Goal: Task Accomplishment & Management: Use online tool/utility

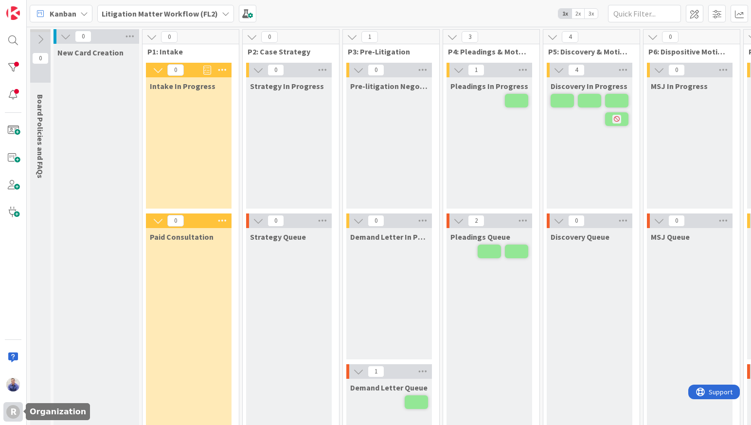
click at [10, 410] on div "R" at bounding box center [13, 412] width 14 height 14
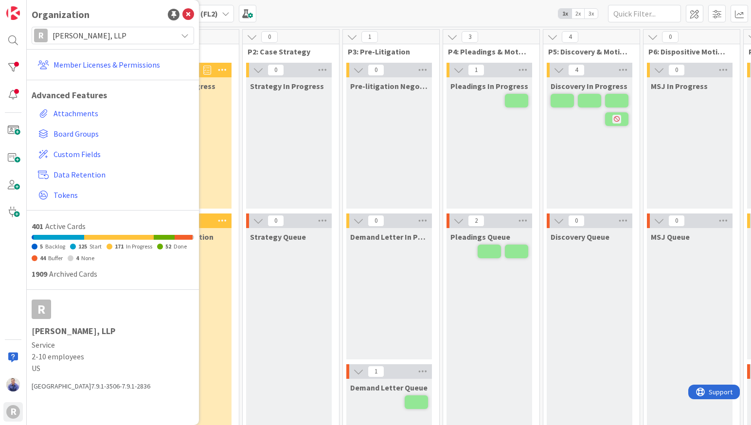
click at [481, 110] on div "Pleadings In Progress" at bounding box center [490, 142] width 86 height 131
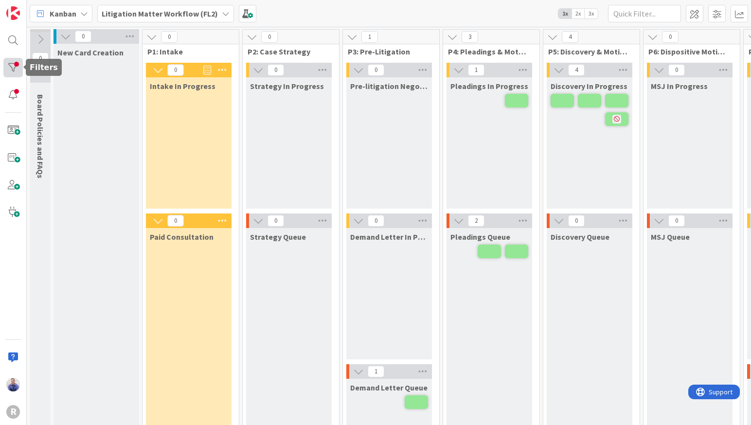
click at [13, 73] on div at bounding box center [12, 67] width 19 height 19
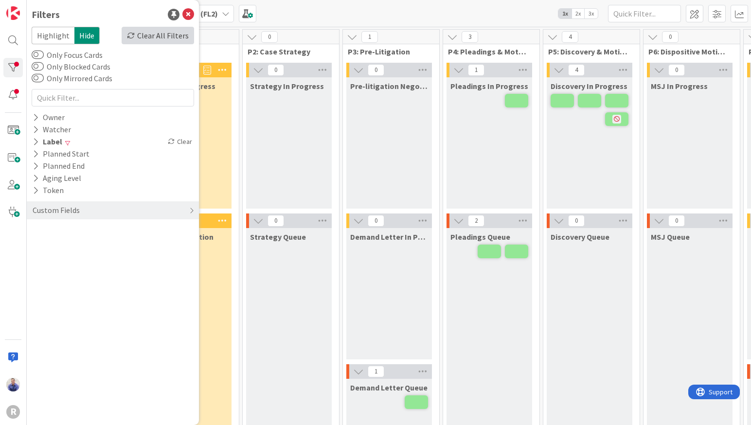
click at [158, 38] on div "Clear All Filters" at bounding box center [158, 36] width 73 height 18
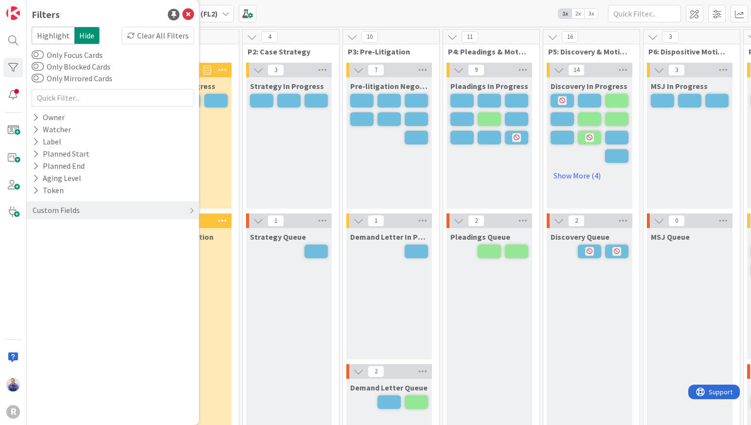
click at [591, 14] on span "3x" at bounding box center [591, 14] width 13 height 10
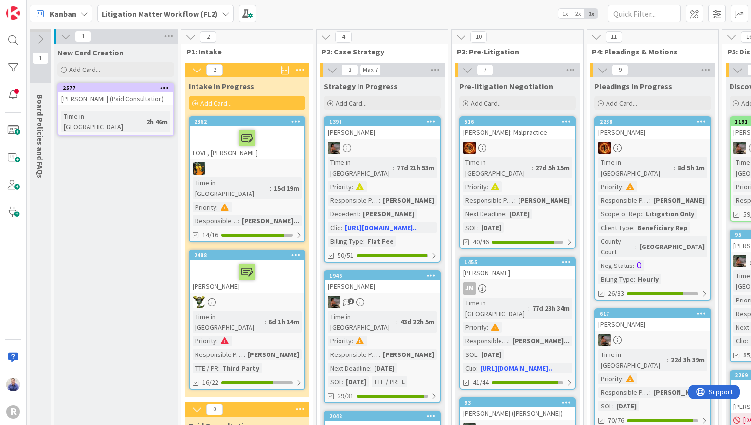
click at [221, 18] on div "Litigation Matter Workflow (FL2)" at bounding box center [165, 14] width 137 height 18
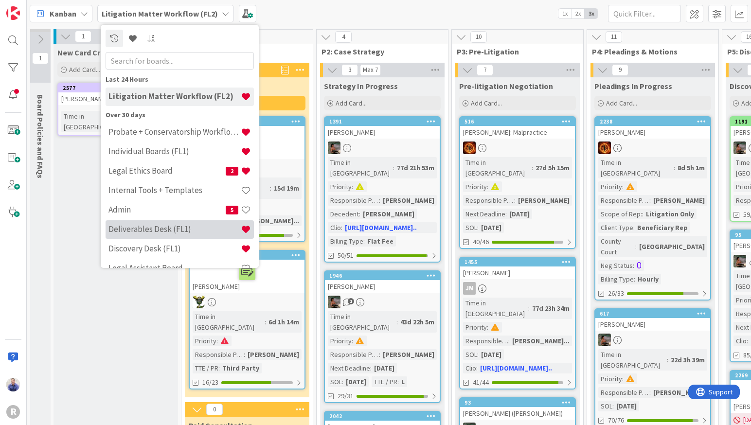
click at [188, 223] on div "Deliverables Desk (FL1)" at bounding box center [180, 229] width 148 height 18
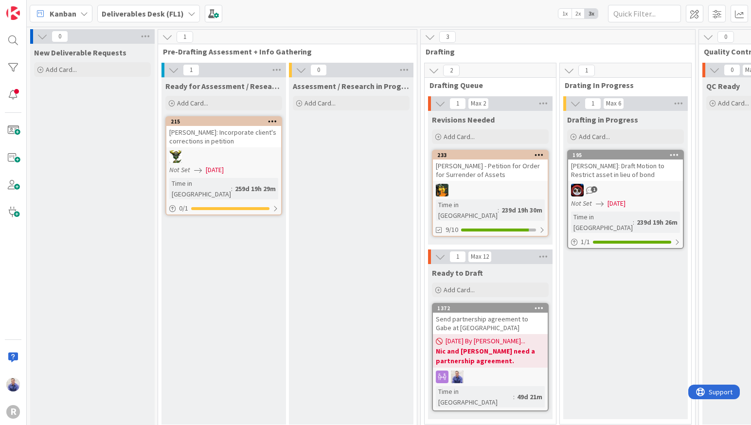
click at [184, 12] on div "Deliverables Desk (FL1)" at bounding box center [148, 14] width 103 height 18
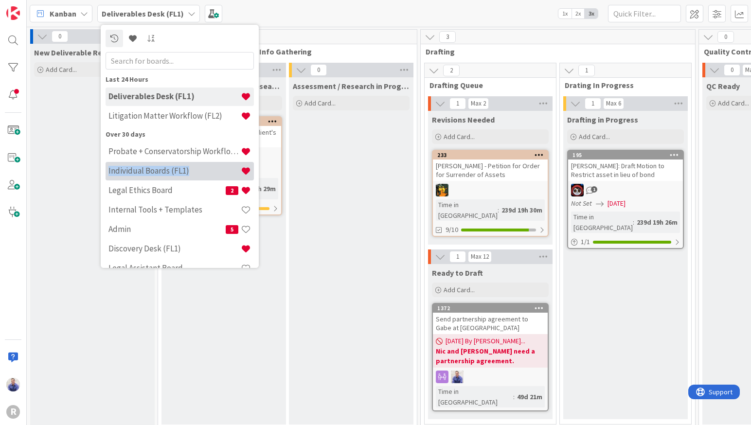
click at [178, 177] on div "Individual Boards (FL1)" at bounding box center [180, 171] width 148 height 18
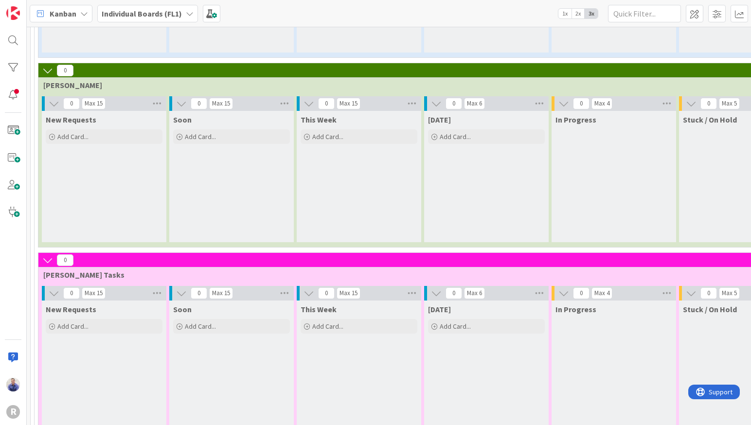
scroll to position [1350, 0]
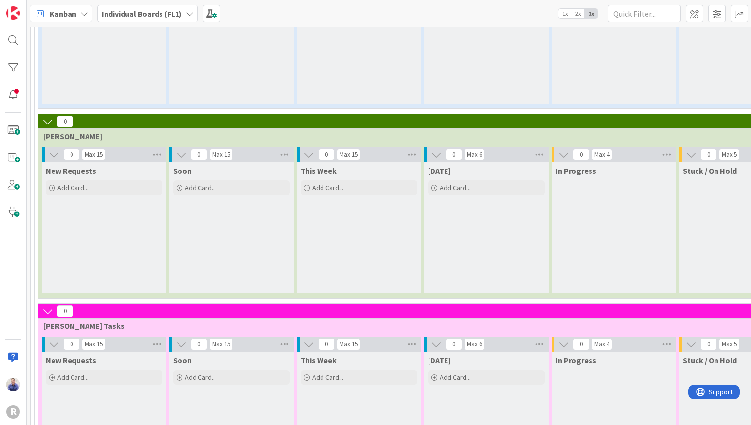
click at [177, 10] on b "Individual Boards (FL1)" at bounding box center [142, 14] width 80 height 10
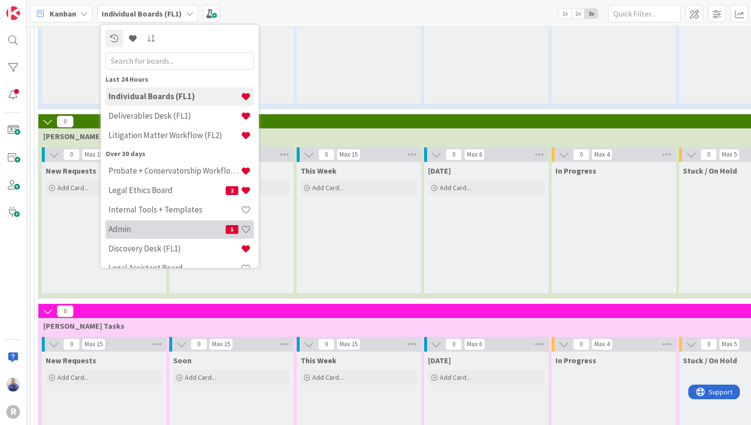
click at [137, 230] on h4 "Admin" at bounding box center [167, 229] width 117 height 10
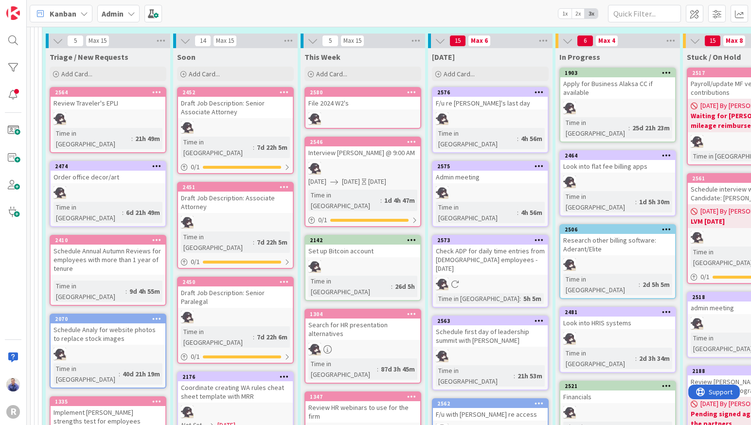
scroll to position [143, 0]
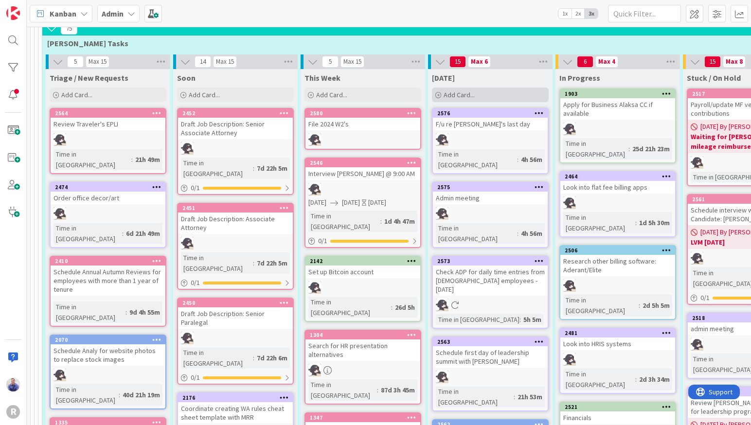
click at [489, 97] on div "Add Card..." at bounding box center [490, 95] width 117 height 15
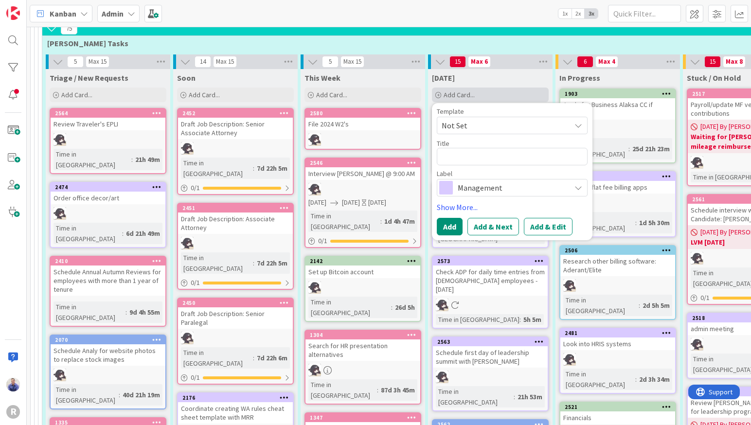
type textarea "x"
type textarea "B"
type textarea "x"
type textarea "Bu"
type textarea "x"
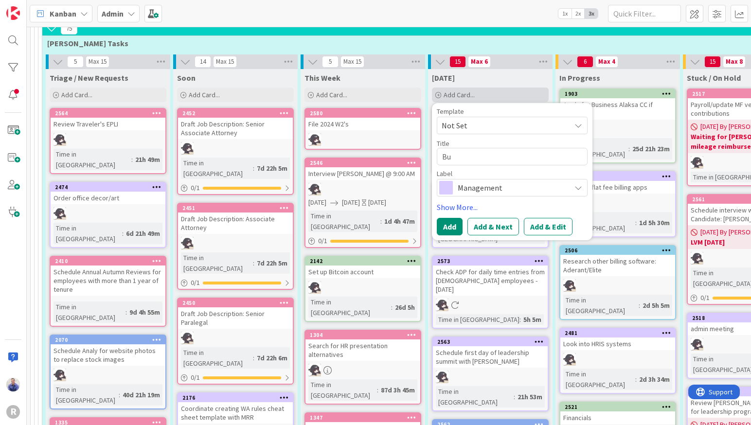
type textarea "Buy"
type textarea "x"
type textarea "Buy"
type textarea "x"
type textarea "Buy he"
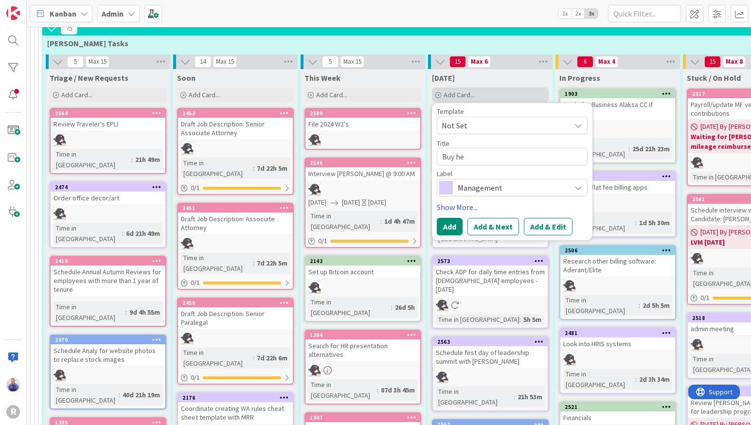
type textarea "x"
type textarea "Buy hea"
type textarea "x"
type textarea "Buy head"
type textarea "x"
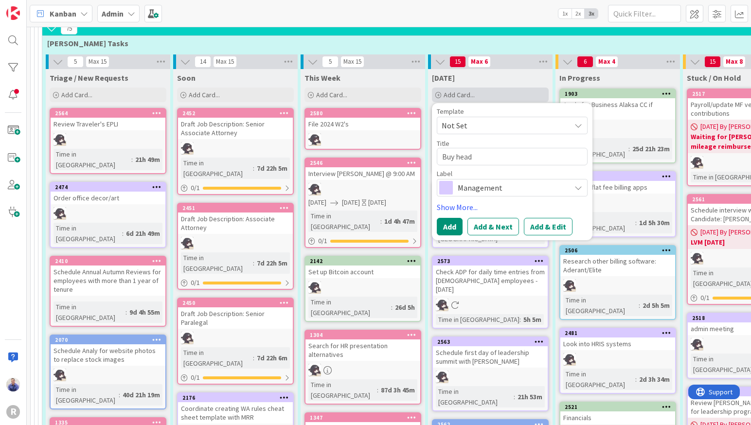
type textarea "Buy heads"
type textarea "x"
type textarea "Buy headse"
type textarea "x"
type textarea "Buy headset"
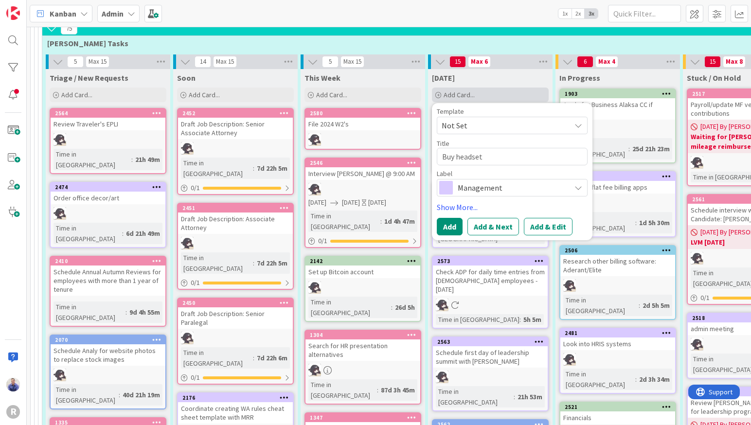
type textarea "x"
type textarea "Buy headset"
type textarea "x"
type textarea "Buy headset /"
type textarea "x"
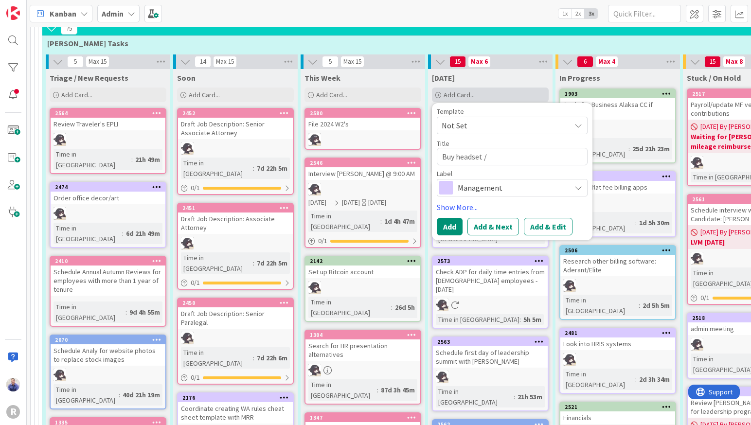
type textarea "Buy headset /"
type textarea "x"
type textarea "Buy headset / m"
type textarea "x"
type textarea "Buy headset / mi"
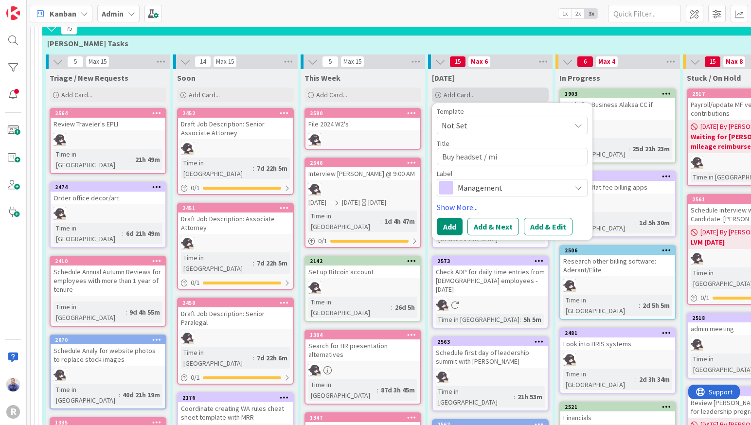
type textarea "x"
type textarea "Buy headset / mic"
type textarea "x"
type textarea "Buy headset / micr"
type textarea "x"
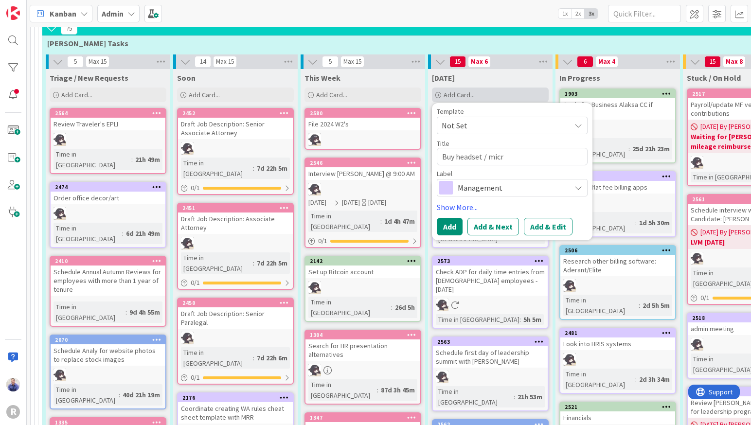
type textarea "Buy headset / micro"
type textarea "x"
type textarea "Buy headset / microp"
type textarea "x"
type textarea "Buy headset / microph"
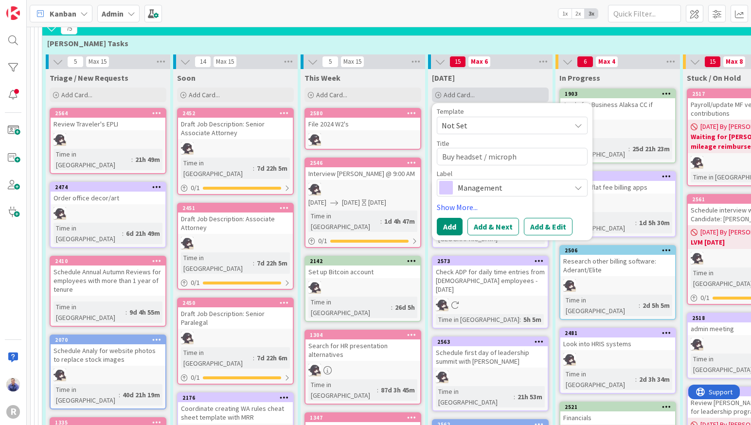
type textarea "x"
type textarea "Buy headset / micropho"
type textarea "x"
type textarea "Buy headset / microphone"
type textarea "x"
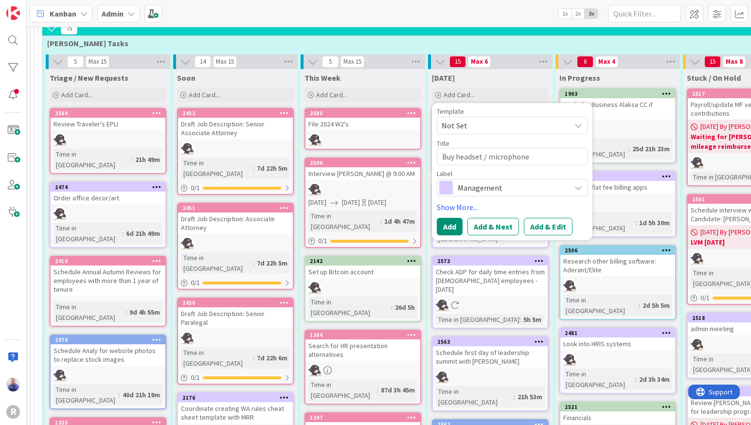
type textarea "Buy headset / microphone"
click at [488, 187] on span "Management" at bounding box center [512, 188] width 108 height 14
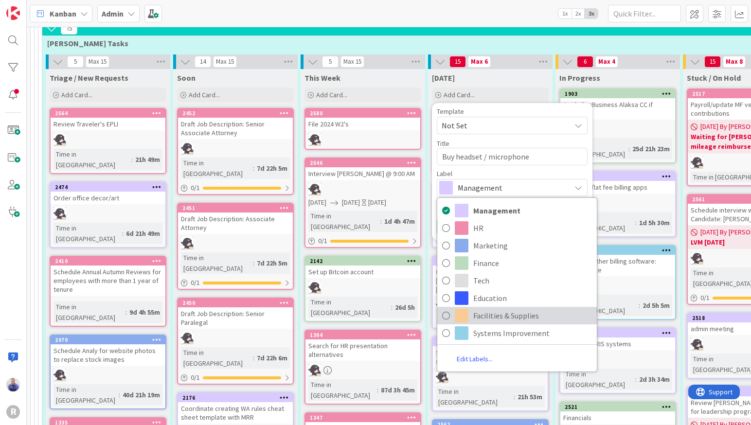
click at [494, 311] on span "Facilities & Supplies" at bounding box center [533, 316] width 119 height 15
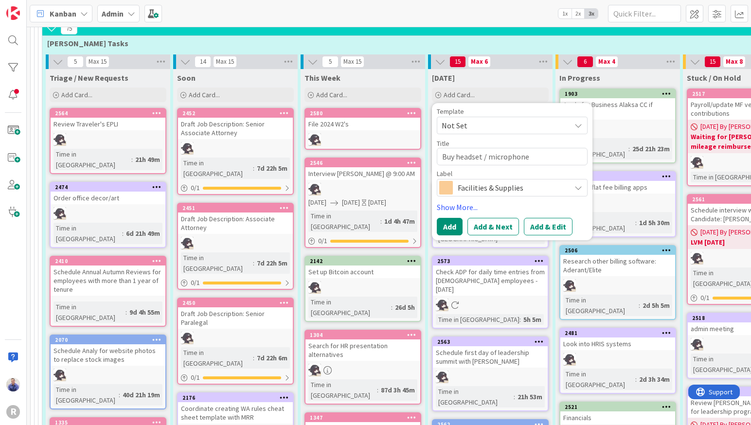
click at [505, 77] on div "[DATE]" at bounding box center [490, 78] width 117 height 10
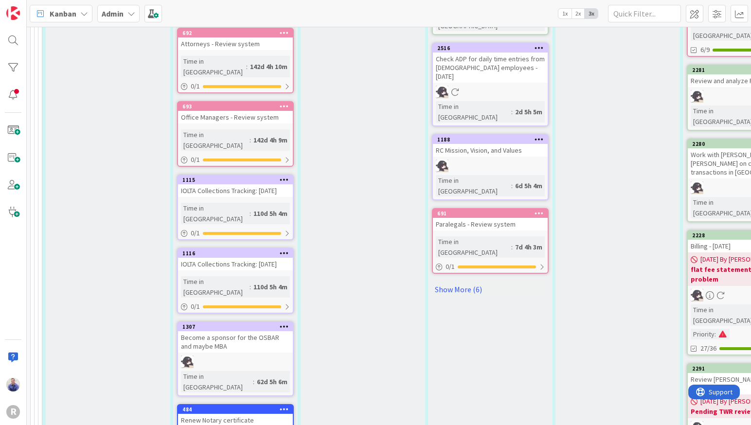
scroll to position [695, 0]
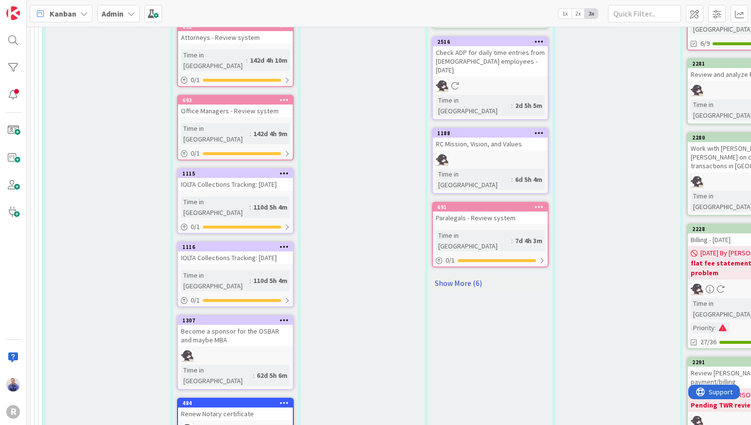
click at [467, 275] on link "Show More (6)" at bounding box center [490, 283] width 117 height 16
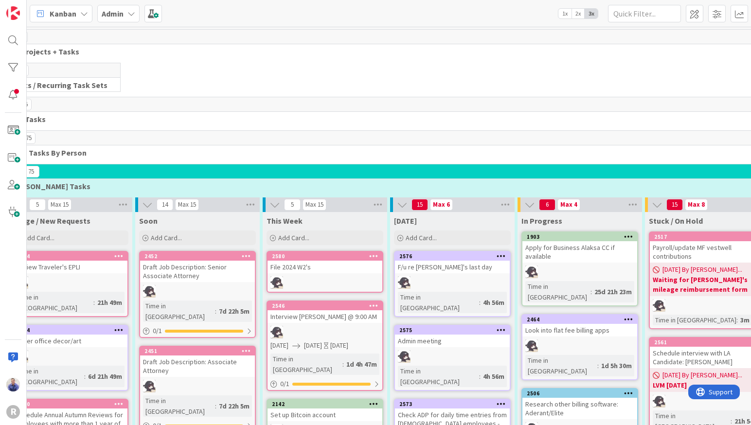
scroll to position [0, 0]
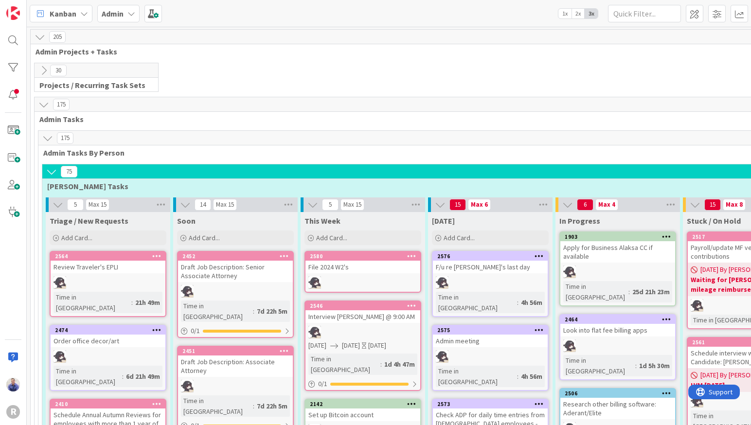
click at [53, 170] on icon at bounding box center [51, 171] width 11 height 11
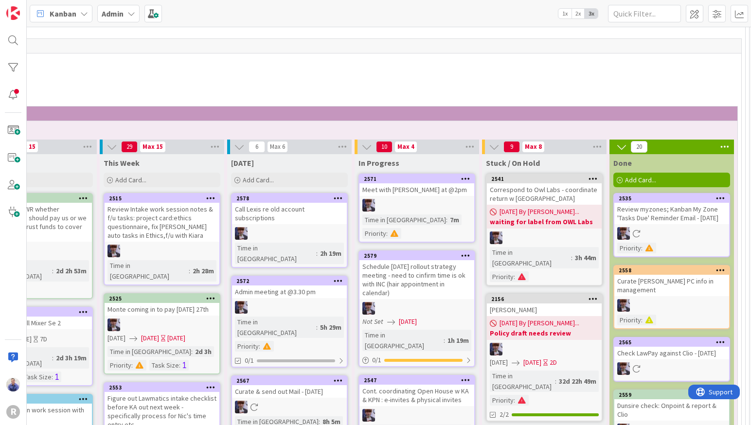
scroll to position [92, 218]
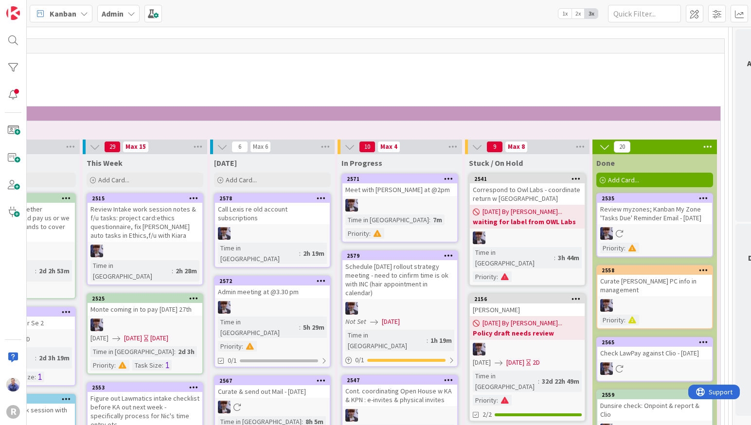
click at [711, 150] on icon at bounding box center [708, 147] width 13 height 15
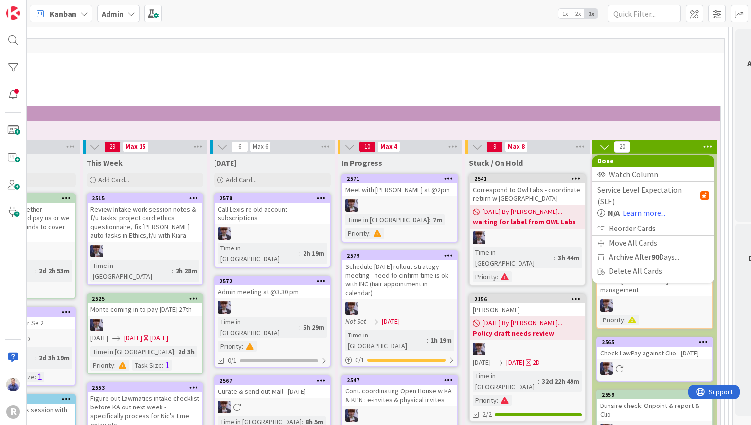
click at [690, 131] on span "Minka Tasks" at bounding box center [268, 129] width 879 height 10
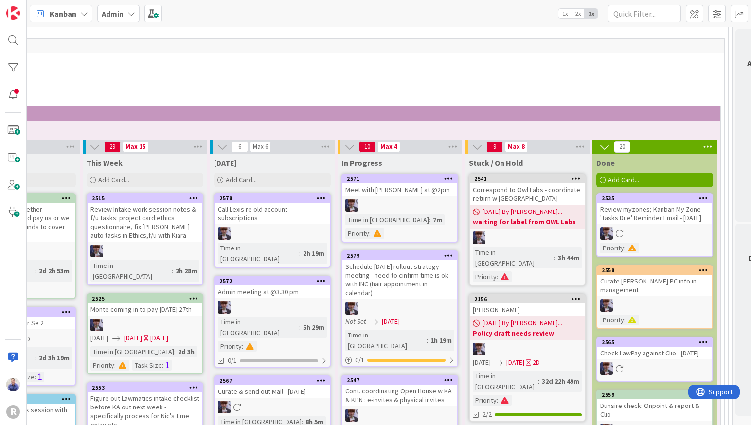
click at [705, 147] on icon at bounding box center [708, 147] width 13 height 15
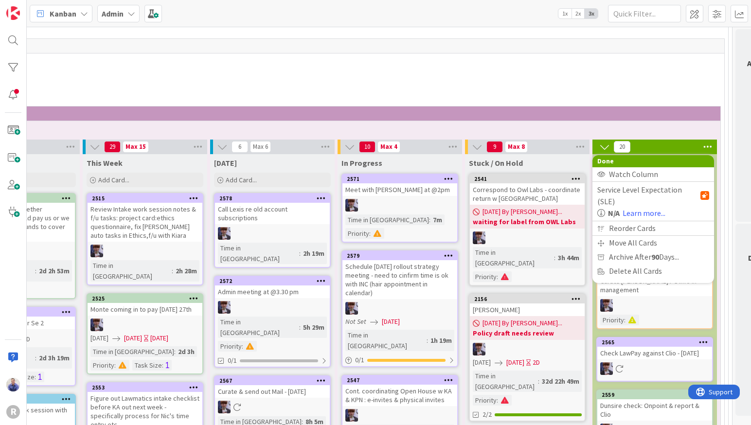
click at [677, 133] on span "Minka Tasks" at bounding box center [268, 129] width 879 height 10
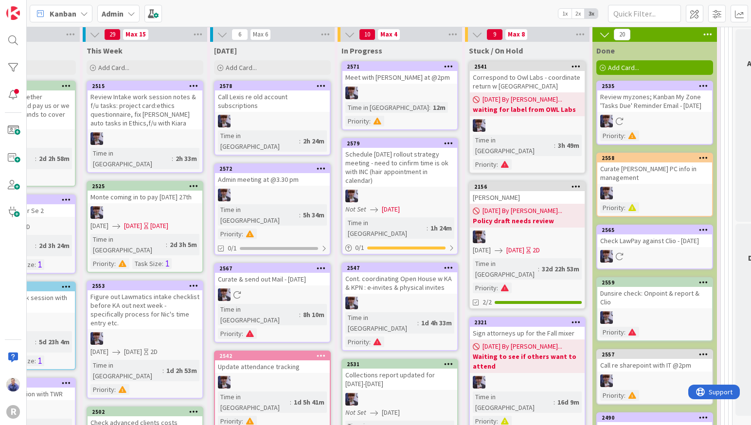
scroll to position [102, 218]
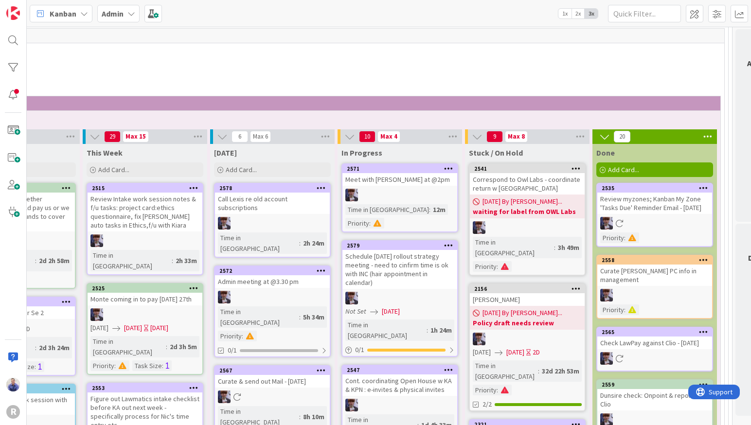
click at [706, 137] on icon at bounding box center [708, 136] width 13 height 15
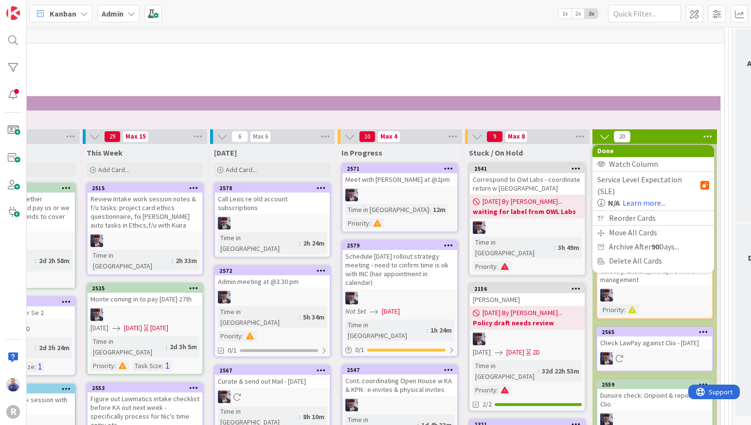
click at [675, 108] on div "100" at bounding box center [272, 103] width 896 height 15
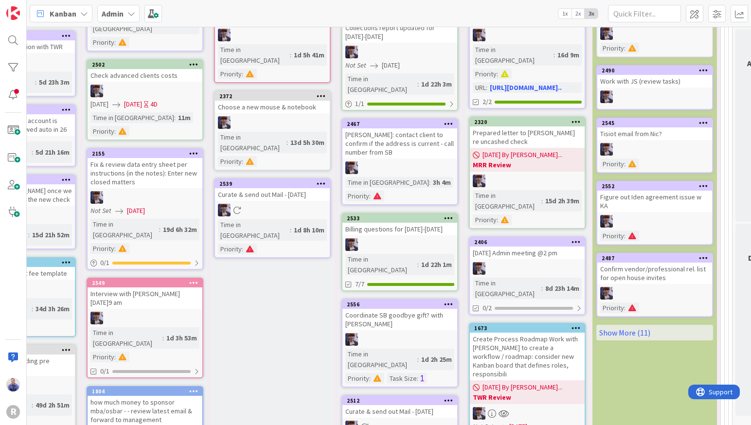
scroll to position [603, 218]
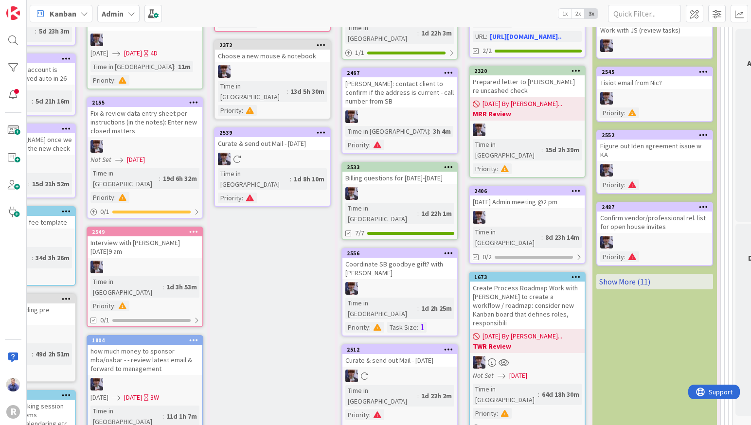
click at [636, 280] on link "Show More (11)" at bounding box center [655, 282] width 117 height 16
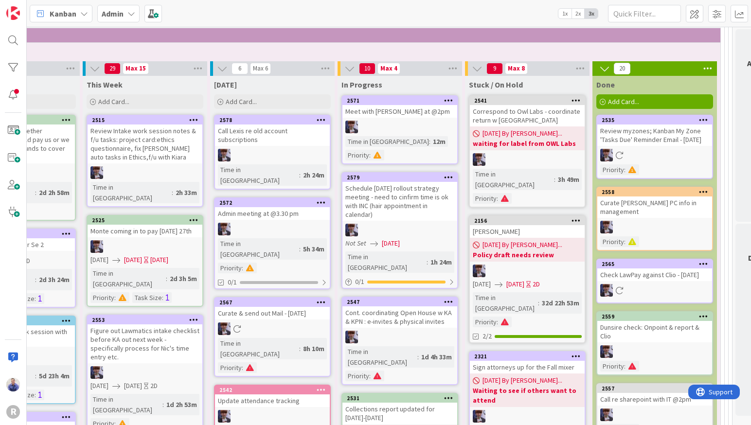
scroll to position [153, 218]
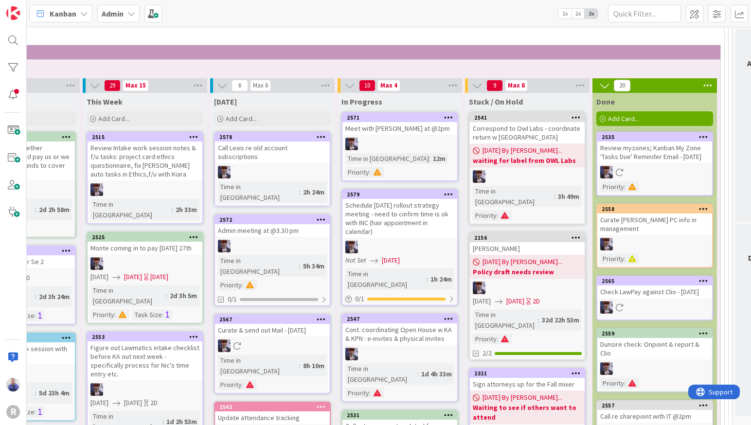
click at [414, 143] on div at bounding box center [400, 144] width 115 height 13
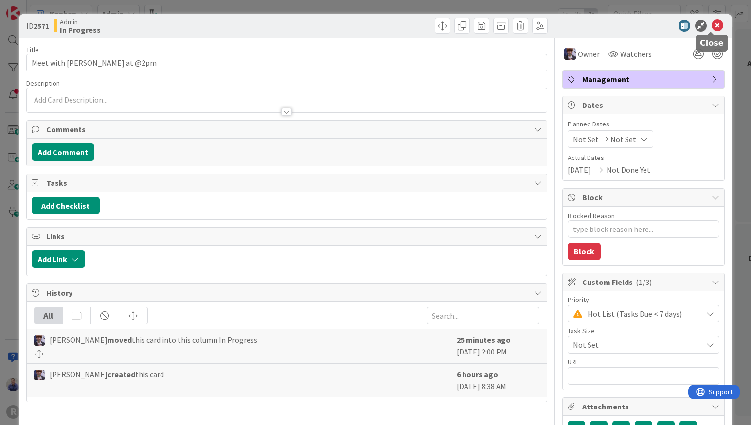
click at [712, 26] on icon at bounding box center [718, 26] width 12 height 12
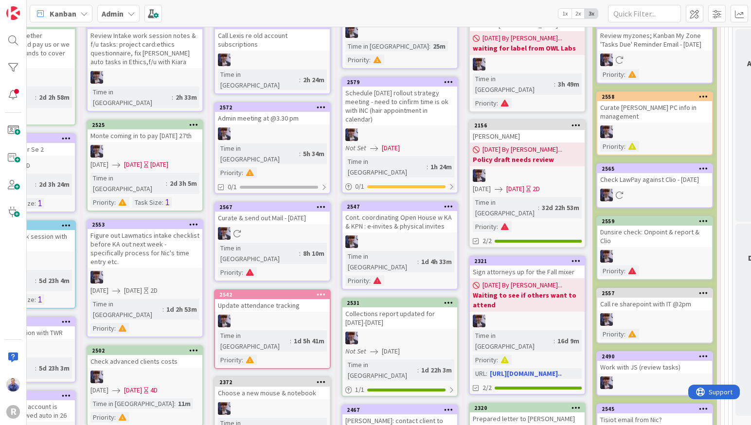
scroll to position [92, 218]
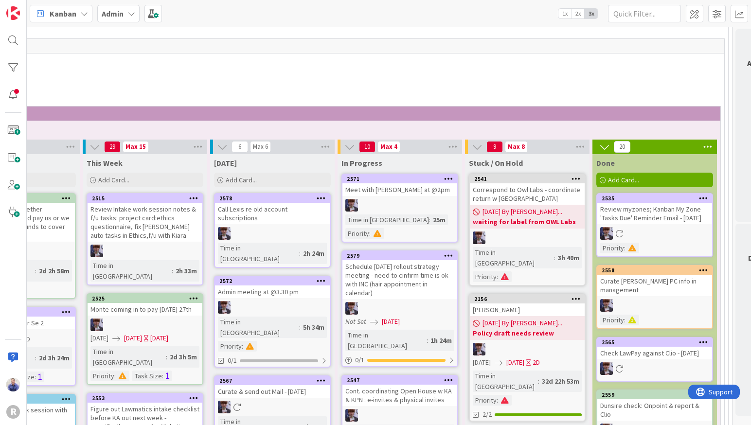
drag, startPoint x: 721, startPoint y: 11, endPoint x: 706, endPoint y: 52, distance: 43.4
click at [706, 52] on div "Kanban Admin 1x 2x 3x 206 Admin Projects + Tasks 30 Projects / Recurring Task S…" at bounding box center [389, 212] width 725 height 425
click at [741, 8] on span at bounding box center [740, 14] width 18 height 18
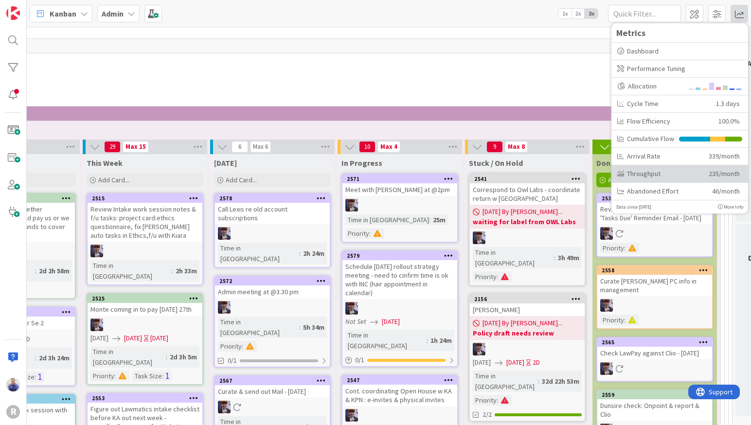
click at [641, 179] on div "Throughput 235/month" at bounding box center [680, 174] width 137 height 18
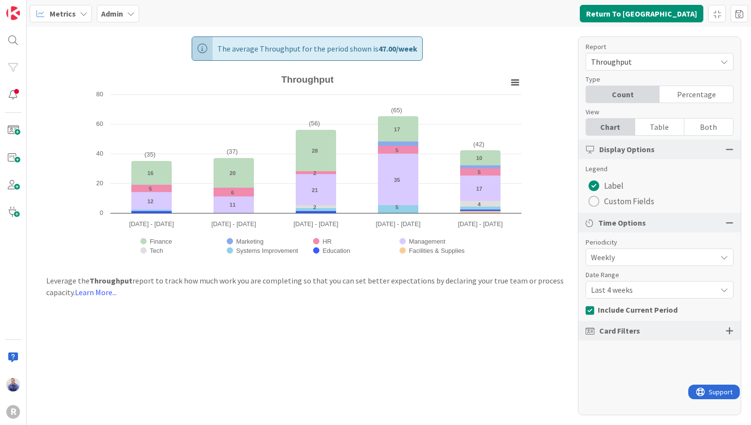
click at [651, 264] on span "Last 4 weeks" at bounding box center [651, 258] width 121 height 14
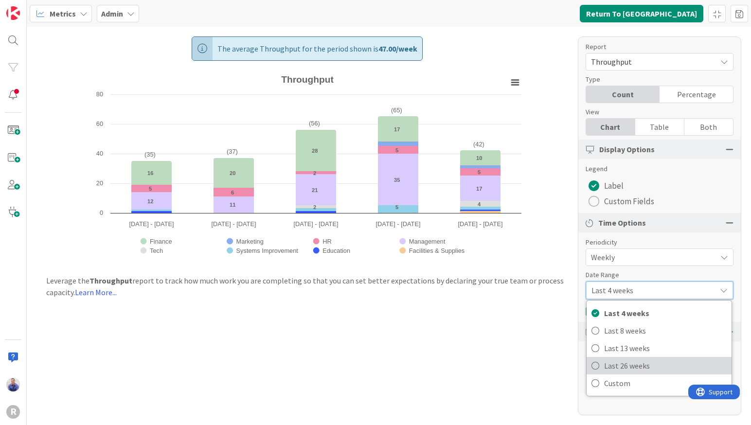
click at [651, 360] on span "Last 26 weeks" at bounding box center [665, 366] width 123 height 15
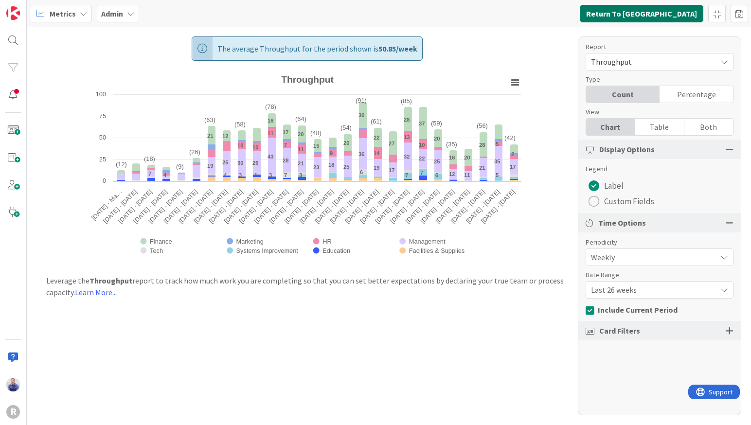
click at [675, 13] on button "Return To Kanban" at bounding box center [642, 14] width 124 height 18
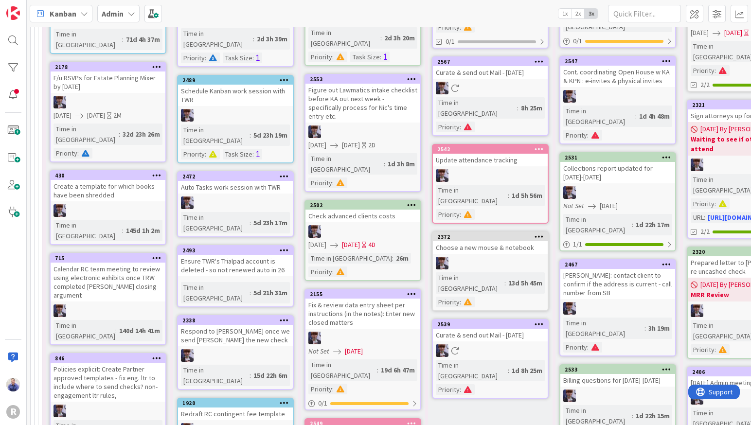
scroll to position [419, 0]
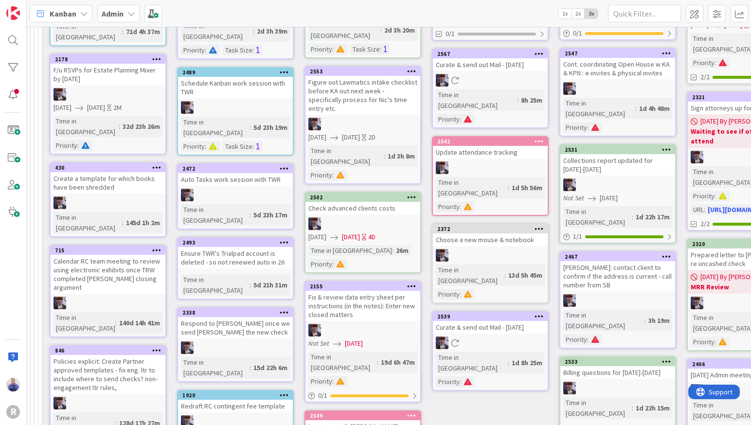
click at [359, 291] on div "Fix & review data entry sheet per instructions (in the notes): Enter new closed…" at bounding box center [363, 306] width 115 height 30
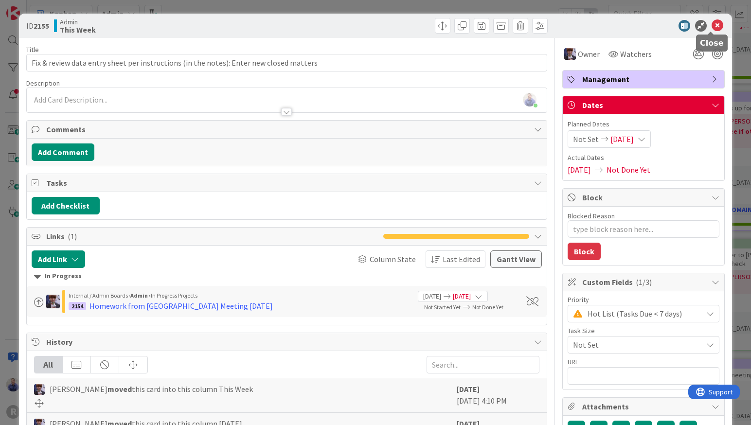
drag, startPoint x: 709, startPoint y: 26, endPoint x: 574, endPoint y: 88, distance: 148.8
click at [712, 26] on icon at bounding box center [718, 26] width 12 height 12
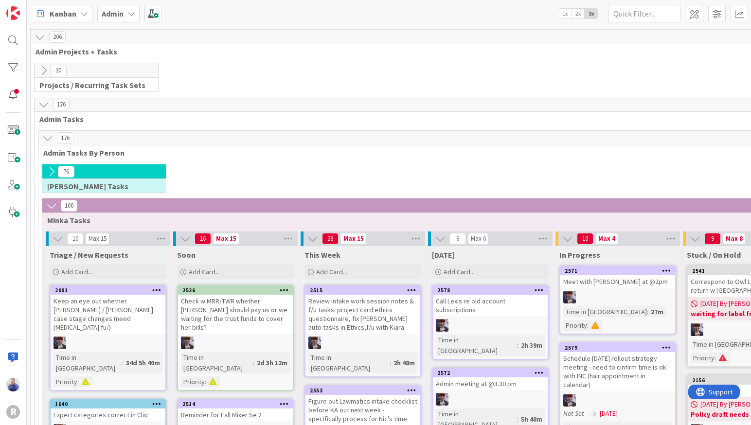
click at [48, 171] on icon at bounding box center [51, 171] width 11 height 11
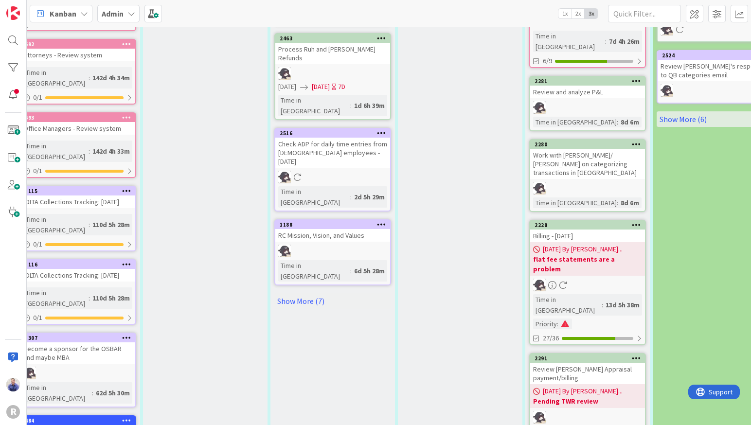
scroll to position [695, 158]
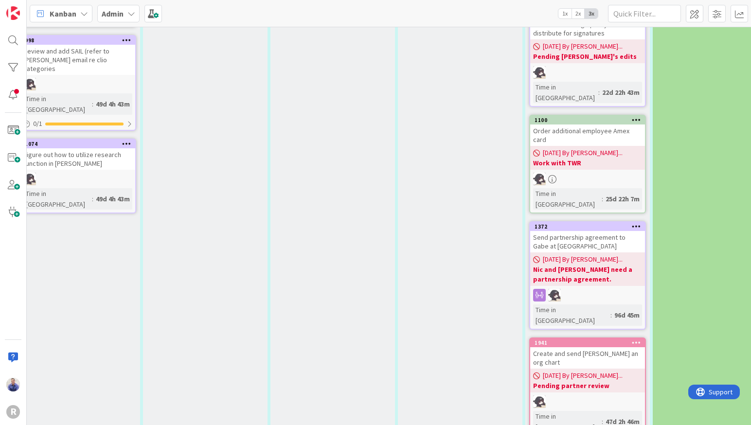
scroll to position [1237, 158]
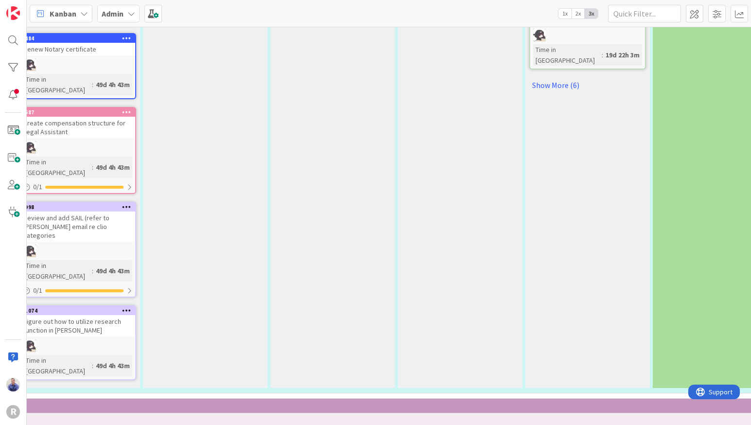
scroll to position [682, 158]
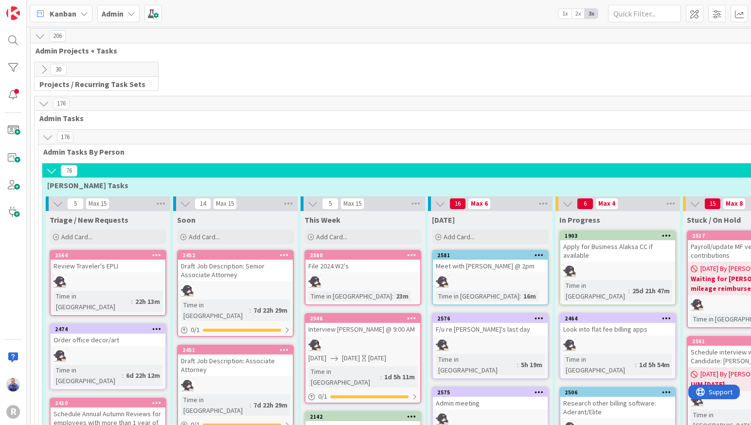
scroll to position [0, 0]
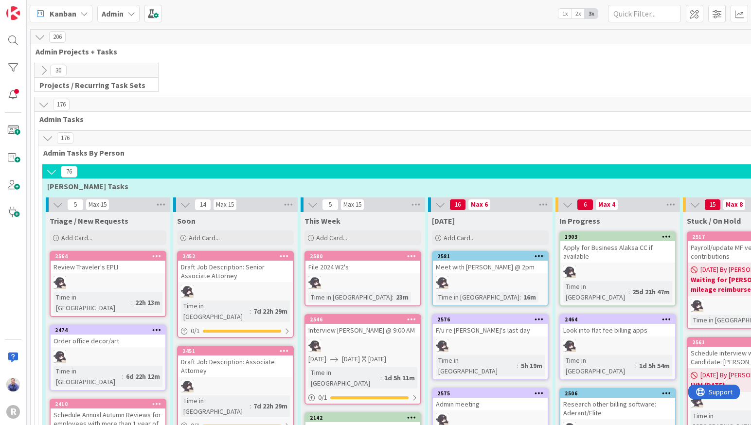
click at [617, 250] on div "Apply for Business Alaksa CC if available" at bounding box center [618, 251] width 115 height 21
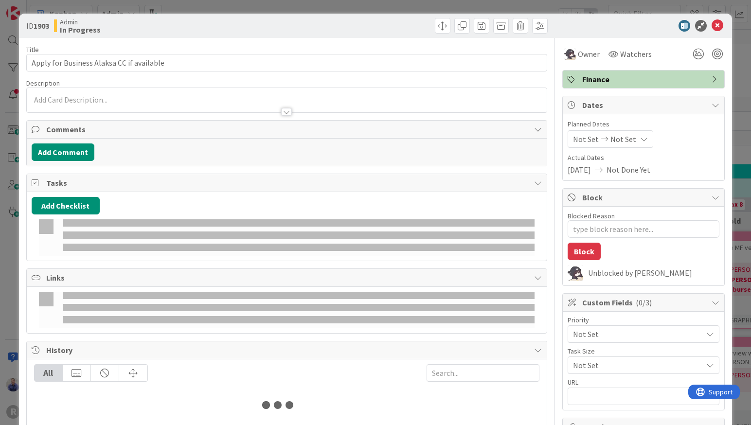
type textarea "x"
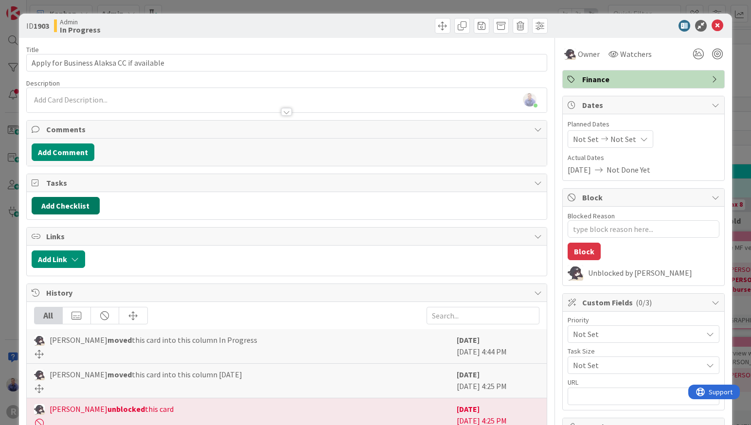
click at [65, 207] on button "Add Checklist" at bounding box center [66, 206] width 68 height 18
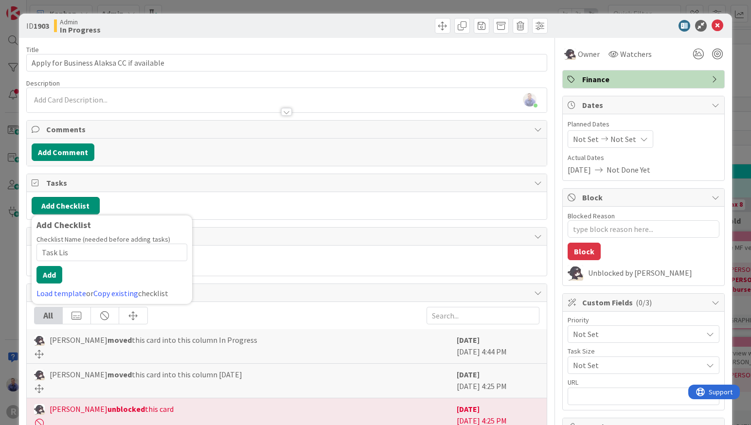
type input "Task List"
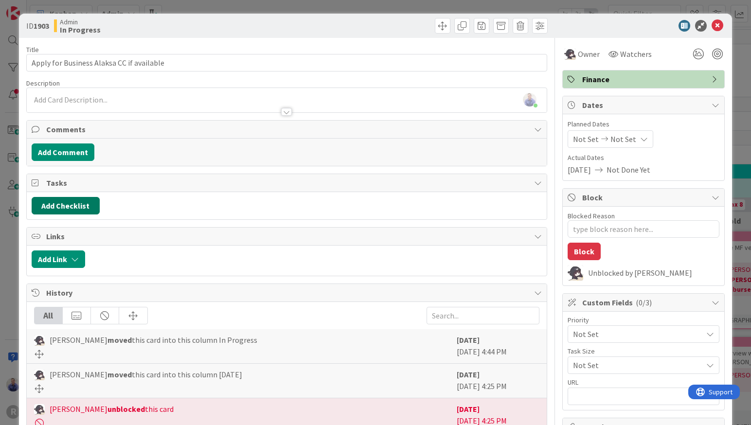
type textarea "x"
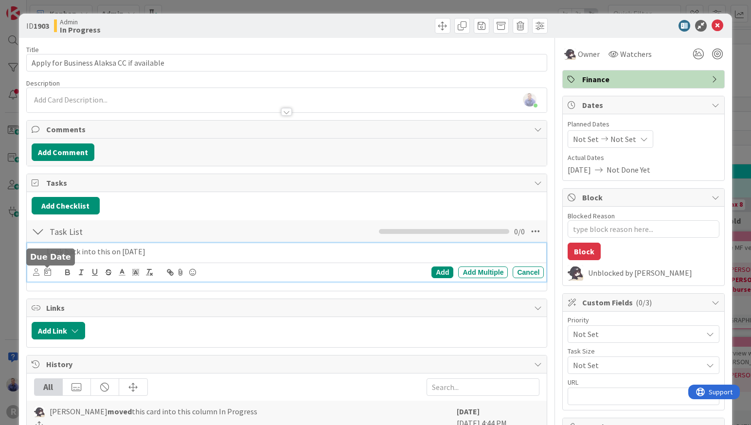
drag, startPoint x: 47, startPoint y: 274, endPoint x: 53, endPoint y: 276, distance: 6.8
click at [47, 274] on icon at bounding box center [47, 272] width 7 height 8
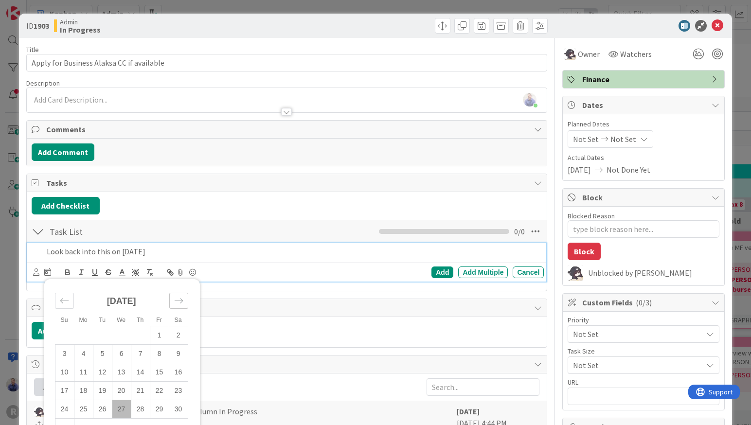
click at [178, 299] on icon "Move forward to switch to the next month." at bounding box center [178, 300] width 9 height 9
click at [125, 332] on td "1" at bounding box center [121, 335] width 19 height 18
click at [432, 271] on div "Add" at bounding box center [443, 273] width 22 height 12
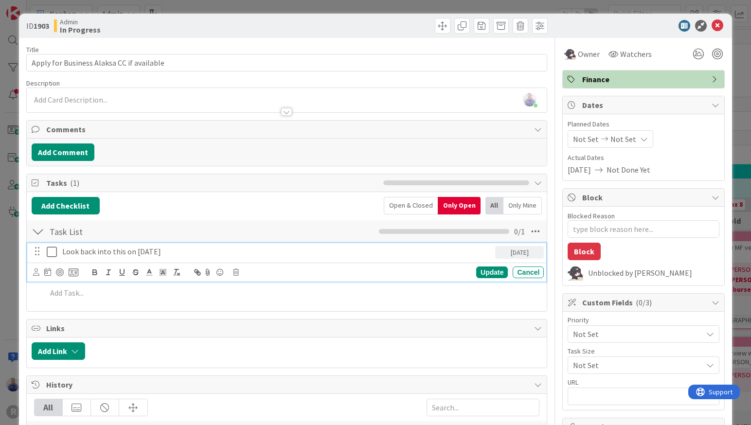
click at [104, 252] on p "Look back into this on Oct 1" at bounding box center [276, 251] width 429 height 11
click at [37, 271] on icon at bounding box center [36, 272] width 6 height 7
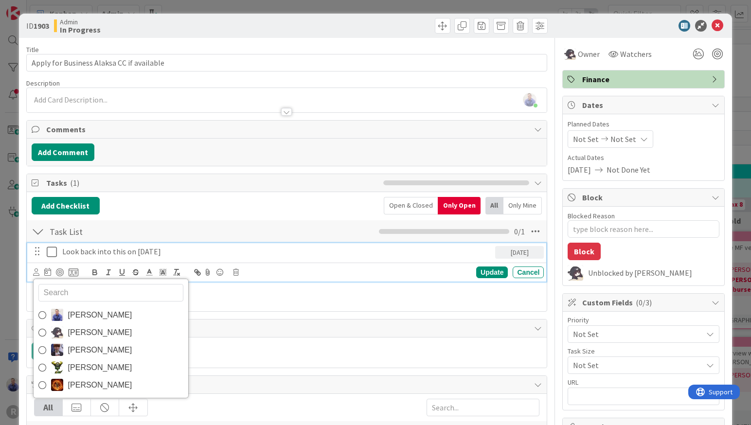
drag, startPoint x: 80, startPoint y: 335, endPoint x: 101, endPoint y: 332, distance: 21.7
click at [80, 335] on span "Kelly Nguyen" at bounding box center [100, 333] width 64 height 15
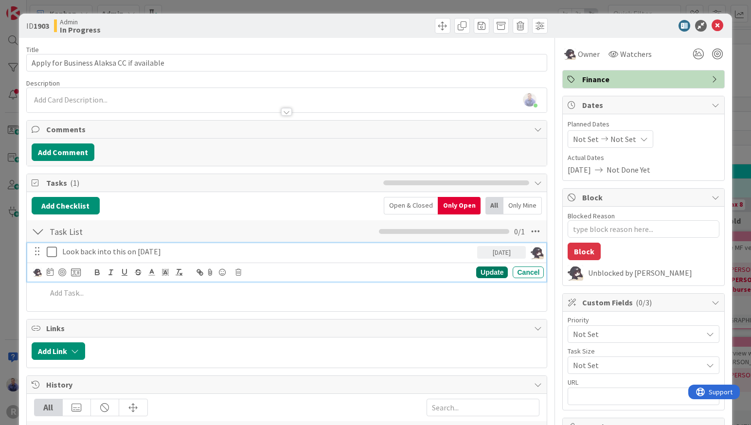
click at [488, 272] on div "Update" at bounding box center [492, 273] width 32 height 12
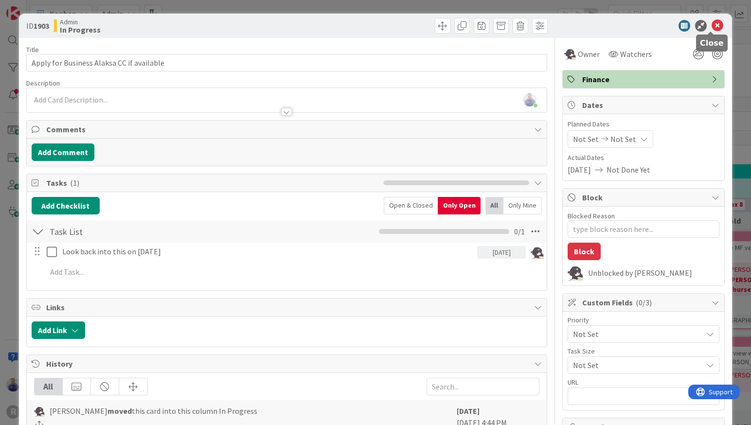
click at [712, 25] on icon at bounding box center [718, 26] width 12 height 12
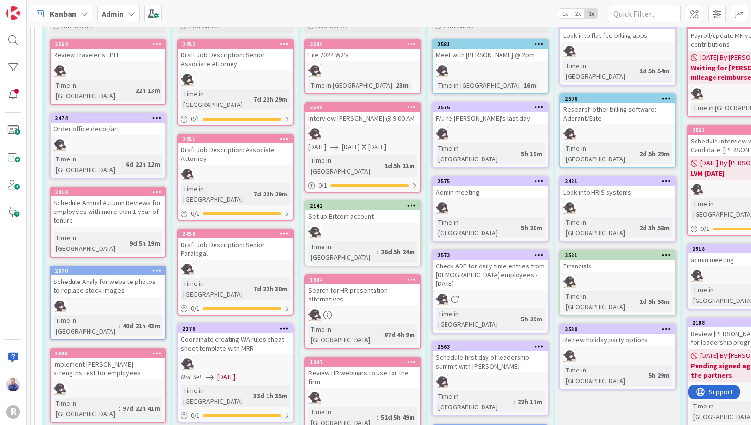
scroll to position [151, 0]
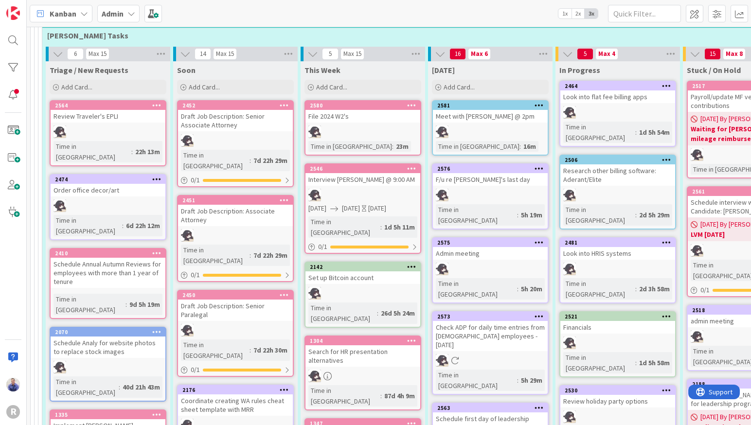
click at [365, 278] on div "Set up Bitcoin account" at bounding box center [363, 278] width 115 height 13
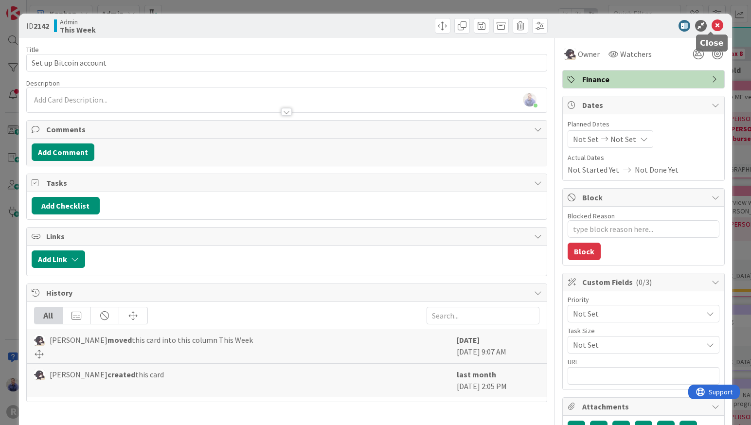
click at [712, 25] on icon at bounding box center [718, 26] width 12 height 12
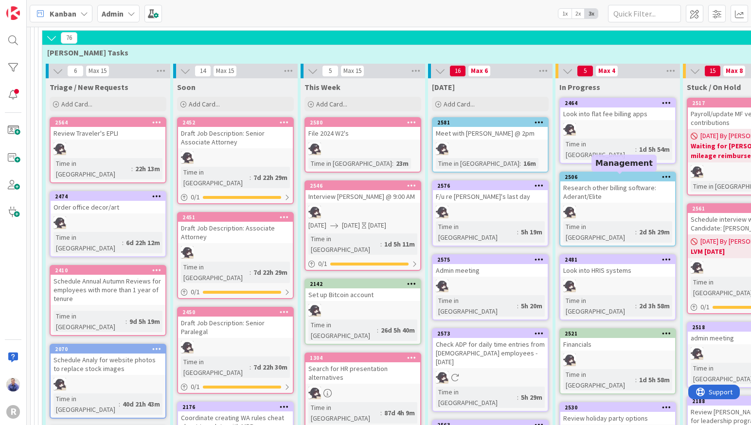
scroll to position [59, 0]
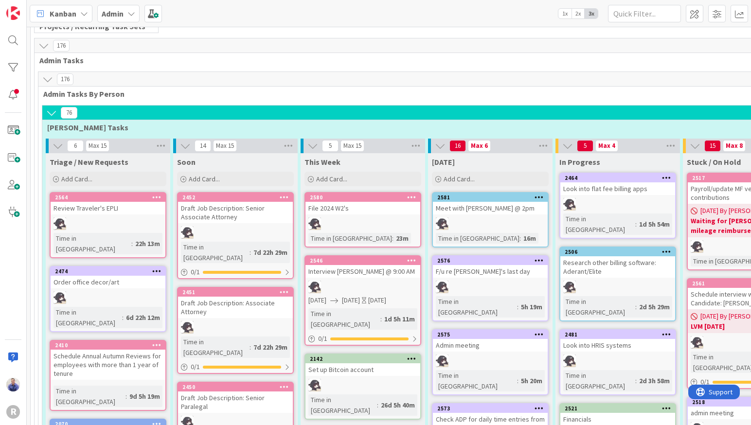
click at [625, 188] on div "Look into flat fee billing apps" at bounding box center [618, 189] width 115 height 13
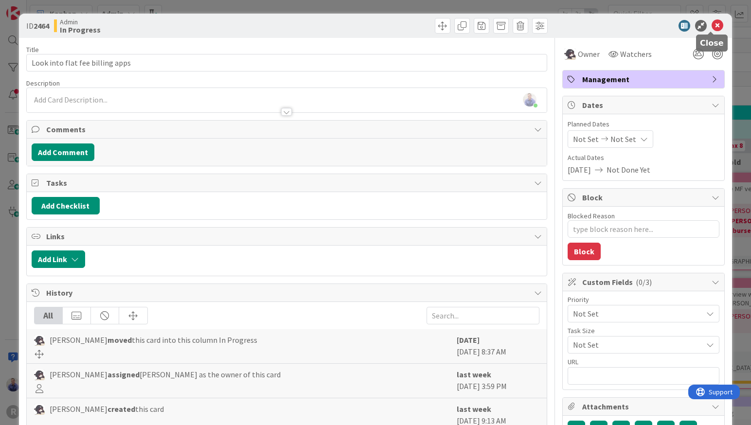
click at [715, 24] on icon at bounding box center [718, 26] width 12 height 12
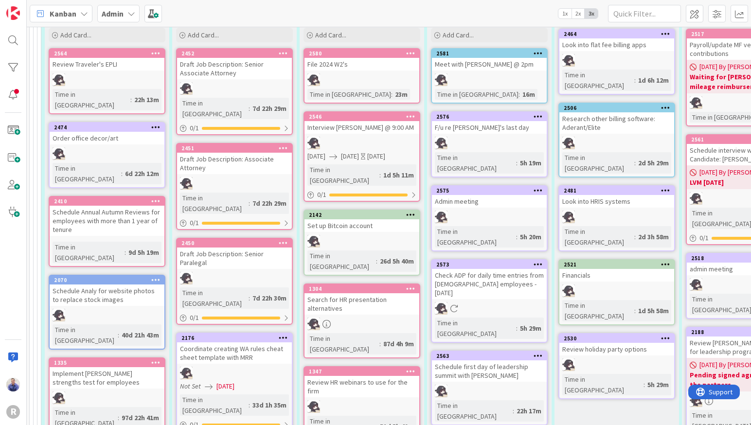
scroll to position [257, 1]
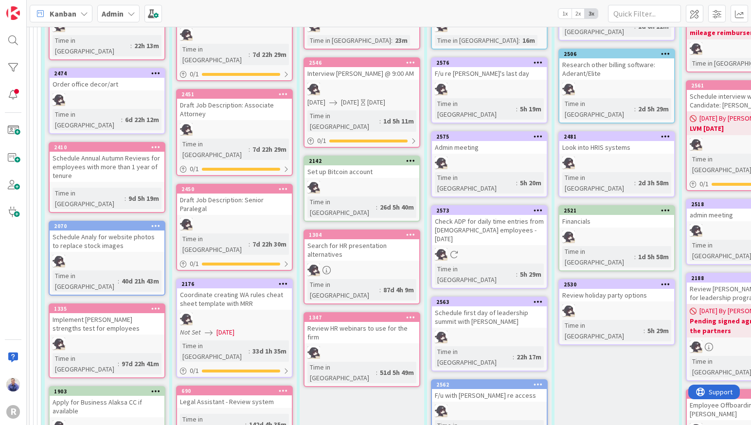
click at [366, 172] on div "Set up Bitcoin account" at bounding box center [362, 171] width 115 height 13
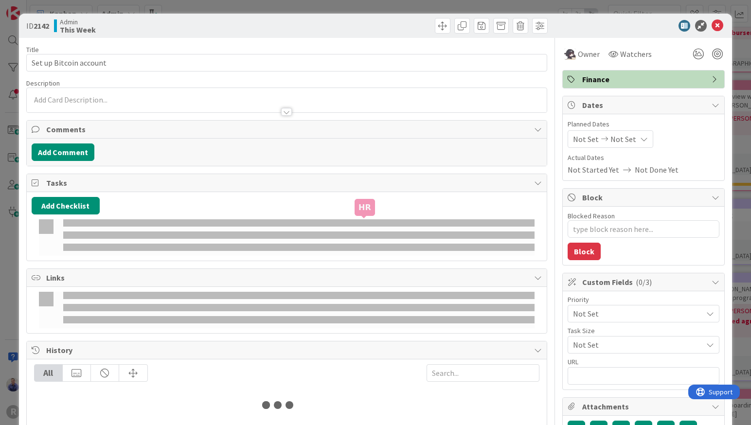
type textarea "x"
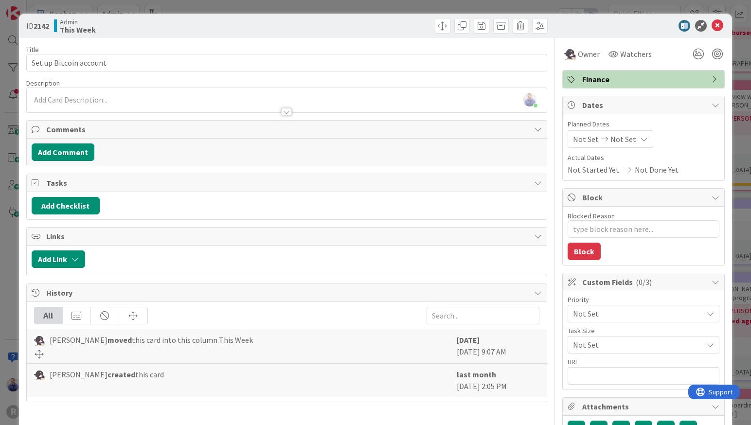
click at [126, 99] on div at bounding box center [287, 102] width 521 height 20
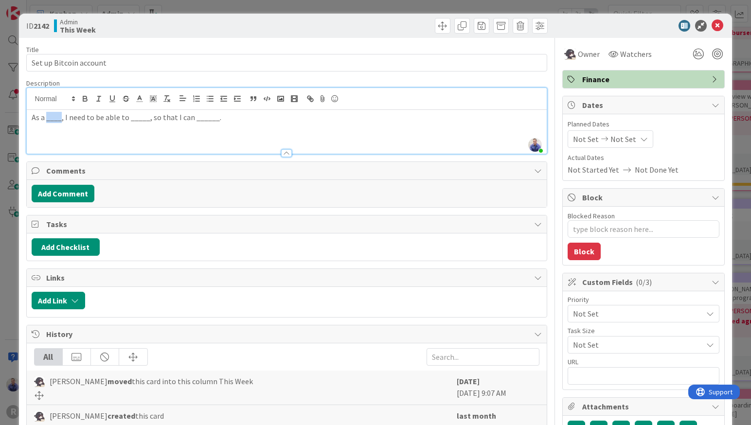
drag, startPoint x: 61, startPoint y: 120, endPoint x: 47, endPoint y: 118, distance: 14.2
click at [47, 118] on p "As a ____, I need to be able to _____, so that I can ______." at bounding box center [287, 117] width 511 height 11
click at [174, 117] on p "As a Business Owner, I need to be able to _____, so that I can ______." at bounding box center [287, 117] width 511 height 11
drag, startPoint x: 165, startPoint y: 118, endPoint x: 224, endPoint y: 119, distance: 58.9
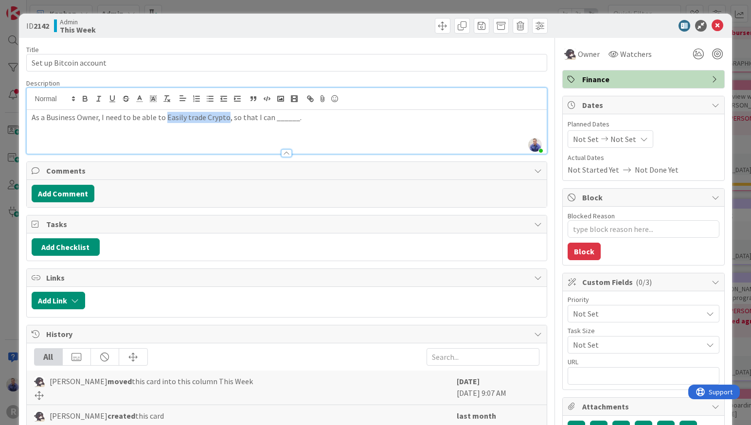
click at [224, 119] on p "As a Business Owner, I need to be able to Easily trade Crypto, so that I can __…" at bounding box center [287, 117] width 511 height 11
drag, startPoint x: 47, startPoint y: 119, endPoint x: 97, endPoint y: 122, distance: 50.2
click at [97, 119] on p "As a Business Owner, I need to be able to Easily trade Crypto , so that I can _…" at bounding box center [287, 117] width 511 height 11
click at [290, 117] on p "As a Business Owner , I need to be able to Easily trade Crypto , so that I can …" at bounding box center [287, 117] width 511 height 11
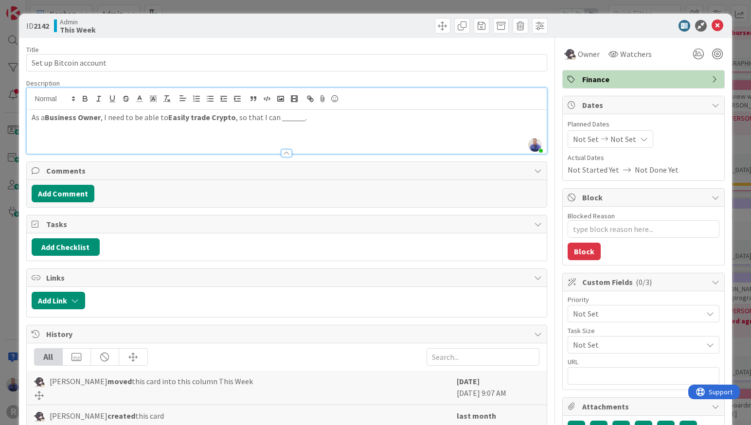
click at [488, 123] on p "As a Business Owner , I need to be able to Easily trade Crypto , so that I can …" at bounding box center [287, 117] width 511 height 11
type textarea "x"
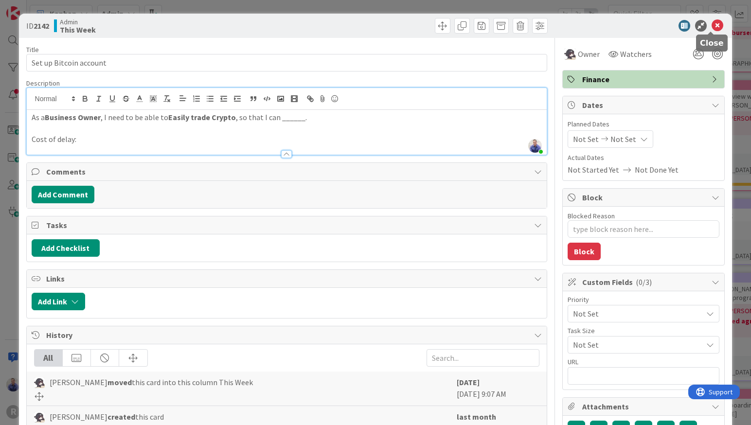
click at [714, 24] on icon at bounding box center [718, 26] width 12 height 12
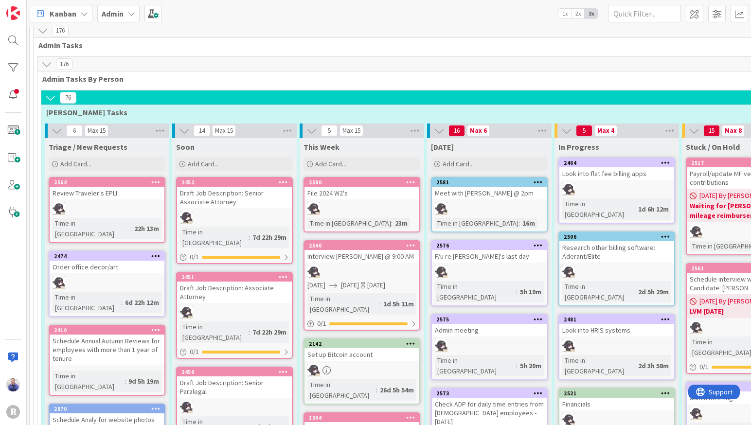
scroll to position [0, 1]
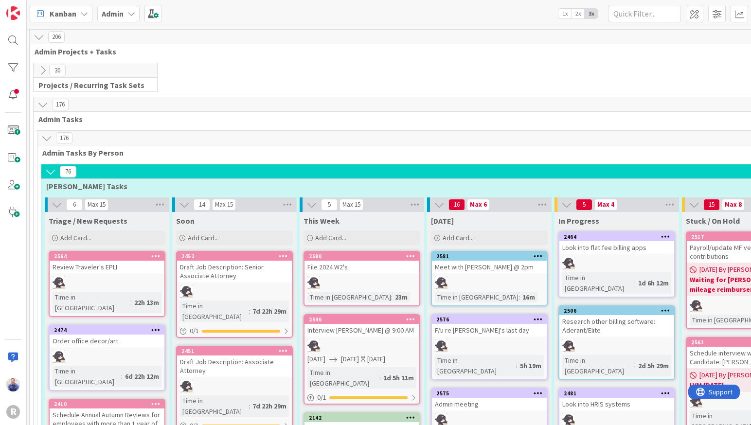
click at [109, 17] on b "Admin" at bounding box center [113, 14] width 22 height 10
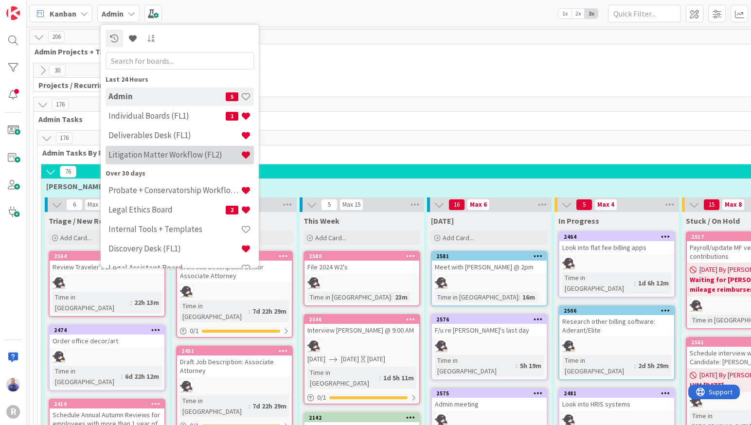
click at [176, 156] on h4 "Litigation Matter Workflow (FL2)" at bounding box center [175, 155] width 132 height 10
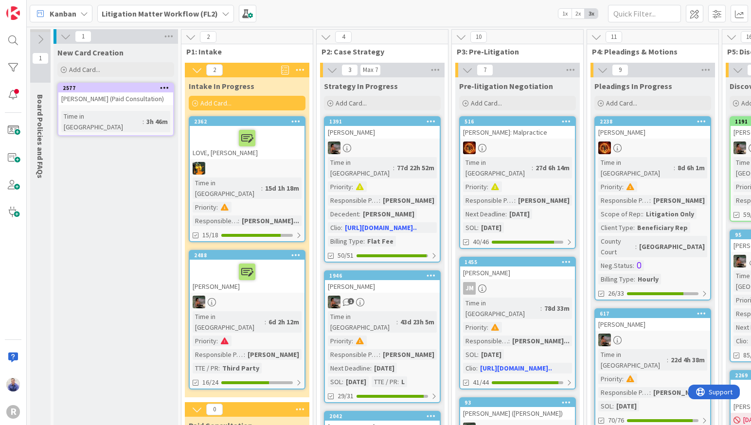
click at [569, 16] on span "1x" at bounding box center [565, 14] width 13 height 10
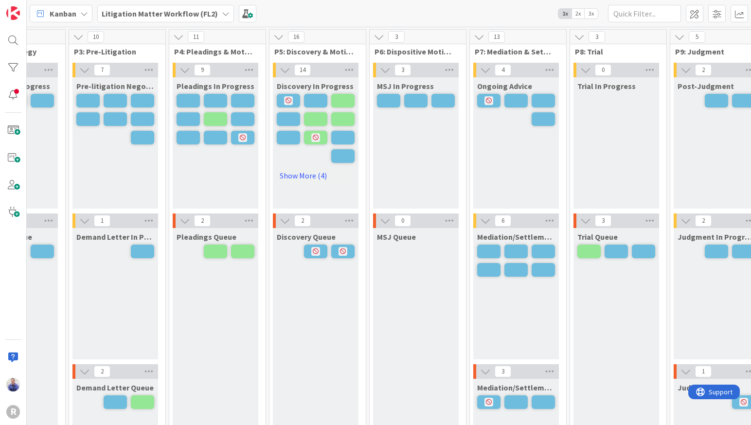
scroll to position [0, 274]
click at [320, 174] on link "Show More (4)" at bounding box center [315, 176] width 78 height 16
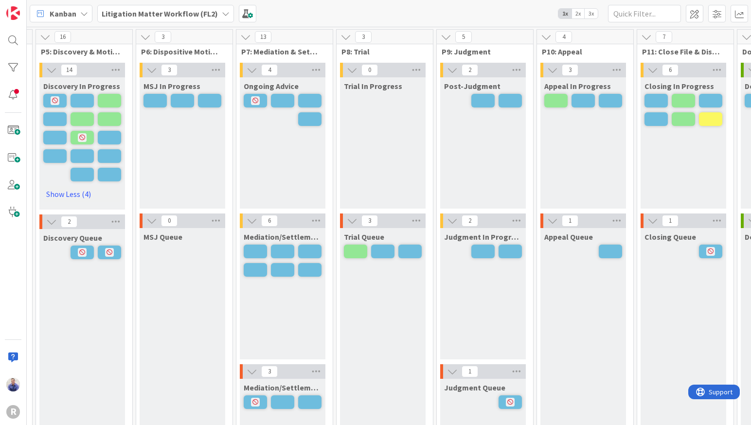
scroll to position [0, 511]
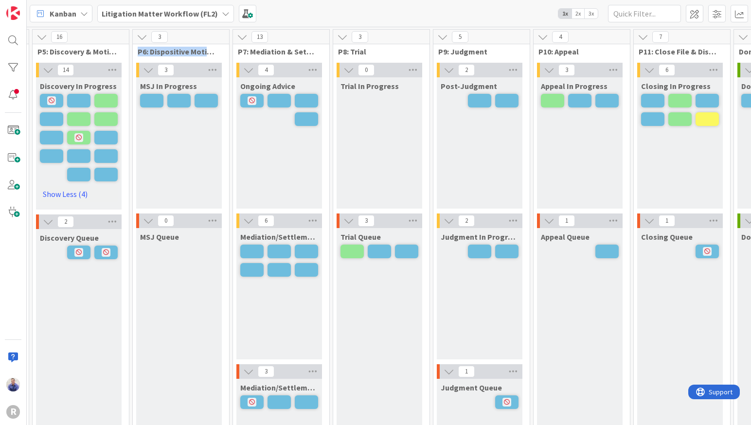
drag, startPoint x: 165, startPoint y: 54, endPoint x: 238, endPoint y: 54, distance: 73.5
click at [217, 54] on span "P6: Dispositive Motions" at bounding box center [177, 52] width 79 height 10
click at [714, 15] on span at bounding box center [718, 14] width 18 height 18
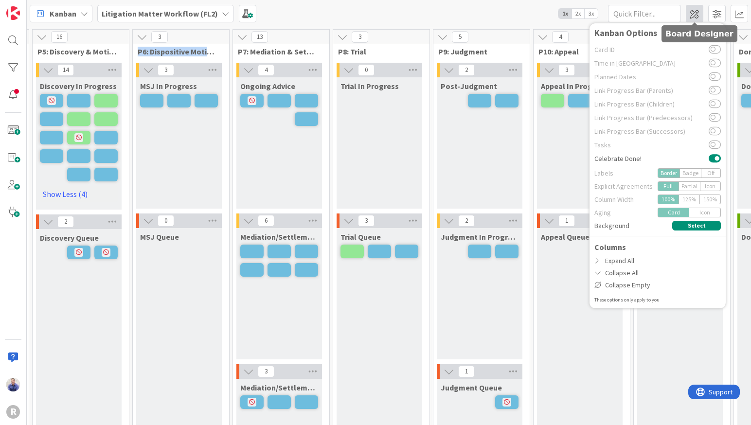
click at [697, 14] on span at bounding box center [695, 14] width 18 height 18
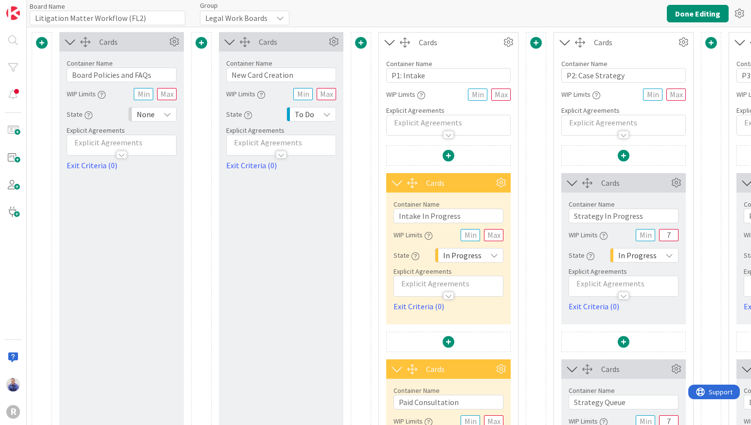
type input "Litigation Matter Workflow (FL2)"
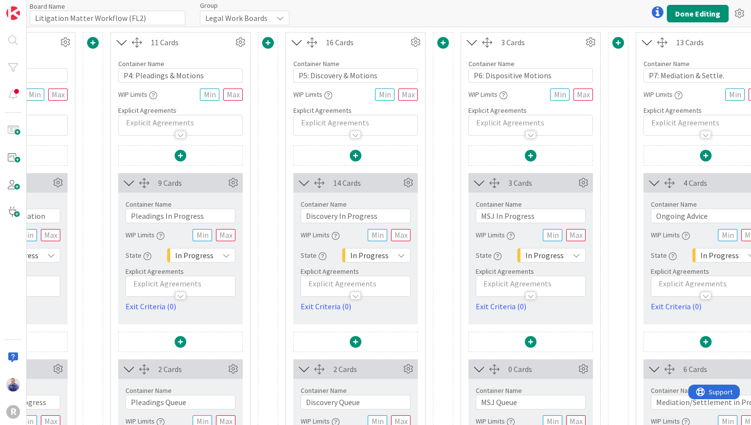
scroll to position [0, 795]
click at [484, 217] on input "MSJ In Progress" at bounding box center [530, 216] width 110 height 15
click at [481, 216] on input "MSJ In Progress" at bounding box center [530, 216] width 110 height 15
click at [479, 218] on input "$ MSJ In Progress" at bounding box center [530, 216] width 110 height 15
paste input "🤑"
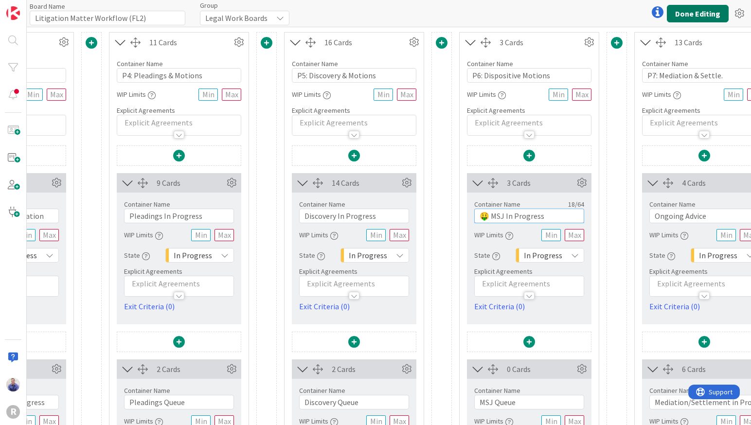
type input "🤑 MSJ In Progress"
click at [689, 17] on button "Done Editing" at bounding box center [698, 14] width 62 height 18
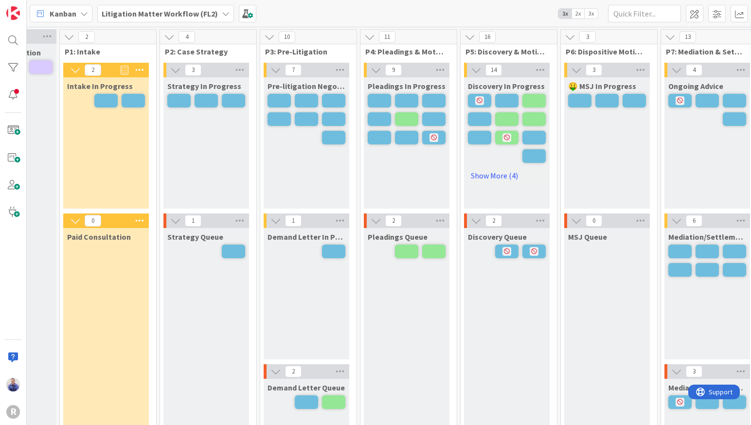
scroll to position [0, 251]
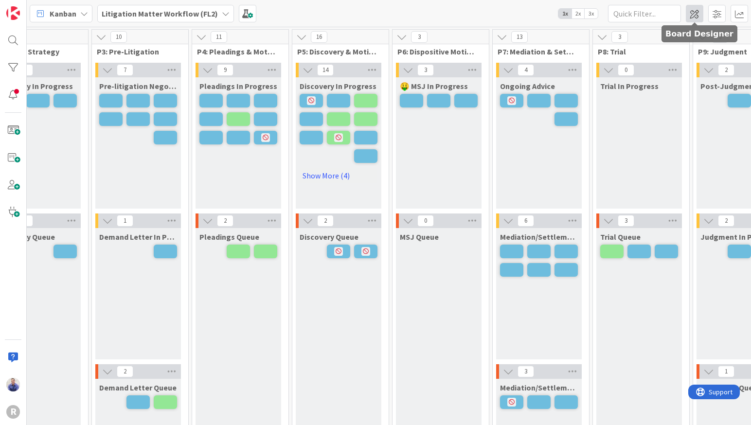
click at [695, 13] on span at bounding box center [695, 14] width 18 height 18
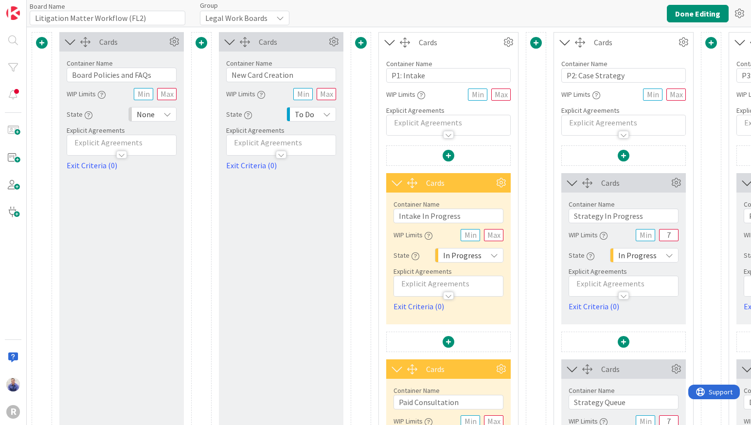
type input "Litigation Matter Workflow (FL2)"
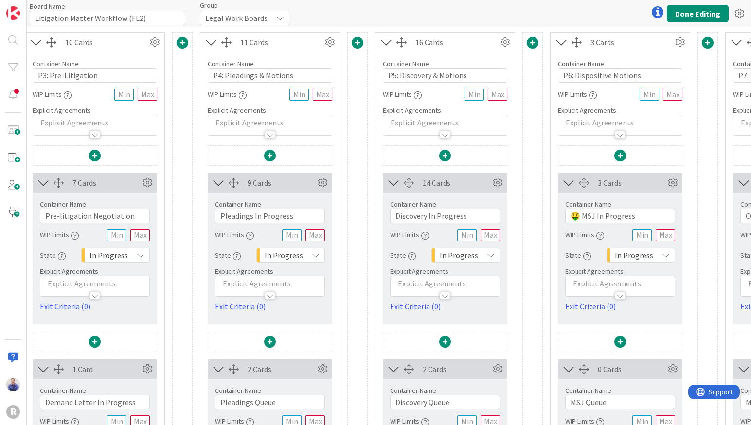
scroll to position [0, 736]
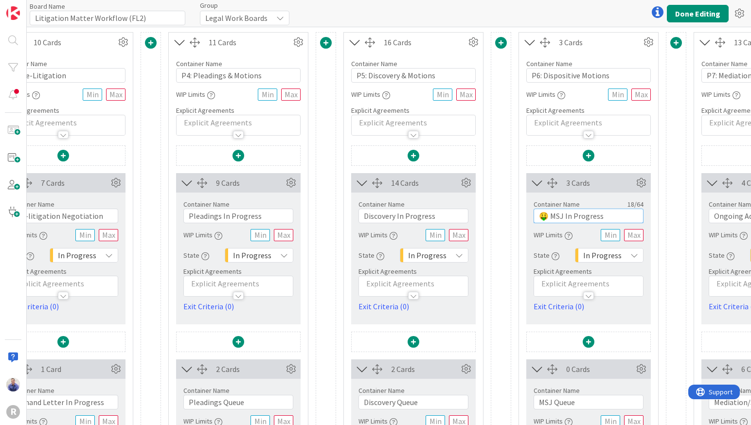
drag, startPoint x: 550, startPoint y: 215, endPoint x: 555, endPoint y: 221, distance: 7.6
click at [551, 216] on input "🤑 MSJ In Progress" at bounding box center [589, 216] width 110 height 15
type input "MSJ In Progress"
click at [690, 10] on button "Done Editing" at bounding box center [698, 14] width 62 height 18
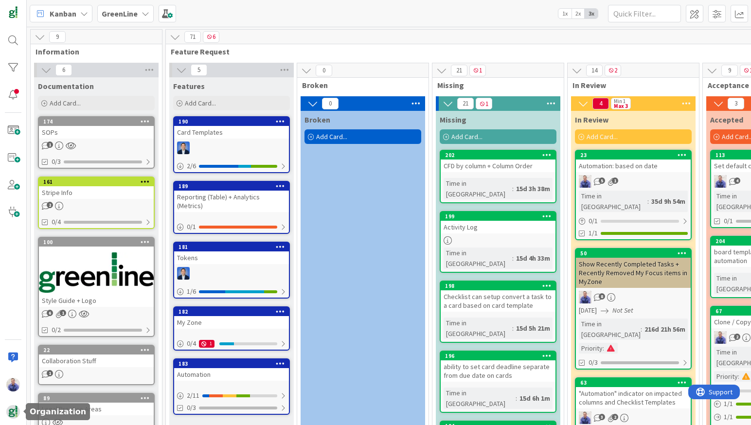
drag, startPoint x: 7, startPoint y: 415, endPoint x: 20, endPoint y: 401, distance: 19.0
click at [9, 412] on img at bounding box center [13, 412] width 14 height 14
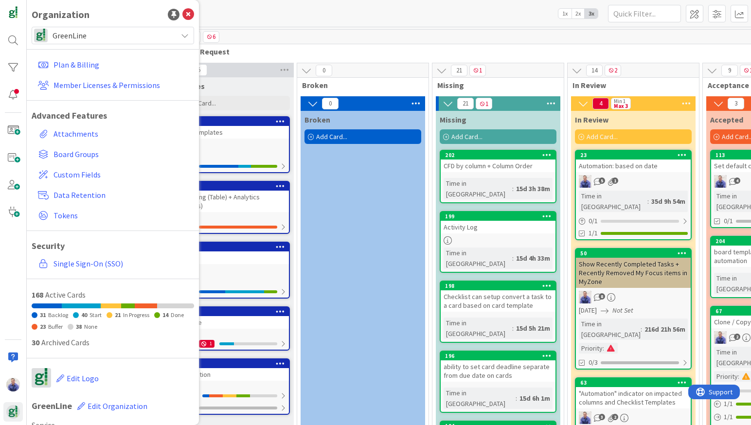
click at [95, 34] on span "GreenLine" at bounding box center [113, 36] width 120 height 14
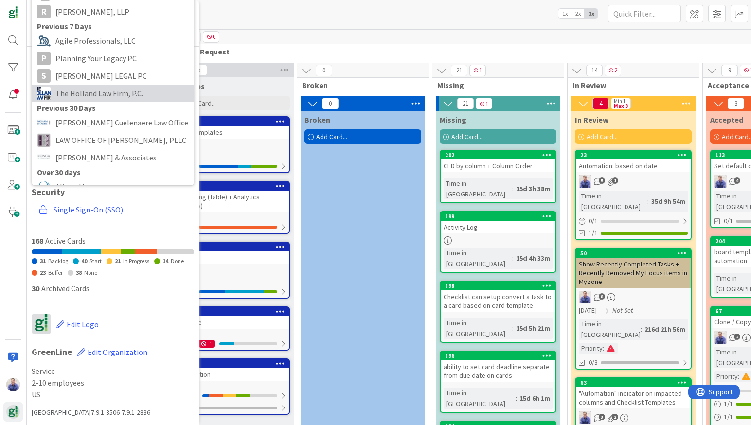
scroll to position [82, 0]
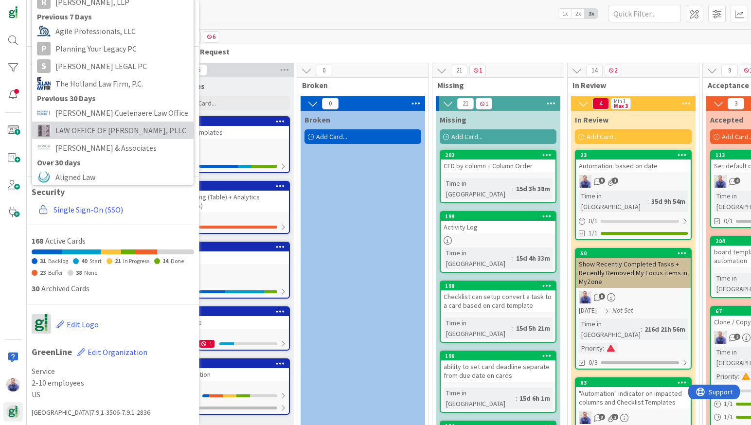
click at [105, 127] on span "LAW OFFICE OF ADAM G. SINGER, PLLC" at bounding box center [121, 130] width 133 height 15
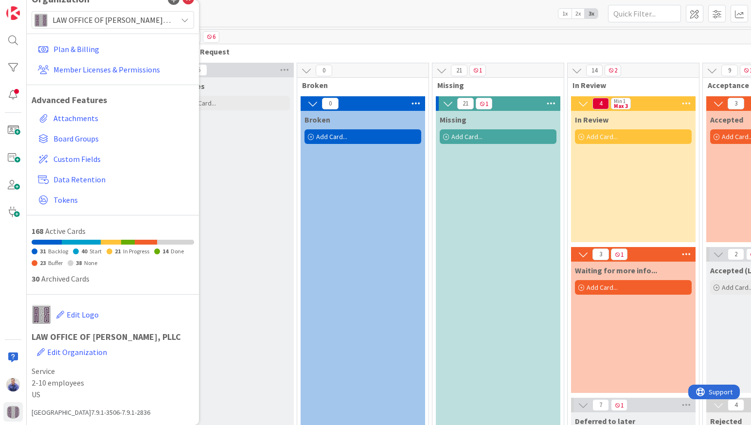
scroll to position [16, 0]
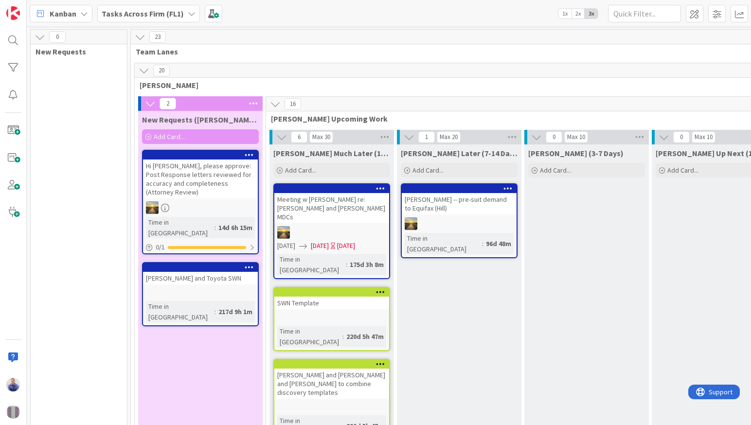
drag, startPoint x: 569, startPoint y: 10, endPoint x: 561, endPoint y: 34, distance: 25.1
click at [568, 10] on span "1x" at bounding box center [565, 14] width 13 height 10
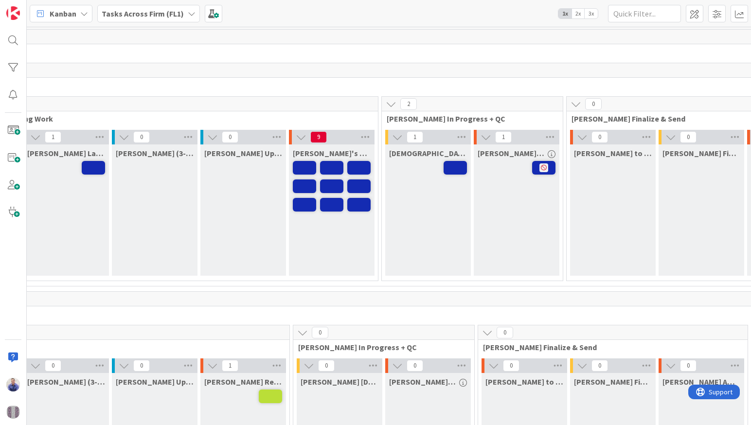
scroll to position [0, 303]
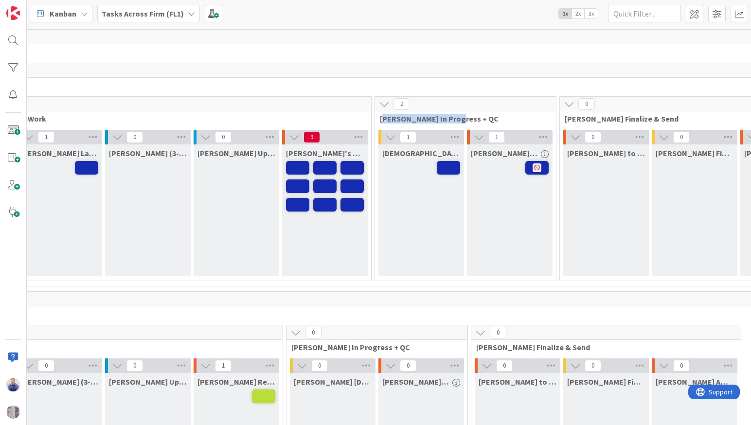
drag, startPoint x: 388, startPoint y: 120, endPoint x: 492, endPoint y: 118, distance: 103.7
click at [492, 118] on span "Adam In Progress + QC" at bounding box center [462, 119] width 164 height 10
click at [422, 191] on div "Adam Today" at bounding box center [422, 210] width 86 height 131
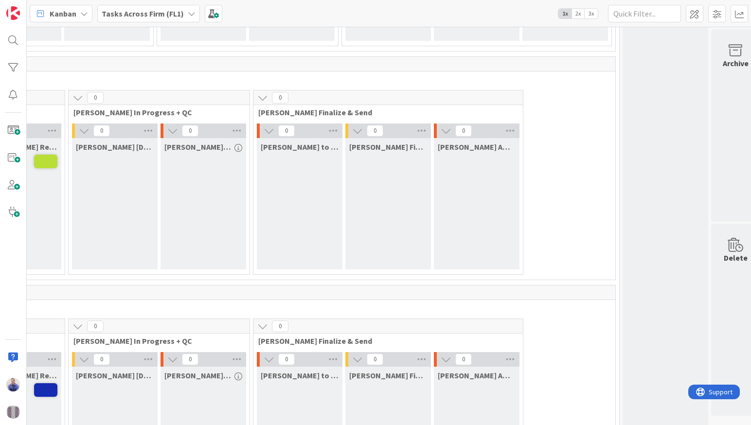
scroll to position [336, 521]
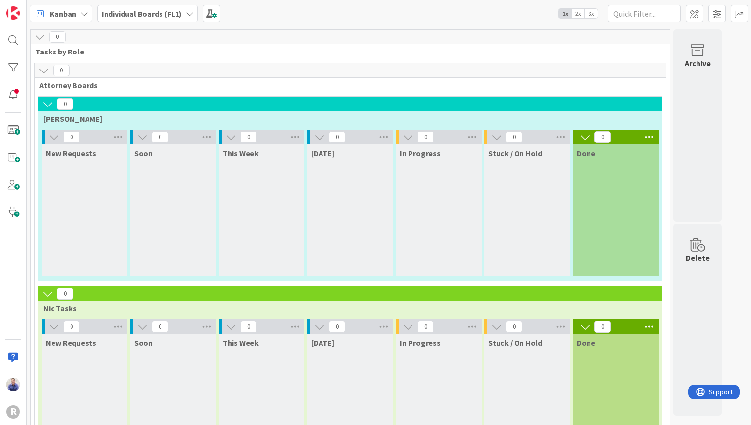
drag, startPoint x: 550, startPoint y: 153, endPoint x: 473, endPoint y: 153, distance: 77.4
click at [475, 151] on div "0 New Requests 0 Soon 0 This Week 0 Today 0 In Progress 0 Stuck / On Hold 0 Done" at bounding box center [350, 205] width 620 height 151
drag, startPoint x: 457, startPoint y: 153, endPoint x: 402, endPoint y: 153, distance: 54.5
click at [402, 153] on div "In Progress" at bounding box center [439, 153] width 78 height 10
click at [319, 153] on span "Today" at bounding box center [322, 153] width 23 height 10
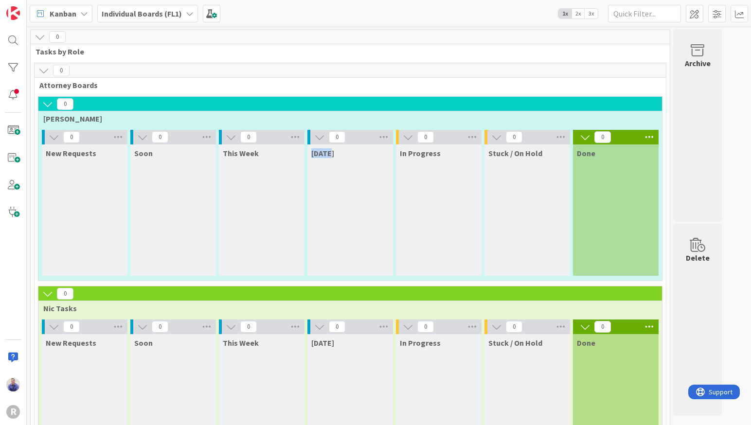
click at [320, 154] on span "Today" at bounding box center [322, 153] width 23 height 10
click at [326, 185] on div "Today" at bounding box center [351, 210] width 86 height 131
click at [722, 17] on span at bounding box center [718, 14] width 18 height 18
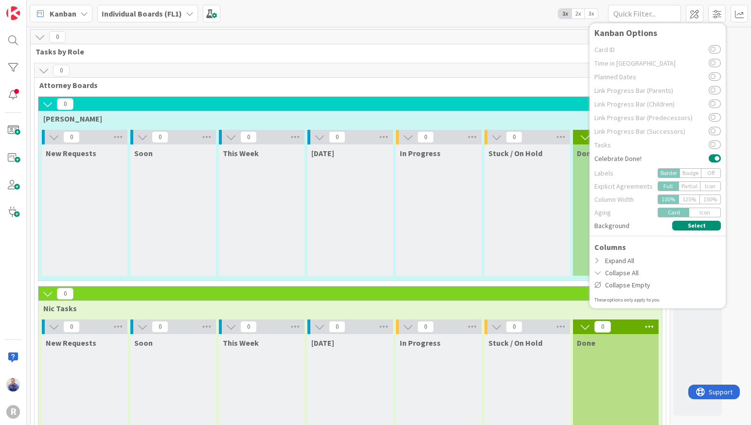
click at [525, 14] on div "Kanban Individual Boards (FL1) 1x 2x 3x Kanban Options Card ID Time in Column P…" at bounding box center [389, 13] width 725 height 27
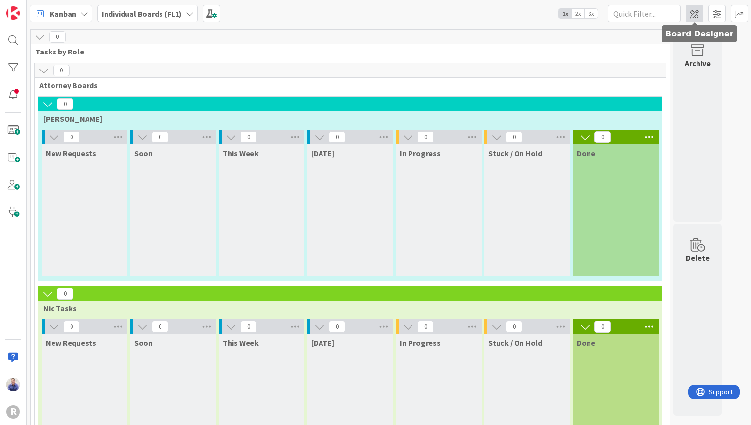
click at [699, 17] on span at bounding box center [695, 14] width 18 height 18
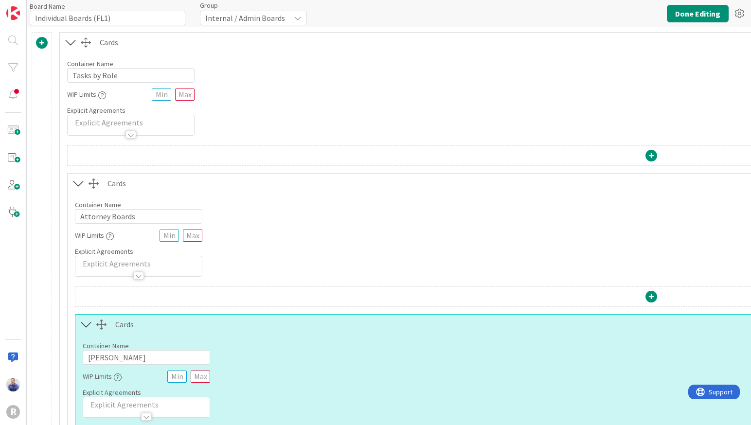
type input "Individual Boards (FL1)"
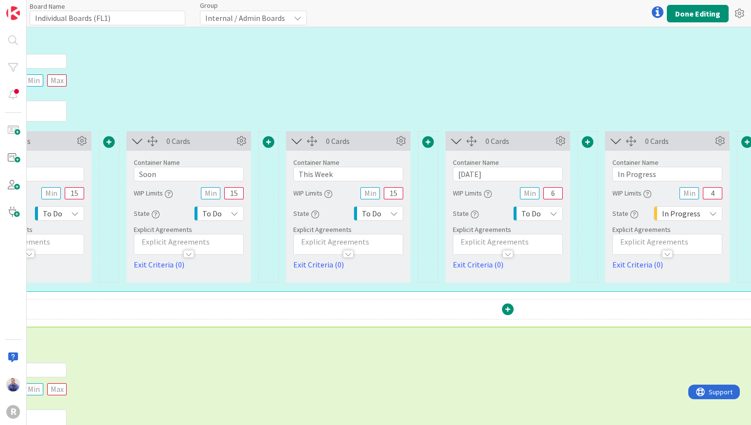
scroll to position [296, 145]
click at [430, 142] on span at bounding box center [427, 142] width 12 height 12
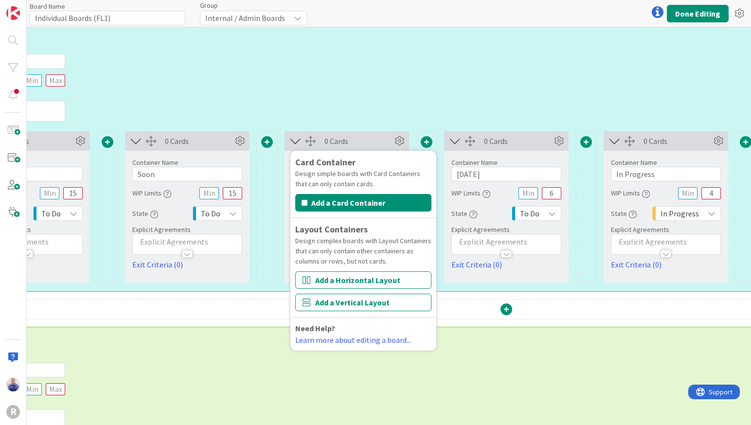
drag, startPoint x: 361, startPoint y: 283, endPoint x: 371, endPoint y: 275, distance: 12.8
click at [363, 281] on button "Add a Horizontal Layout" at bounding box center [363, 281] width 136 height 18
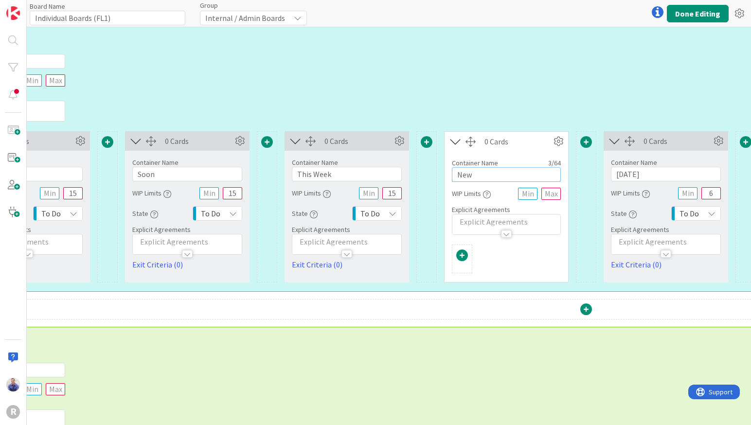
click at [485, 176] on input "New" at bounding box center [506, 174] width 109 height 15
type input "In-Progress Work"
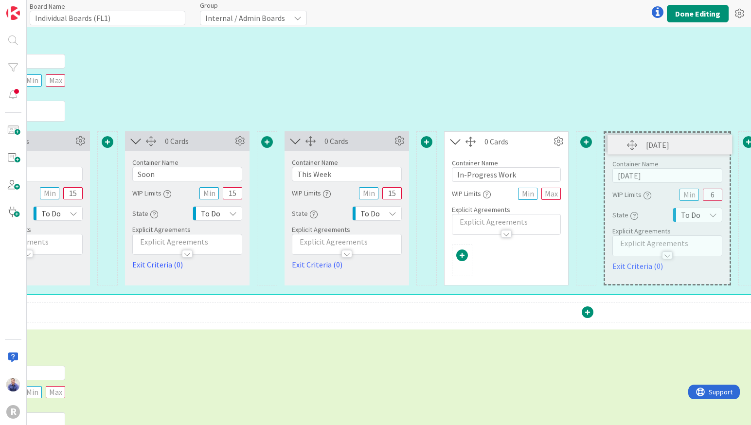
scroll to position [293, 158]
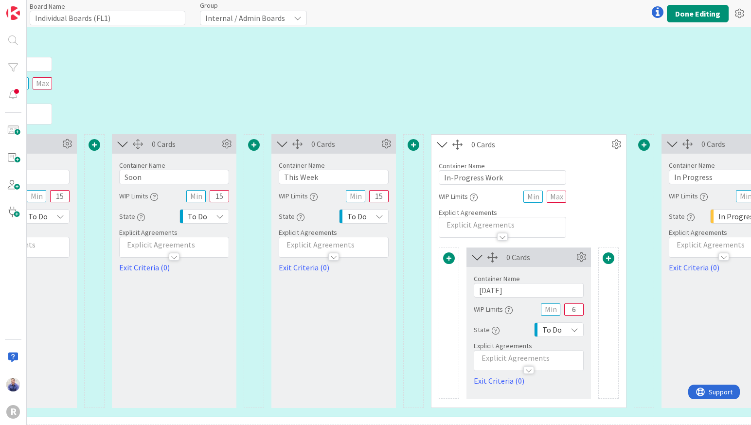
click at [575, 332] on icon at bounding box center [575, 330] width 8 height 8
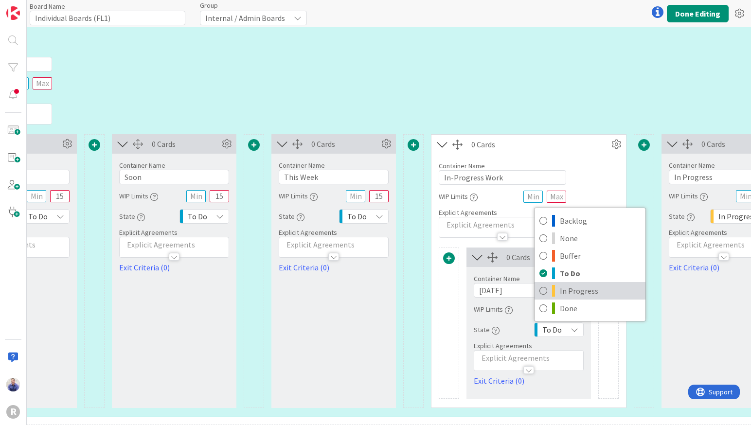
click at [577, 288] on span "In Progress" at bounding box center [600, 291] width 81 height 15
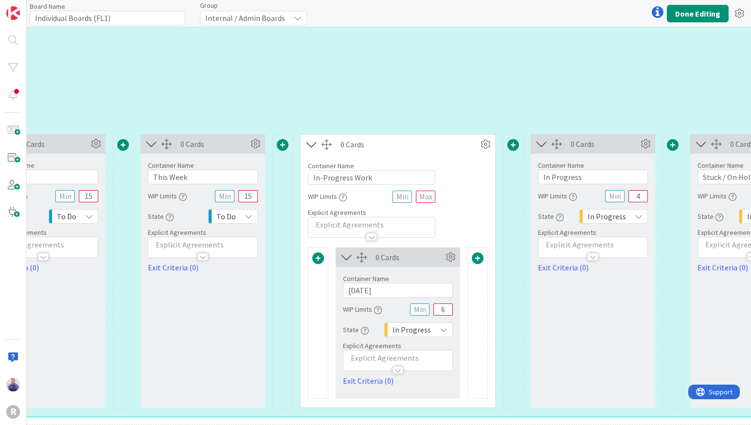
scroll to position [293, 292]
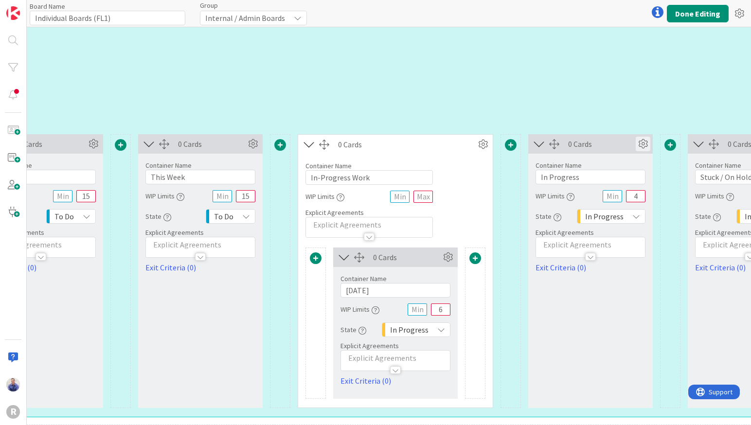
click at [646, 145] on icon at bounding box center [643, 144] width 15 height 15
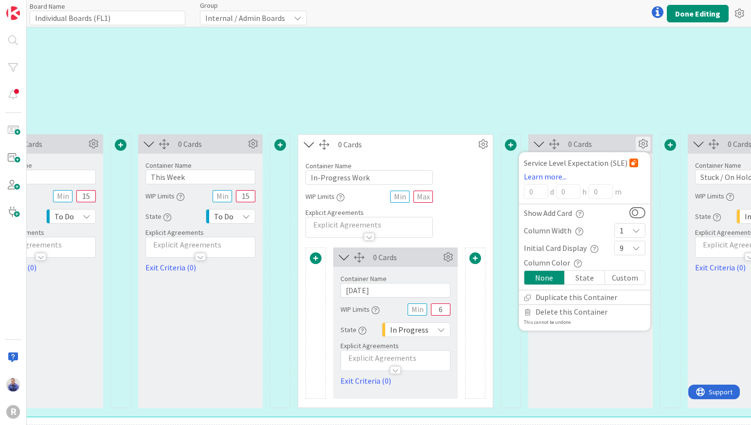
click at [611, 146] on div "0 Cards" at bounding box center [602, 144] width 68 height 12
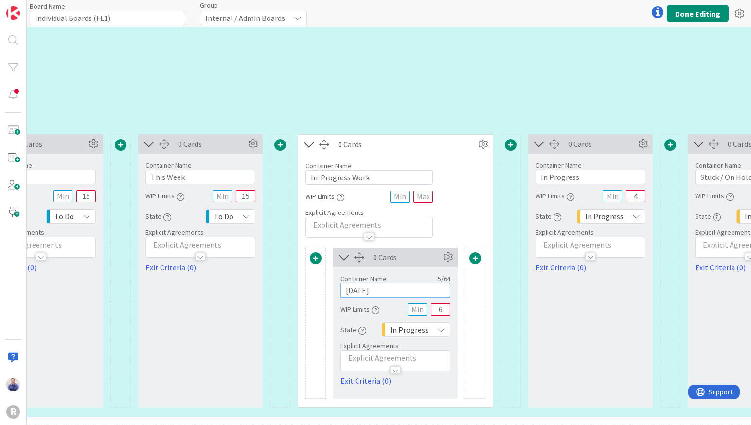
click at [399, 292] on input "[DATE]" at bounding box center [396, 290] width 110 height 15
type input "[DATE] (Working)"
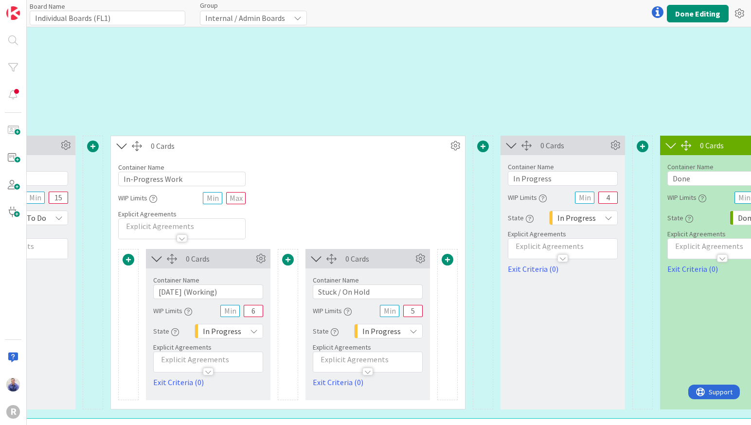
scroll to position [292, 480]
click at [619, 147] on icon at bounding box center [614, 145] width 15 height 15
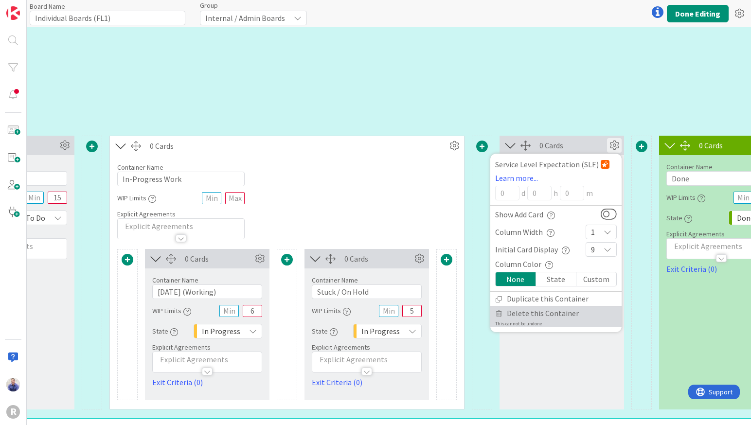
click at [538, 316] on span "Delete this Container" at bounding box center [543, 314] width 72 height 14
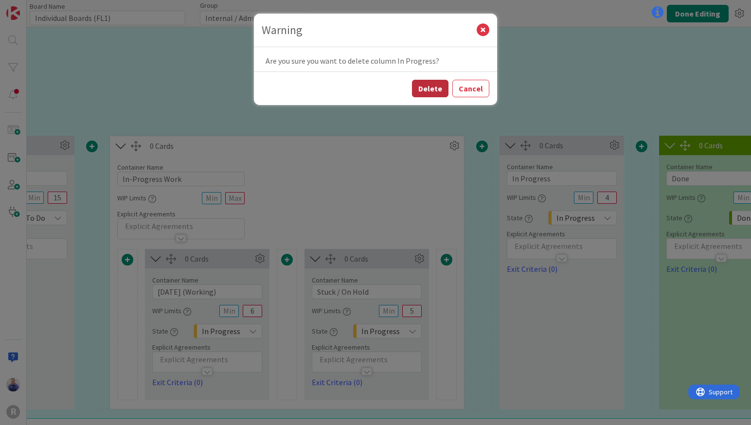
click at [431, 84] on button "Delete" at bounding box center [430, 89] width 37 height 18
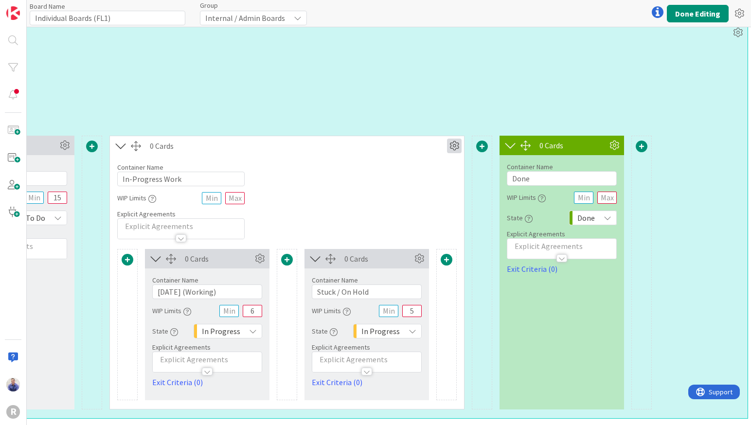
click at [456, 145] on icon at bounding box center [454, 146] width 15 height 15
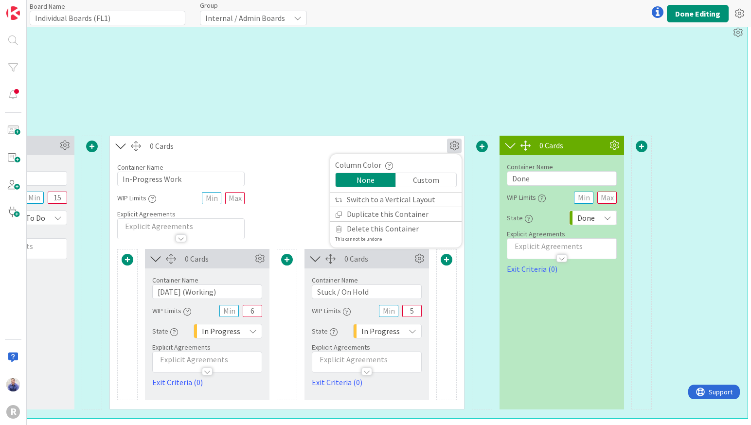
click at [390, 138] on div "0 Cards Column Color None Custom Switch to a Vertical Layout Duplicate this Con…" at bounding box center [287, 145] width 354 height 19
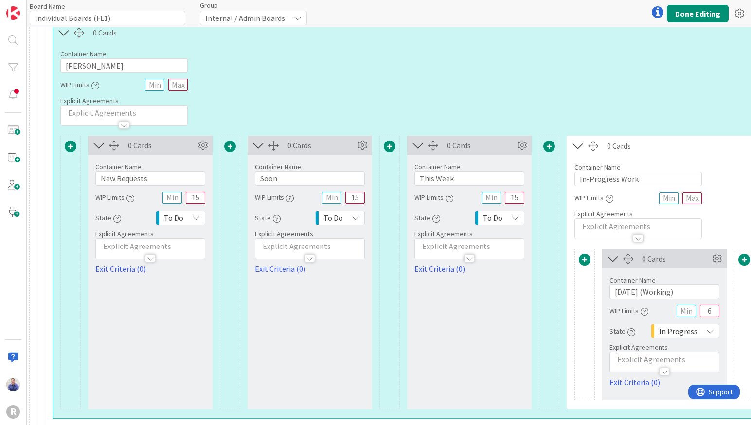
scroll to position [292, 0]
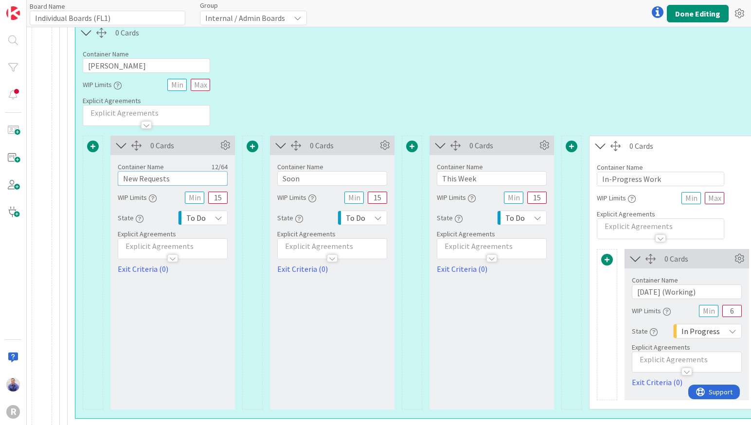
click at [184, 175] on input "New Requests" at bounding box center [173, 178] width 110 height 15
click at [183, 177] on input "New Requests" at bounding box center [173, 178] width 110 height 15
type input "Inbox / Triage"
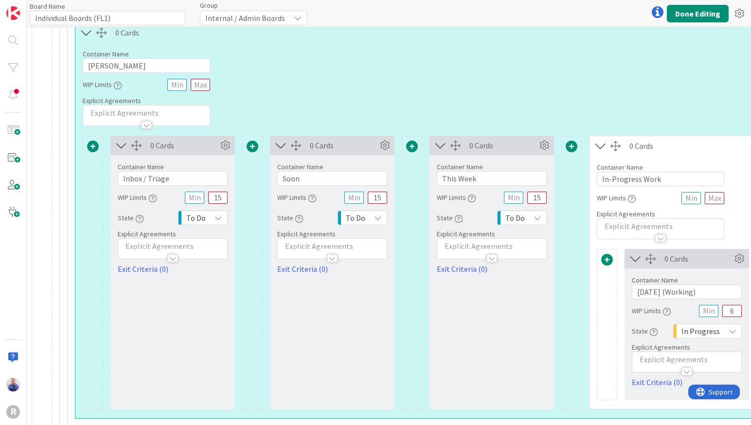
click at [244, 224] on div at bounding box center [252, 273] width 20 height 274
click at [91, 149] on span at bounding box center [93, 147] width 12 height 12
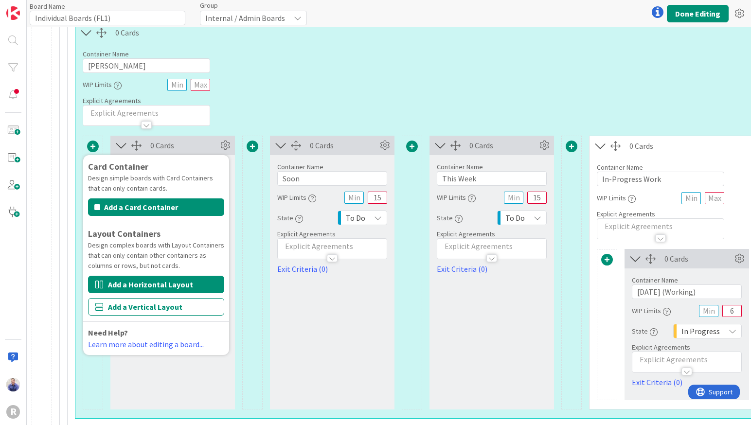
click at [139, 289] on button "Add a Horizontal Layout" at bounding box center [156, 285] width 136 height 18
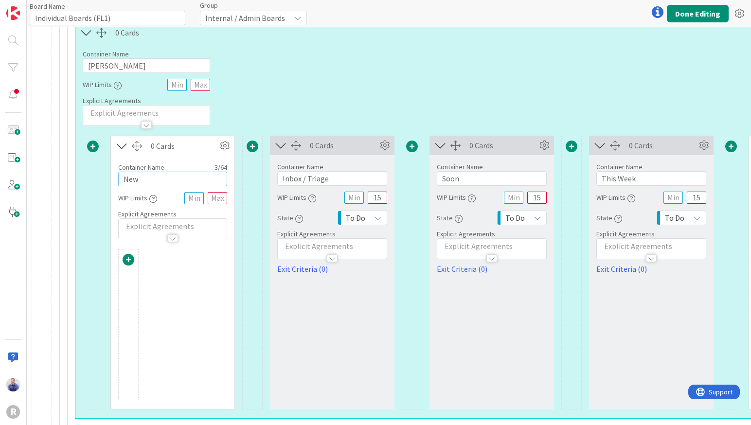
click at [146, 176] on input "New" at bounding box center [172, 179] width 109 height 15
click at [160, 181] on input "Upcoming Work" at bounding box center [172, 179] width 109 height 15
type input "Upcoming / Requested Work"
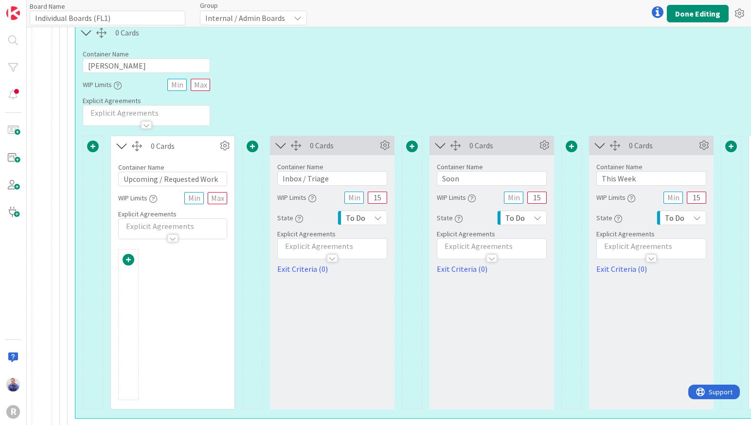
click at [189, 269] on div at bounding box center [172, 324] width 109 height 151
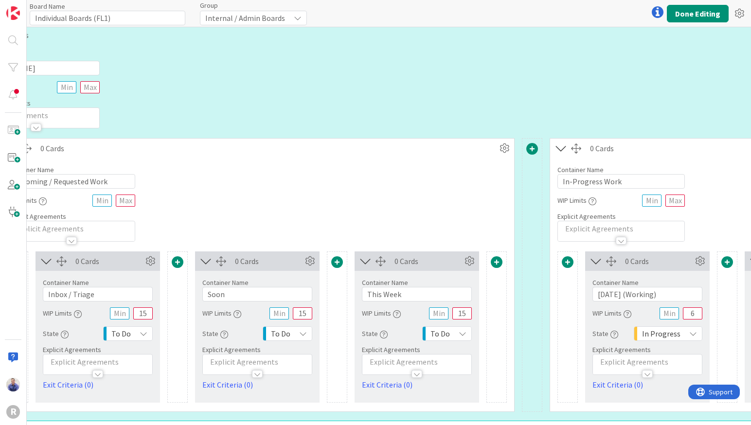
scroll to position [290, 116]
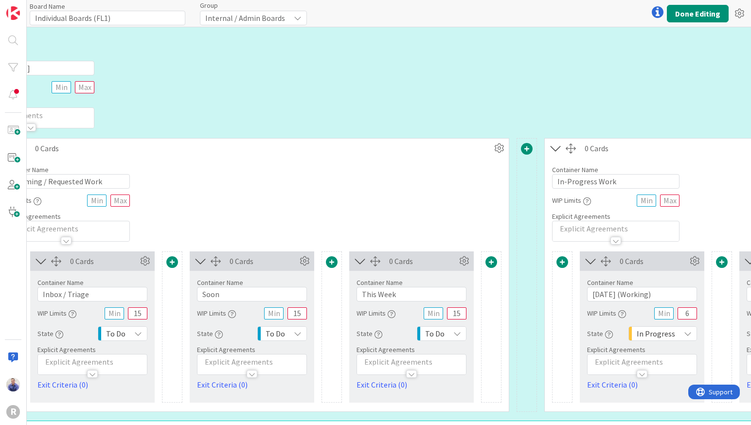
click at [495, 265] on span at bounding box center [492, 262] width 12 height 12
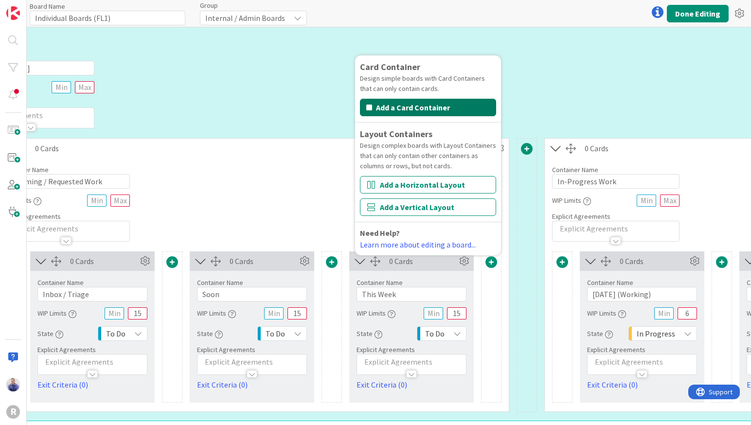
click at [446, 108] on button "Add a Card Container" at bounding box center [428, 108] width 136 height 18
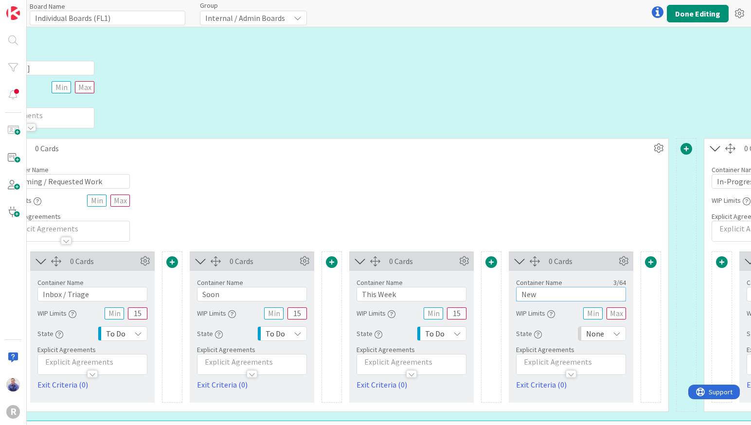
click at [562, 297] on input "New" at bounding box center [571, 294] width 110 height 15
type input "[PERSON_NAME]'s Review Requested"
click at [615, 334] on icon at bounding box center [617, 334] width 8 height 8
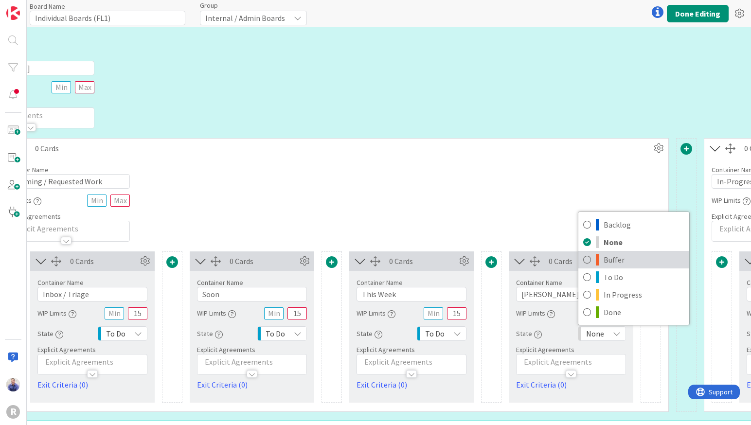
click at [607, 259] on span "Buffer" at bounding box center [644, 260] width 81 height 15
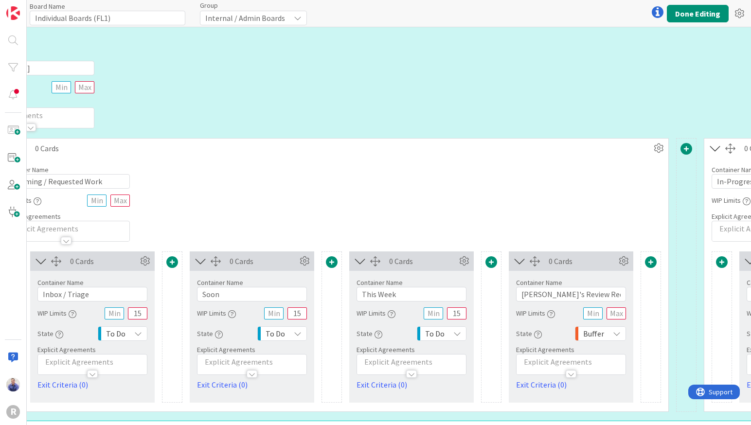
click at [574, 230] on div "Container Name 25 / 64 Upcoming / Requested Work WIP Limits Explicit Agreements" at bounding box center [332, 200] width 674 height 84
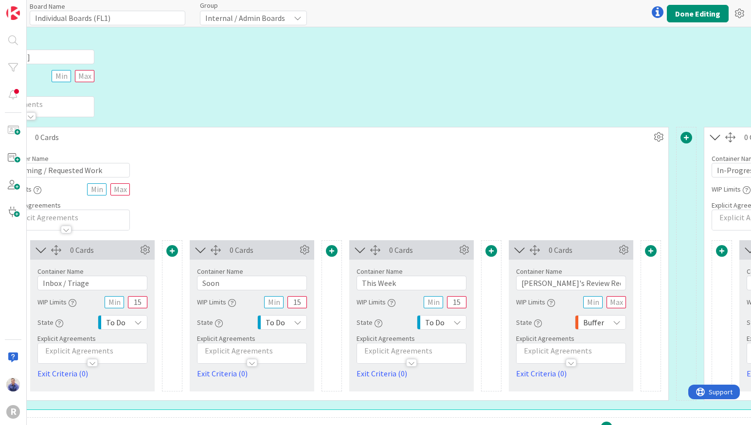
scroll to position [351, 116]
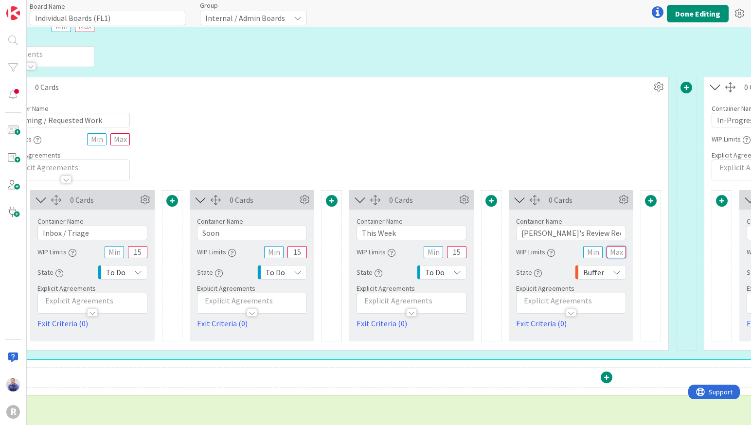
click at [613, 255] on input "text" at bounding box center [616, 252] width 19 height 12
type input "5"
click at [583, 134] on div "Container Name 25 / 64 Upcoming / Requested Work WIP Limits Explicit Agreements" at bounding box center [332, 139] width 674 height 84
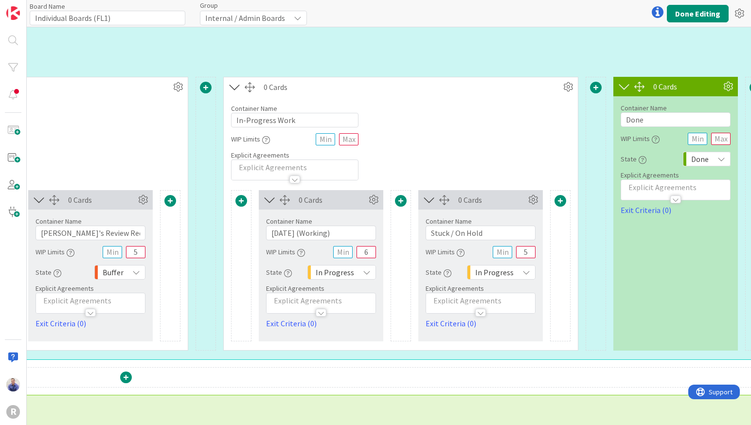
scroll to position [351, 632]
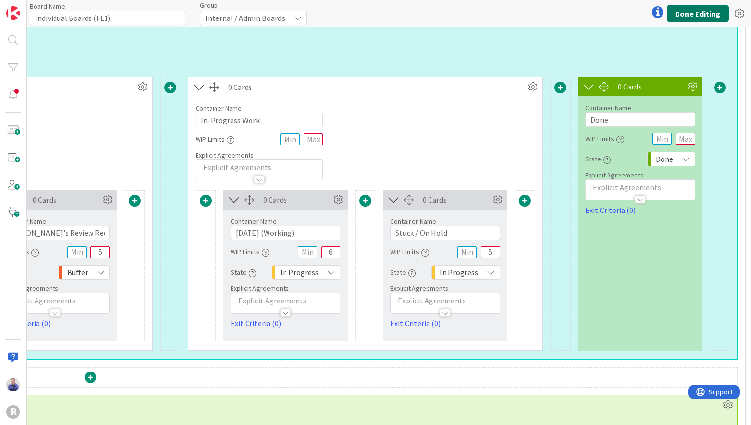
click at [711, 20] on button "Done Editing" at bounding box center [698, 14] width 62 height 18
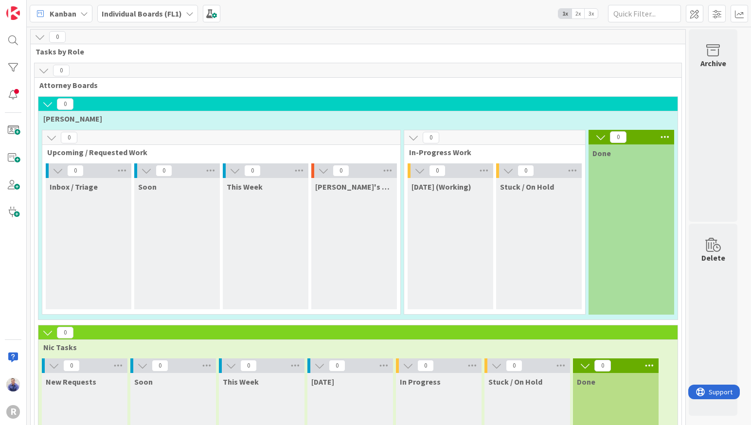
click at [579, 15] on span "2x" at bounding box center [578, 14] width 13 height 10
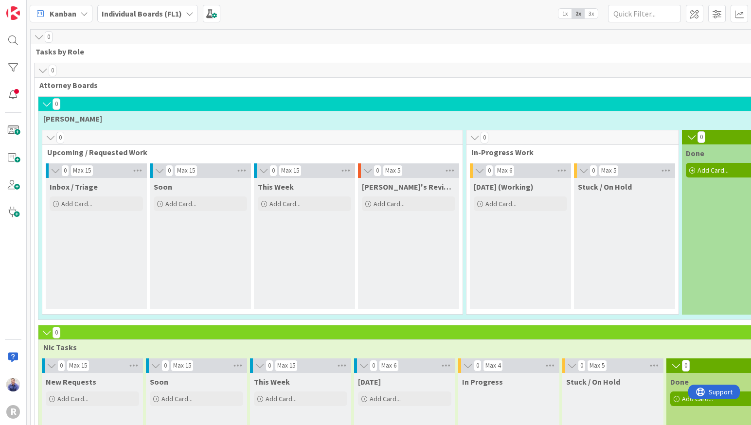
drag, startPoint x: 591, startPoint y: 15, endPoint x: 589, endPoint y: 22, distance: 8.2
click at [592, 15] on span "3x" at bounding box center [591, 14] width 13 height 10
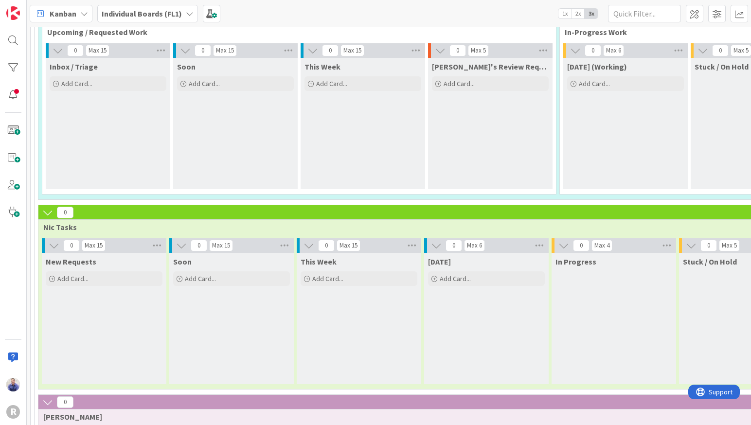
scroll to position [123, 0]
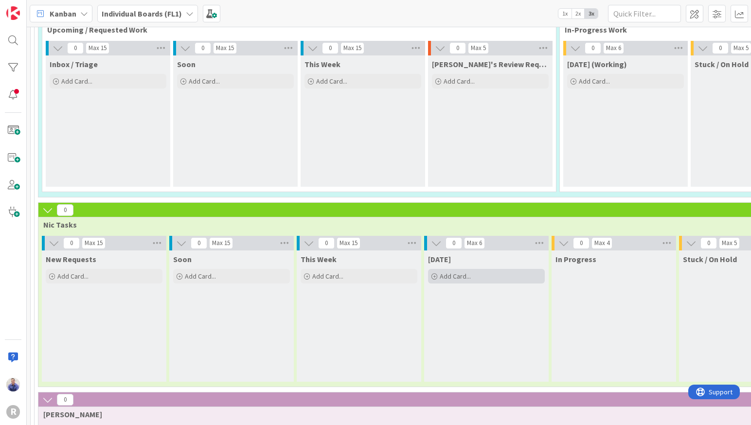
click at [459, 279] on span "Add Card..." at bounding box center [455, 276] width 31 height 9
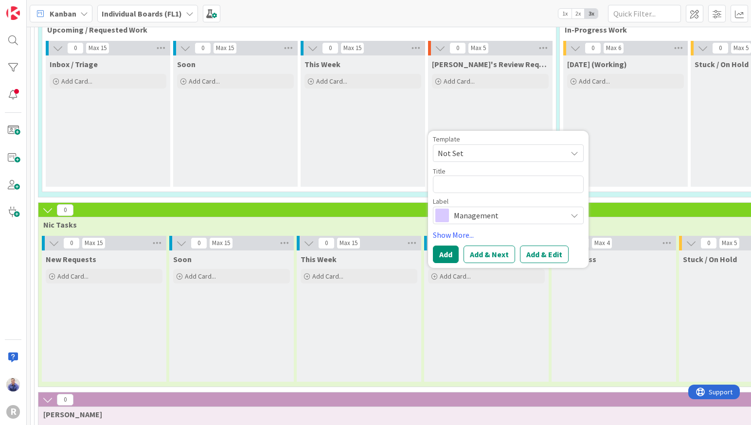
drag, startPoint x: 607, startPoint y: 329, endPoint x: 582, endPoint y: 335, distance: 25.6
click at [608, 326] on div "In Progress" at bounding box center [614, 316] width 125 height 131
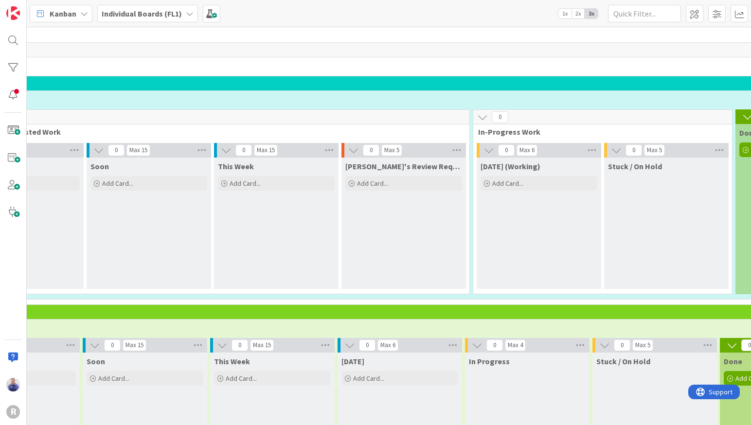
scroll to position [20, 126]
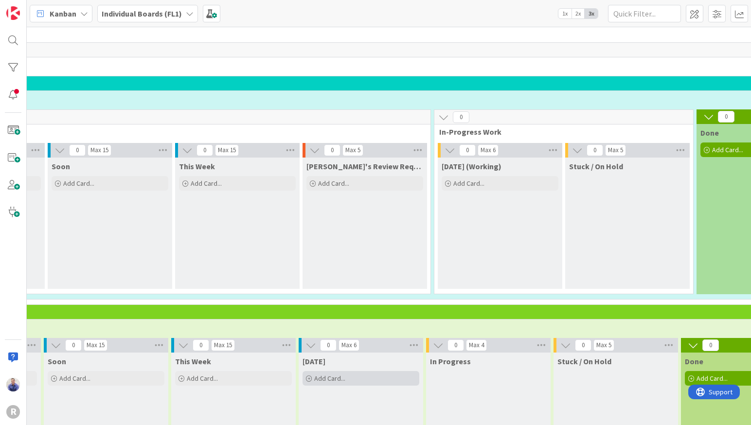
click at [348, 382] on div "Add Card..." at bounding box center [361, 378] width 117 height 15
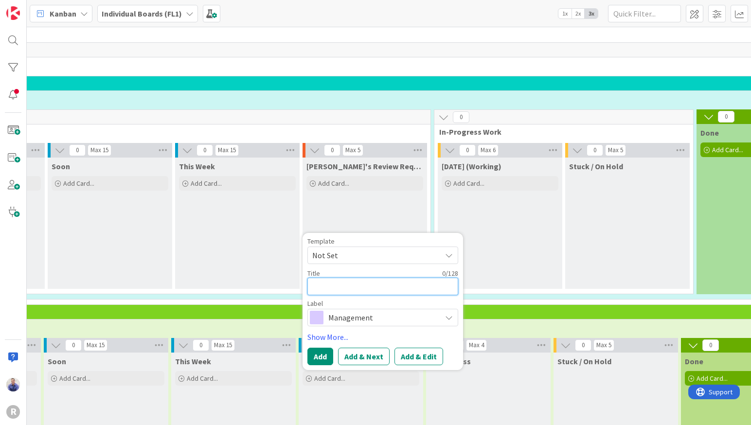
click at [362, 287] on textarea at bounding box center [383, 287] width 151 height 18
click at [361, 322] on span "Management" at bounding box center [383, 318] width 108 height 14
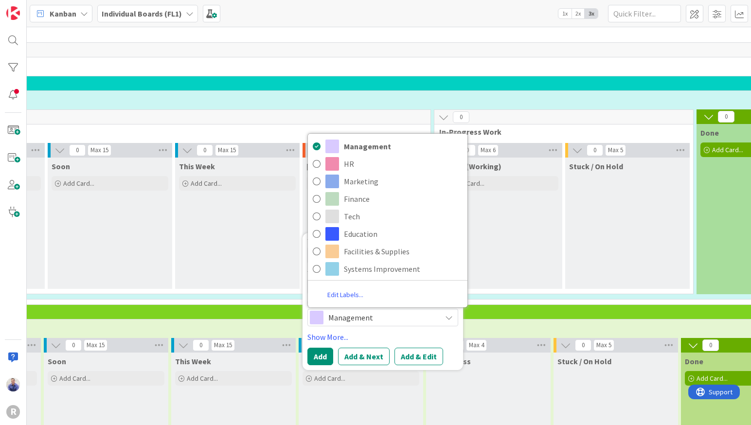
click at [345, 290] on link "Edit Labels..." at bounding box center [345, 295] width 75 height 18
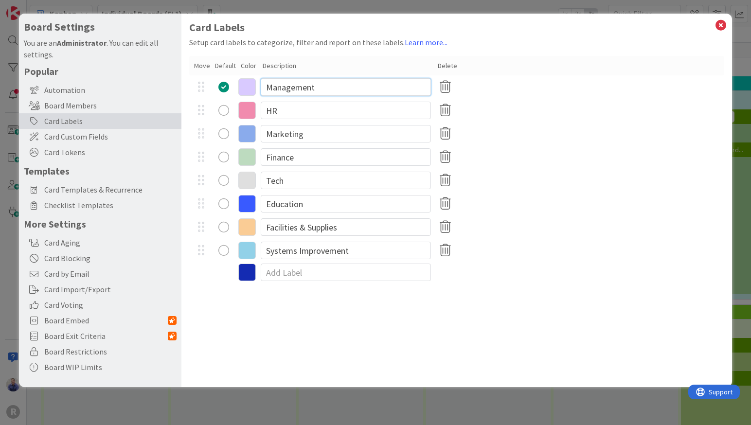
click at [292, 91] on input "Management" at bounding box center [346, 87] width 170 height 18
click at [289, 85] on input "Client Legal Work" at bounding box center [346, 87] width 170 height 18
type input "Client / Legal Work"
click at [252, 89] on icon at bounding box center [247, 87] width 18 height 18
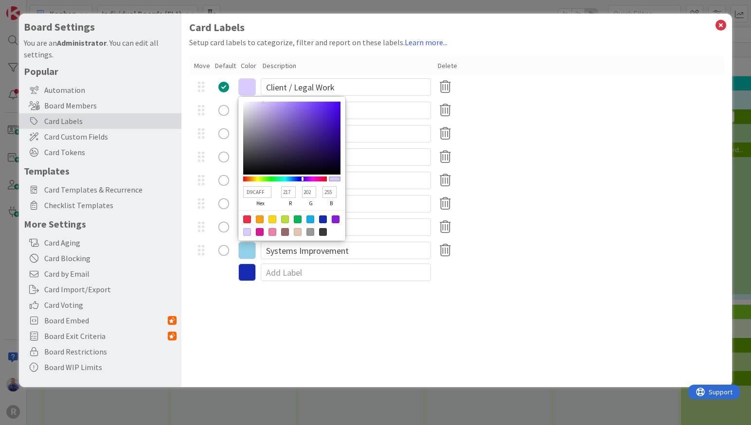
click at [297, 219] on div at bounding box center [298, 220] width 8 height 8
type input "00B858"
type input "0"
type input "184"
type input "88"
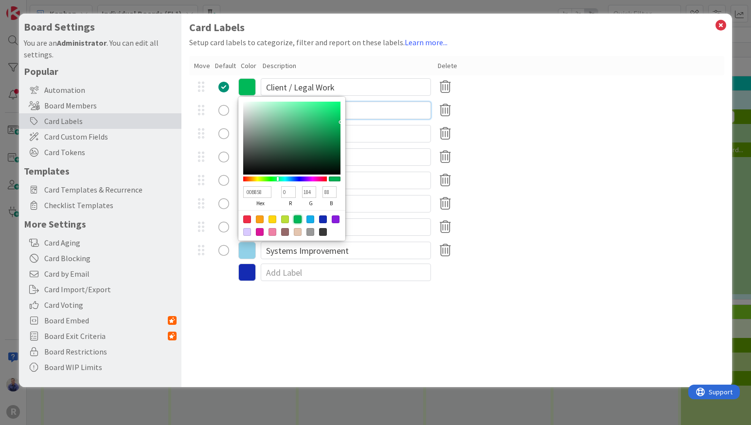
click at [375, 112] on input "HR" at bounding box center [346, 111] width 170 height 18
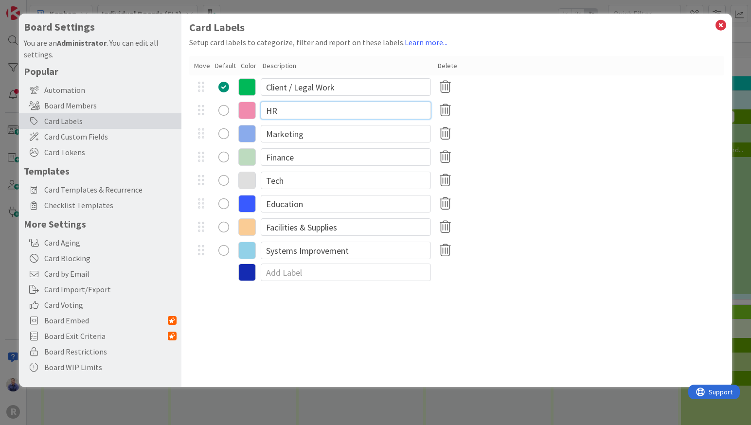
drag, startPoint x: 292, startPoint y: 108, endPoint x: 258, endPoint y: 111, distance: 33.7
click at [261, 106] on input "HR" at bounding box center [346, 111] width 170 height 18
type input "Internal / Admin Work"
drag, startPoint x: 526, startPoint y: 120, endPoint x: 454, endPoint y: 125, distance: 72.7
click at [526, 120] on div "Internal / Admin Work" at bounding box center [457, 110] width 536 height 23
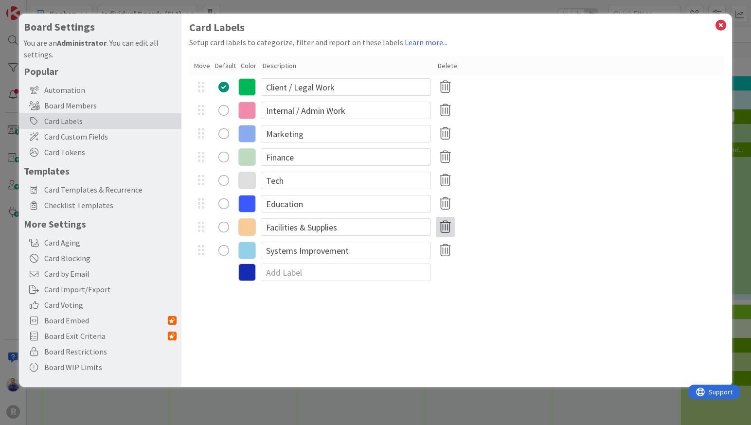
click at [446, 226] on icon at bounding box center [445, 227] width 19 height 20
click at [469, 272] on button "Remove" at bounding box center [462, 274] width 42 height 18
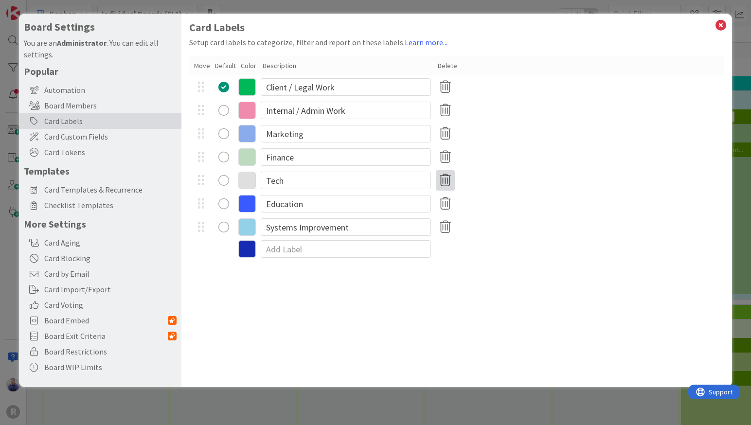
drag, startPoint x: 446, startPoint y: 183, endPoint x: 443, endPoint y: 188, distance: 6.1
click at [446, 183] on icon at bounding box center [445, 180] width 19 height 20
click at [454, 231] on button "Remove" at bounding box center [462, 228] width 42 height 18
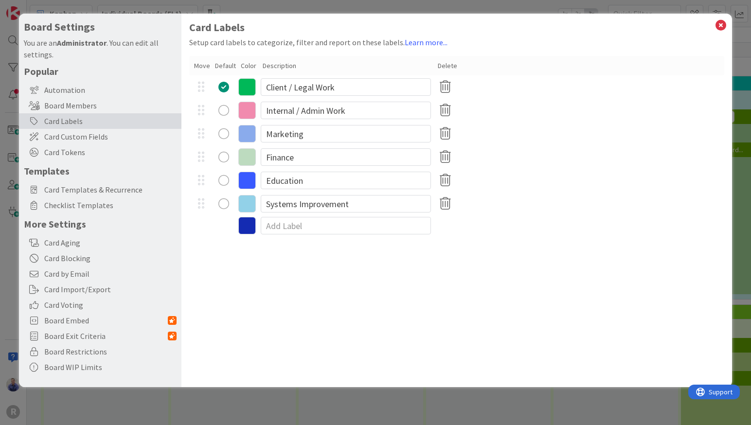
click at [325, 282] on div "Card Labels Setup card labels to categorize, filter and report on these labels.…" at bounding box center [457, 201] width 551 height 374
drag, startPoint x: 364, startPoint y: 85, endPoint x: 233, endPoint y: 80, distance: 131.0
click at [261, 80] on input "Client / Legal Work" at bounding box center [346, 87] width 170 height 18
click at [378, 278] on div "Card Labels Setup card labels to categorize, filter and report on these labels.…" at bounding box center [457, 201] width 551 height 374
click at [725, 24] on icon at bounding box center [721, 25] width 13 height 14
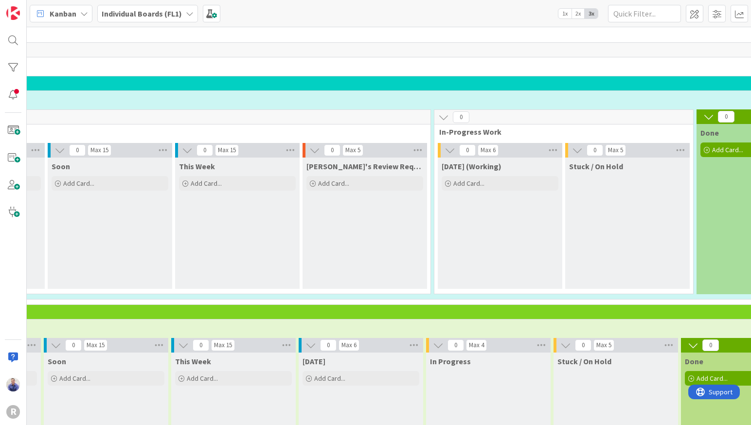
scroll to position [143, 126]
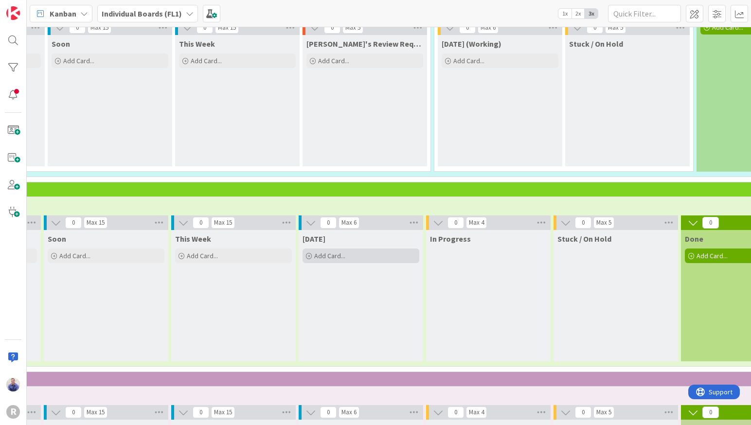
click at [330, 256] on span "Add Card..." at bounding box center [329, 256] width 31 height 9
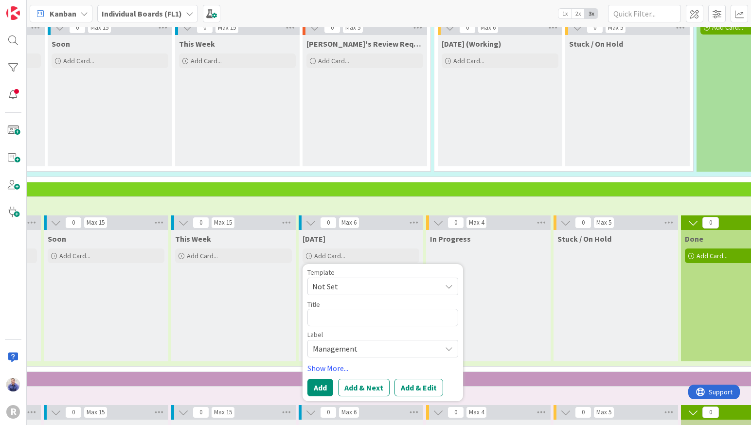
click at [353, 289] on span "Not Set" at bounding box center [373, 286] width 122 height 13
drag, startPoint x: 287, startPoint y: 290, endPoint x: 365, endPoint y: 293, distance: 78.0
click at [287, 290] on div "This Week Add Card..." at bounding box center [233, 295] width 125 height 131
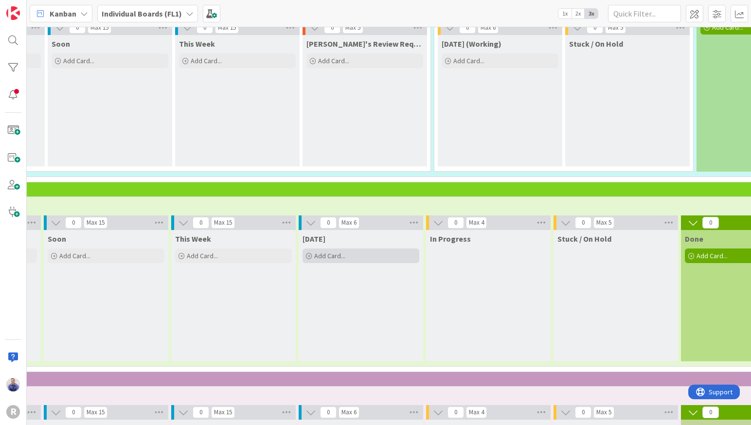
click at [367, 252] on div "Add Card..." at bounding box center [361, 256] width 117 height 15
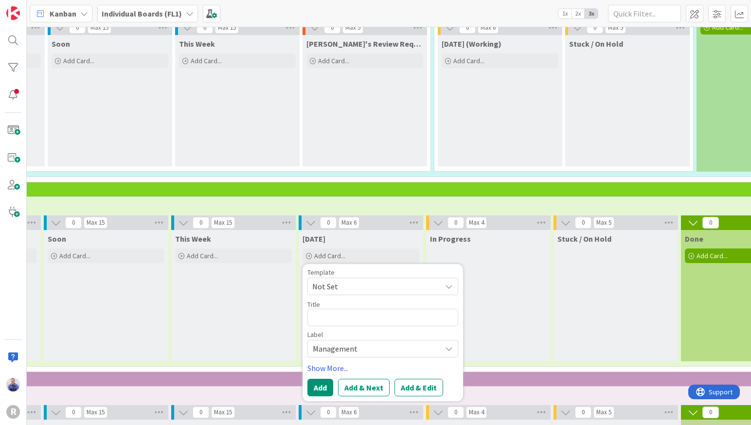
click at [371, 349] on span "Management" at bounding box center [375, 349] width 124 height 14
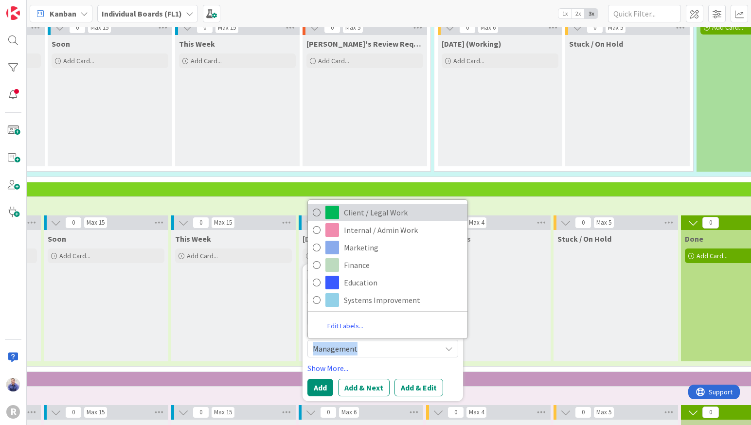
drag, startPoint x: 369, startPoint y: 217, endPoint x: 332, endPoint y: 284, distance: 76.9
click at [369, 217] on span "Client / Legal Work" at bounding box center [403, 212] width 119 height 15
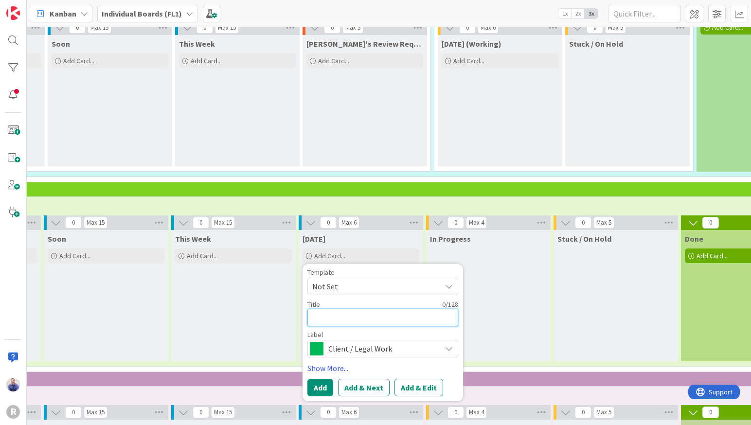
drag, startPoint x: 339, startPoint y: 321, endPoint x: 347, endPoint y: 314, distance: 10.7
click at [342, 317] on textarea at bounding box center [383, 318] width 151 height 18
type textarea "x"
type textarea "D"
type textarea "x"
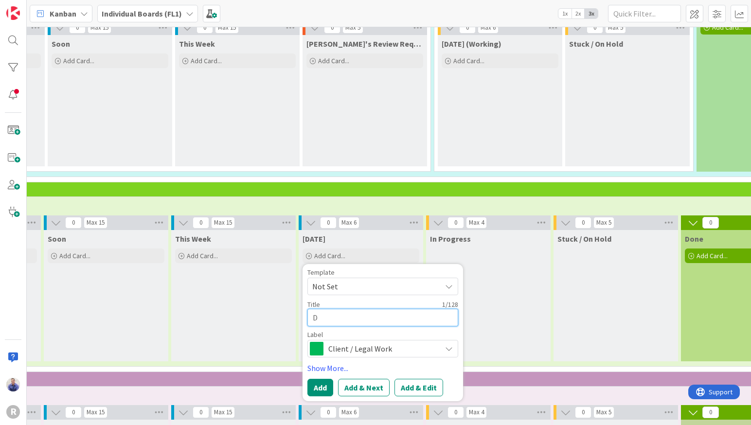
type textarea "Do"
type textarea "x"
type textarea "Do"
type textarea "x"
type textarea "Do t"
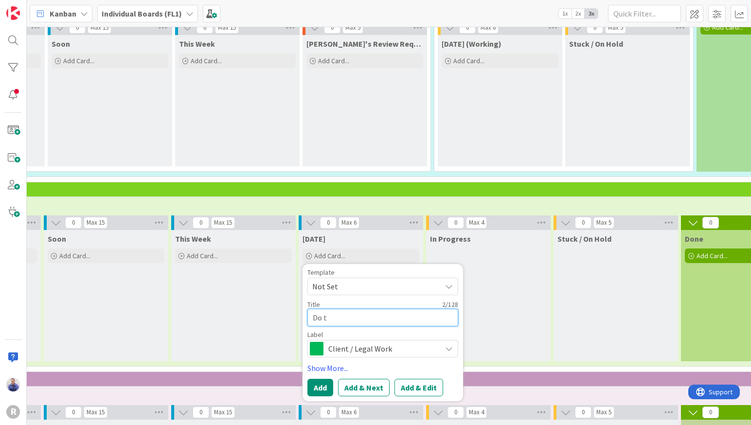
type textarea "x"
type textarea "Do th"
type textarea "x"
type textarea "Do the"
type textarea "x"
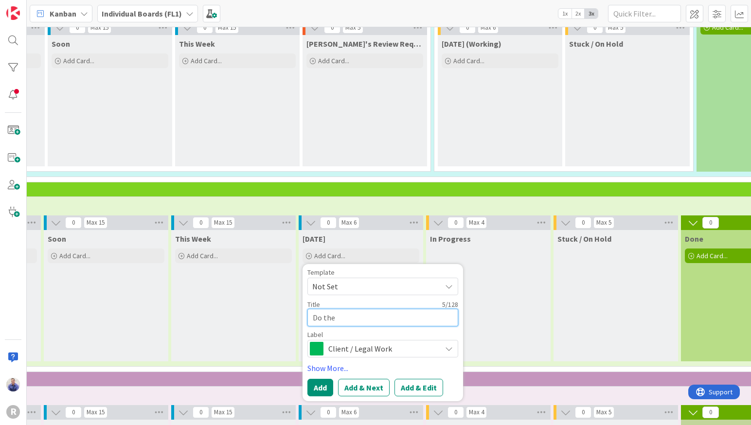
type textarea "Do the"
type textarea "x"
type textarea "Do the C"
type textarea "x"
type textarea "Do the Cl"
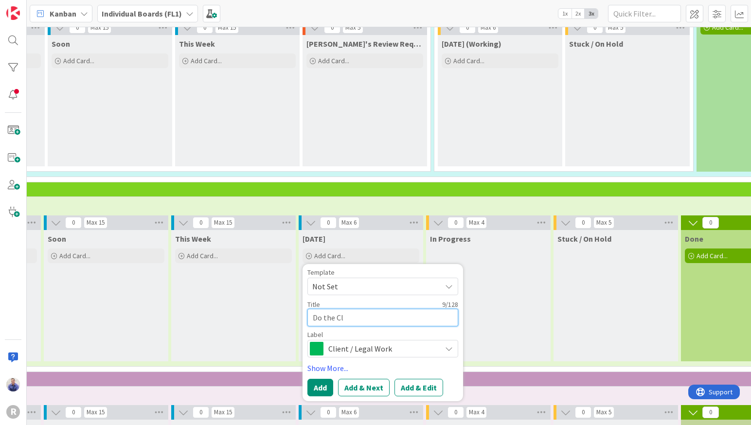
type textarea "x"
type textarea "Do the Cli"
type textarea "x"
type textarea "Do the Clie"
type textarea "x"
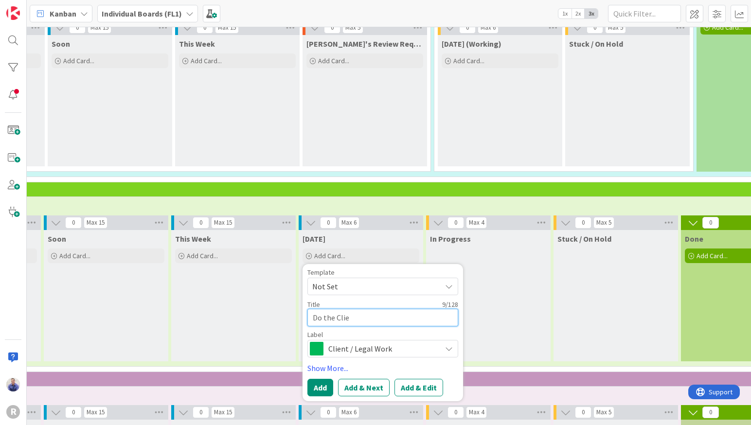
type textarea "Do the Clien"
type textarea "x"
type textarea "Do the Client"
type textarea "x"
type textarea "Do the Client T"
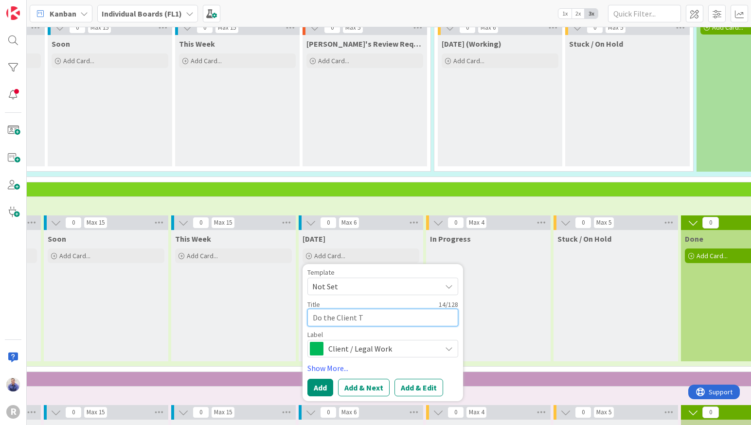
type textarea "x"
type textarea "Do the Client Th"
type textarea "x"
type textarea "Do the Client Thi"
type textarea "x"
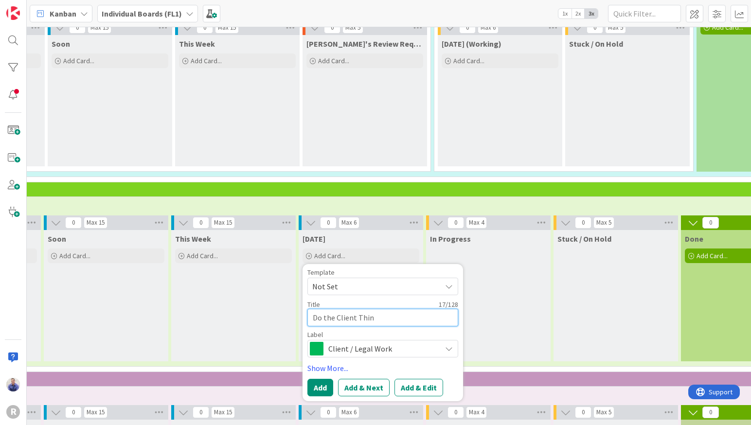
type textarea "Do the Client Thing"
type textarea "x"
type textarea "Do the Client Thing"
drag, startPoint x: 370, startPoint y: 389, endPoint x: 386, endPoint y: 384, distance: 17.2
click at [371, 389] on button "Add & Next" at bounding box center [364, 388] width 52 height 18
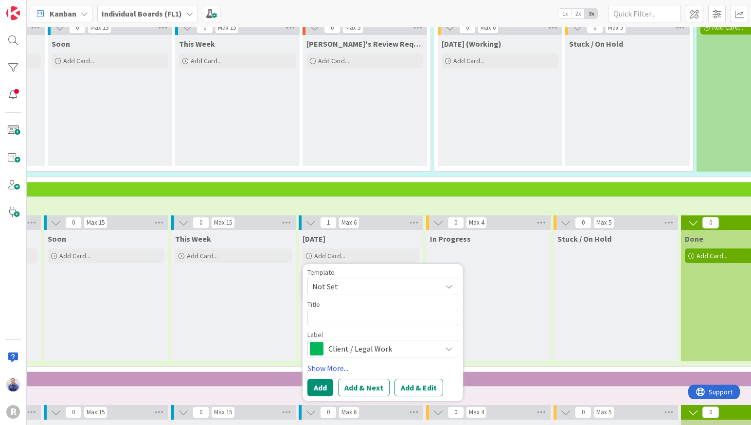
click at [278, 322] on div "This Week Add Card..." at bounding box center [233, 295] width 125 height 131
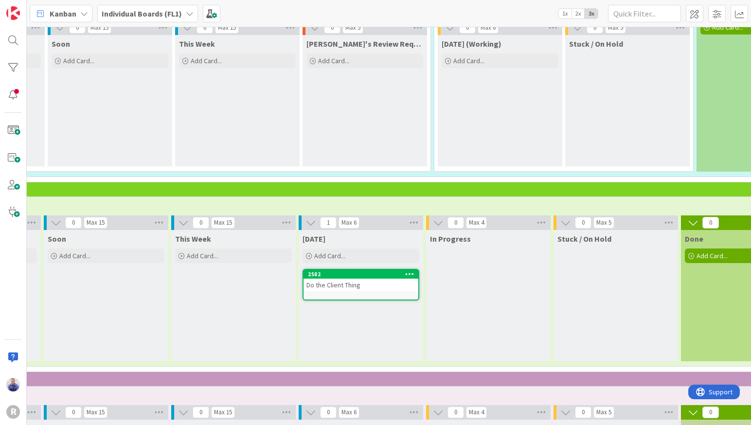
click at [353, 287] on div "Do the Client Thing" at bounding box center [361, 285] width 115 height 13
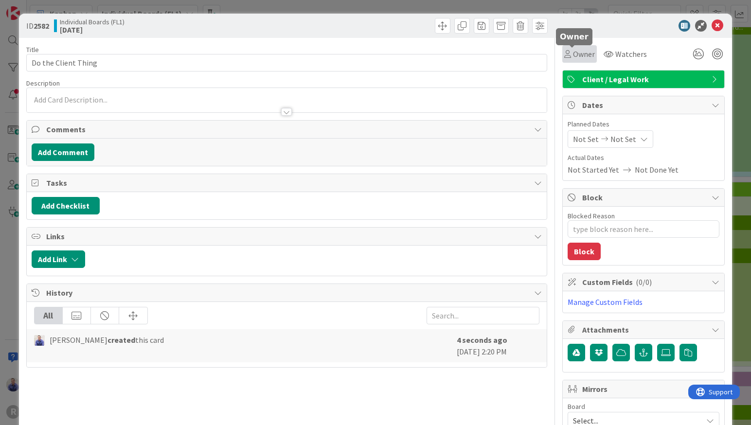
click at [583, 54] on span "Owner" at bounding box center [584, 54] width 22 height 12
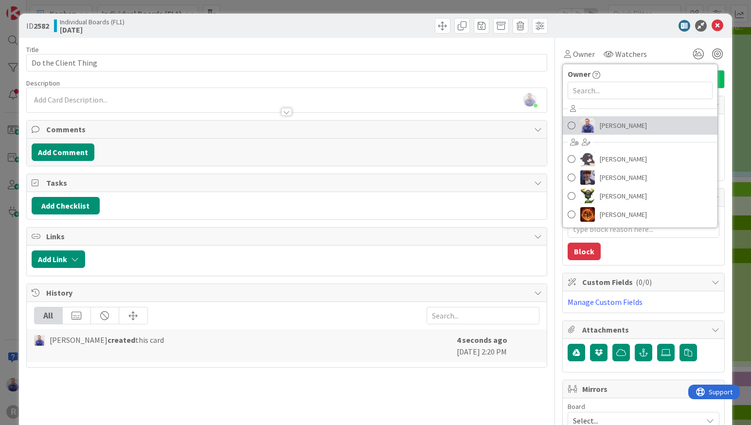
drag, startPoint x: 601, startPoint y: 122, endPoint x: 620, endPoint y: 122, distance: 19.0
click at [601, 122] on span "John Grant" at bounding box center [623, 125] width 47 height 15
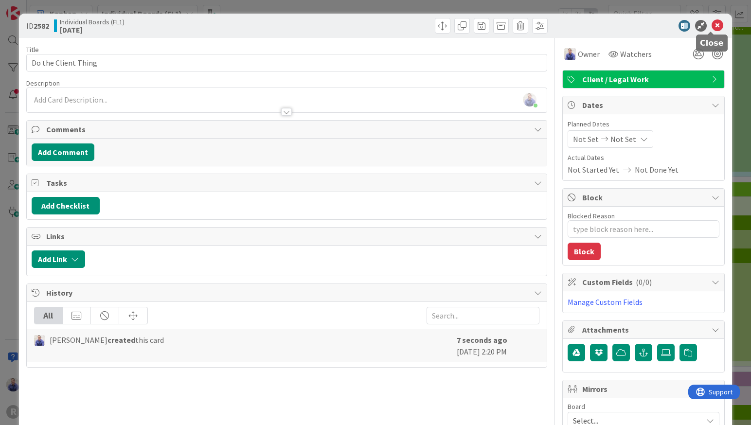
drag, startPoint x: 714, startPoint y: 20, endPoint x: 709, endPoint y: 23, distance: 5.9
click at [714, 22] on icon at bounding box center [718, 26] width 12 height 12
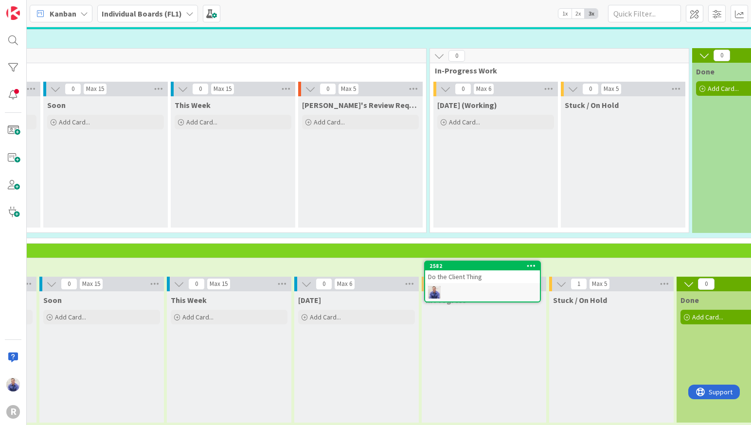
scroll to position [89, 139]
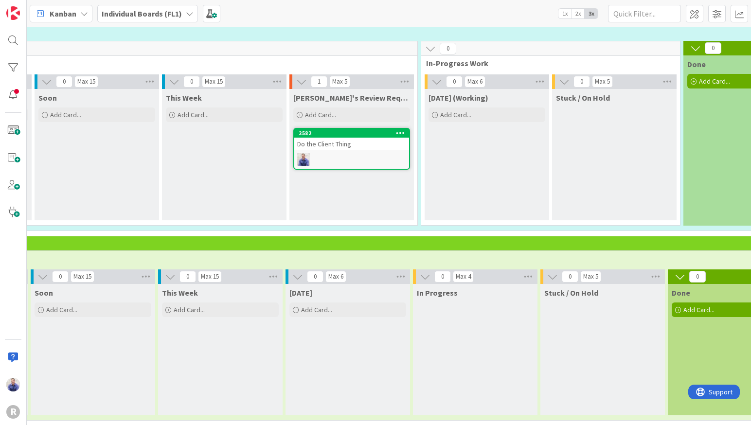
click at [346, 148] on div "Do the Client Thing" at bounding box center [351, 144] width 115 height 13
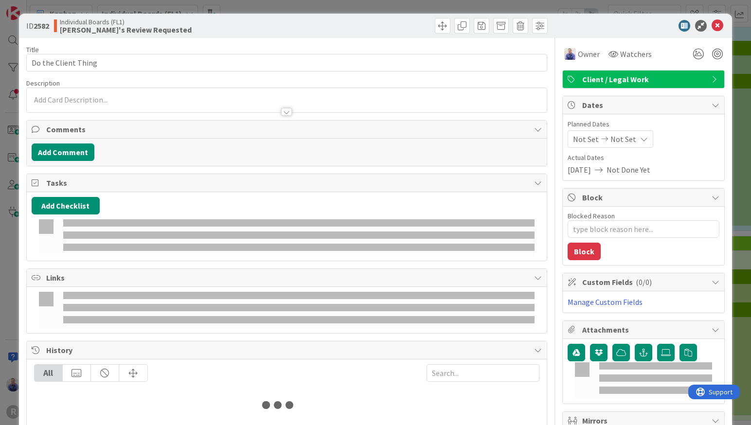
type textarea "x"
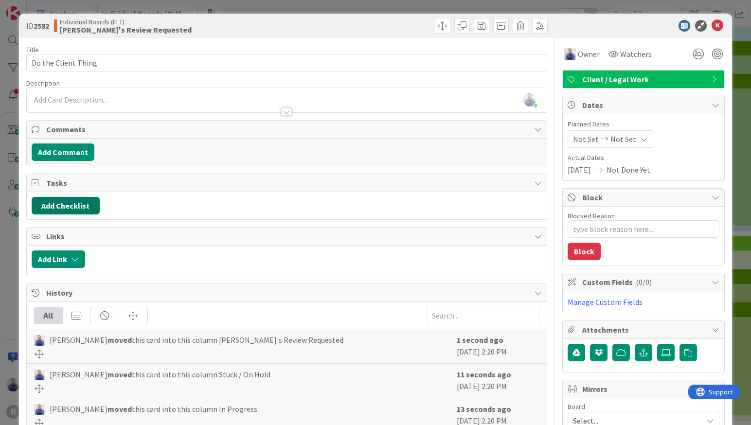
drag, startPoint x: 68, startPoint y: 205, endPoint x: 120, endPoint y: 208, distance: 52.1
click at [69, 205] on button "Add Checklist" at bounding box center [66, 206] width 68 height 18
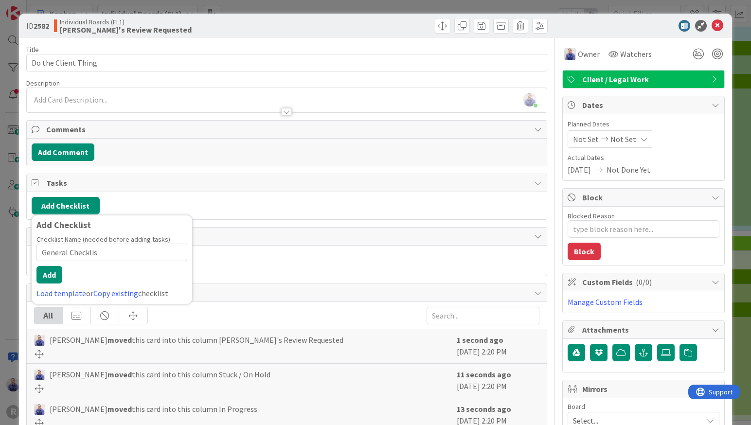
type input "General Checklist"
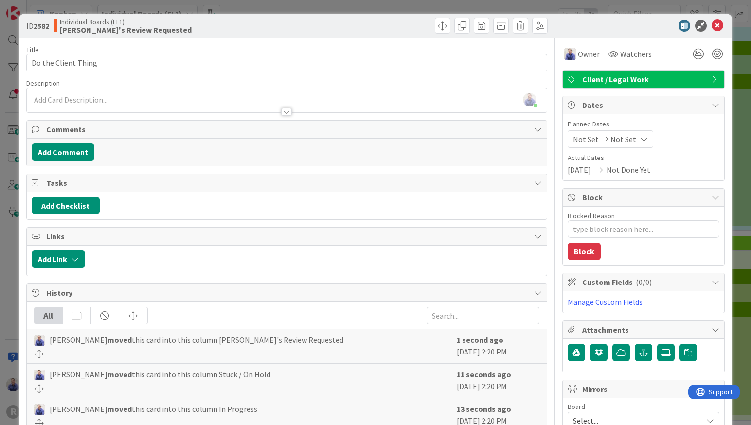
type textarea "x"
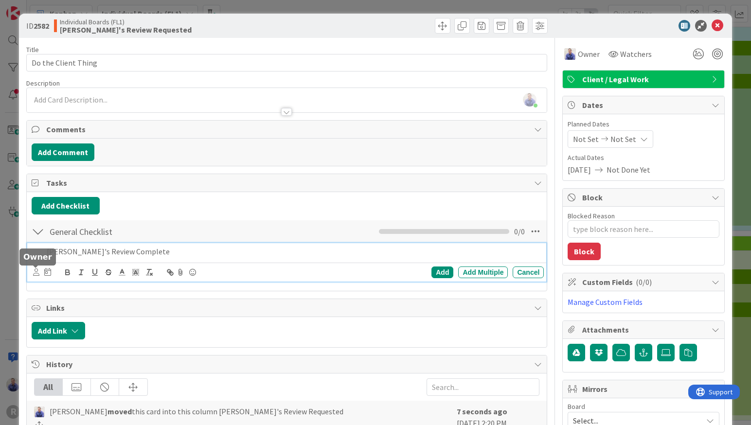
click at [34, 273] on icon at bounding box center [36, 272] width 6 height 7
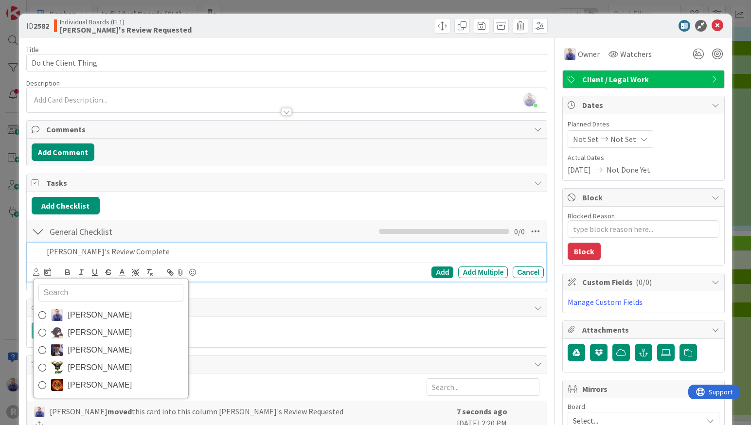
drag, startPoint x: 67, startPoint y: 332, endPoint x: 100, endPoint y: 322, distance: 34.8
click at [71, 330] on link "Kelly Nguyen" at bounding box center [111, 333] width 155 height 18
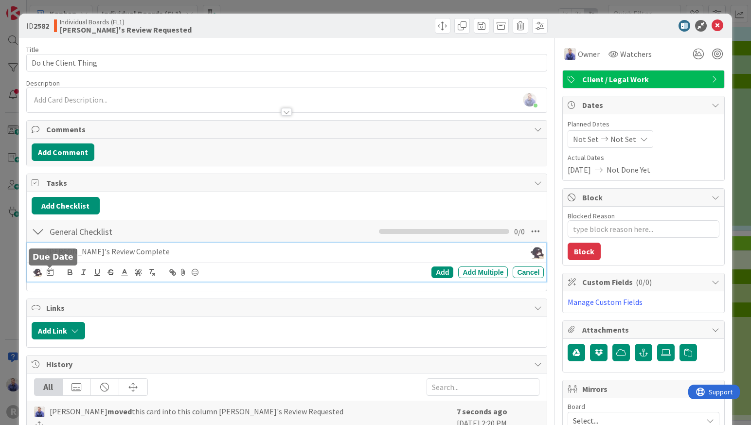
click at [49, 273] on icon at bounding box center [50, 272] width 7 height 8
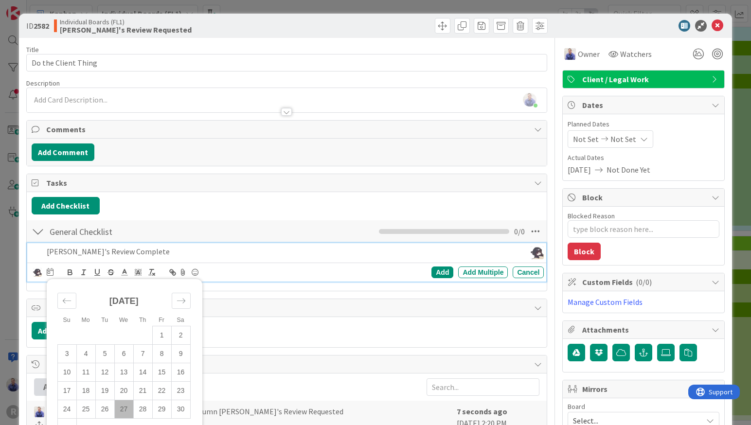
drag, startPoint x: 146, startPoint y: 411, endPoint x: 248, endPoint y: 340, distance: 124.5
click at [146, 410] on td "28" at bounding box center [142, 409] width 19 height 18
click at [432, 277] on div "Add" at bounding box center [443, 273] width 22 height 12
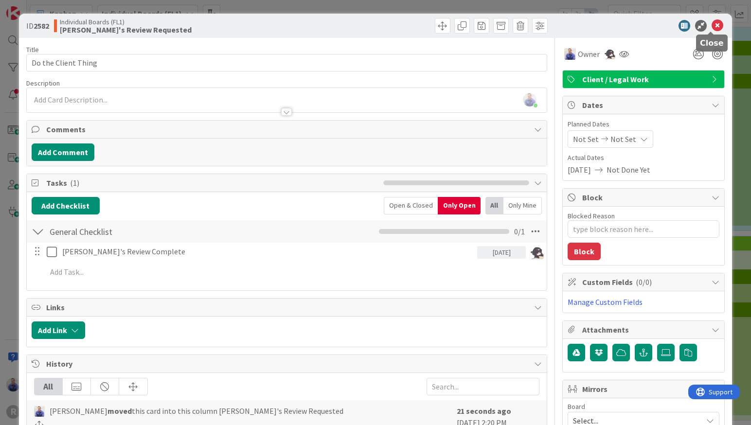
click at [715, 25] on icon at bounding box center [718, 26] width 12 height 12
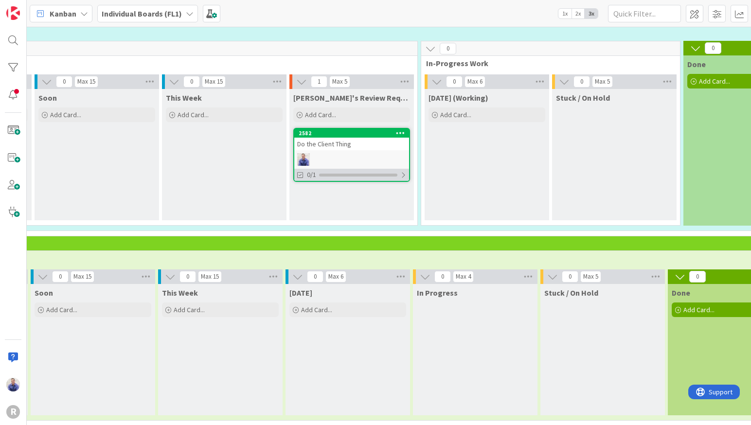
click at [403, 172] on div at bounding box center [404, 175] width 6 height 8
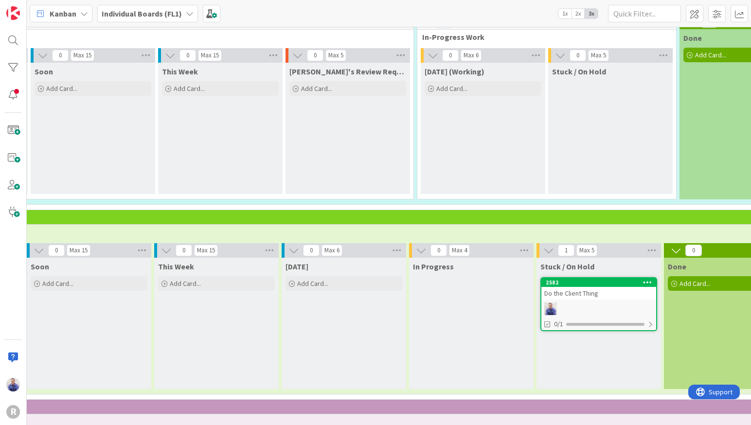
scroll to position [115, 143]
click at [648, 283] on icon at bounding box center [647, 282] width 9 height 7
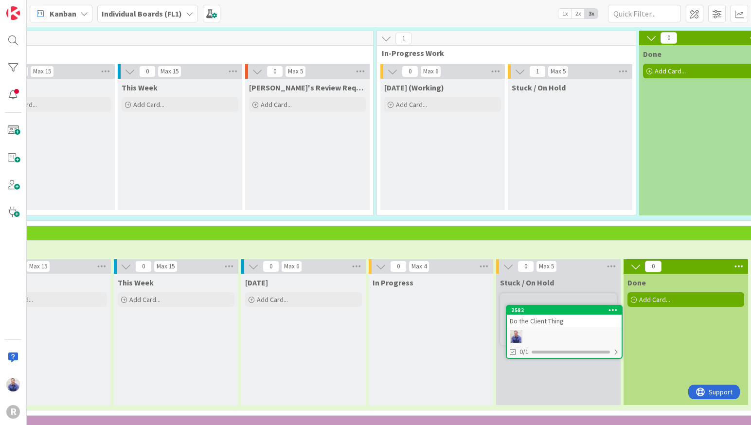
scroll to position [102, 183]
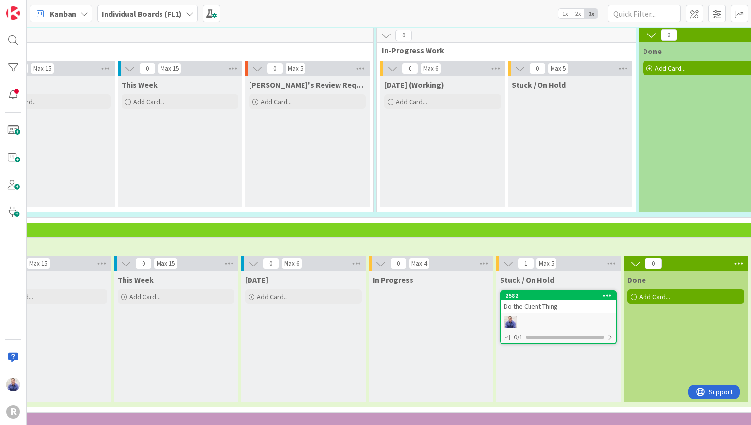
click at [611, 297] on icon at bounding box center [607, 295] width 9 height 7
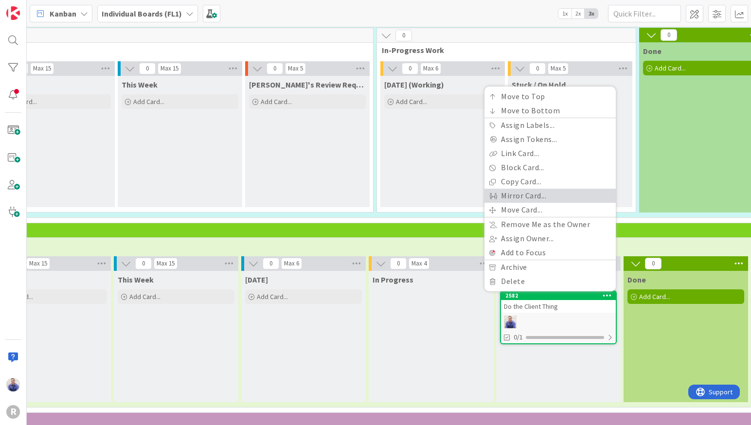
click at [528, 196] on link "Mirror Card..." at bounding box center [550, 196] width 131 height 14
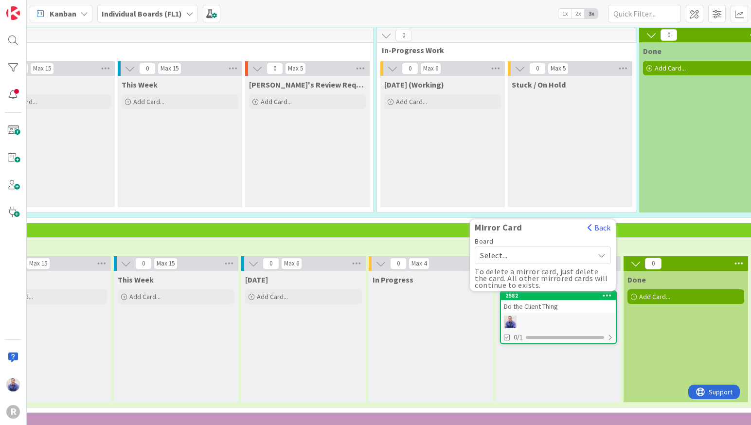
click at [537, 253] on span "Select..." at bounding box center [534, 256] width 109 height 14
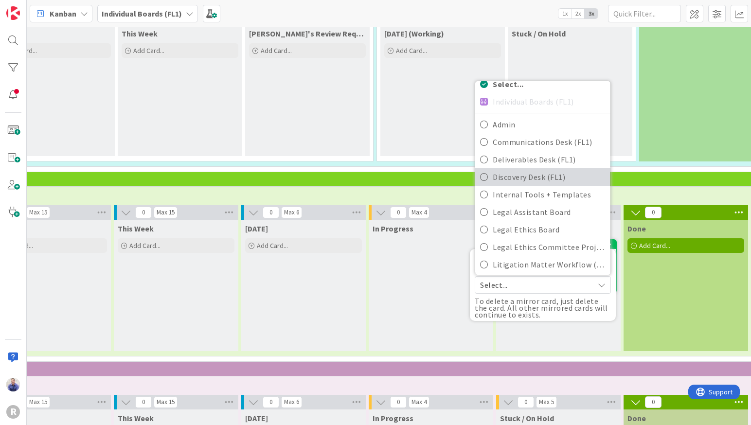
scroll to position [3, 0]
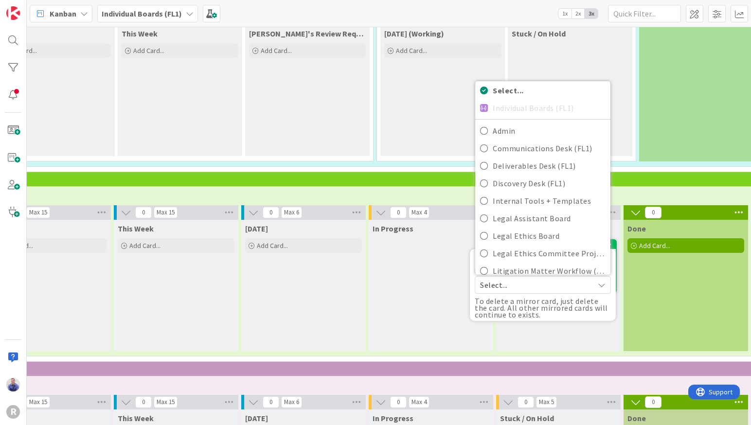
click at [516, 107] on div "Select... Individual Boards (FL1) Admin Communications Desk (FL1) Deliverables …" at bounding box center [543, 178] width 136 height 195
click at [495, 108] on div "Select... Individual Boards (FL1) Admin Communications Desk (FL1) Deliverables …" at bounding box center [543, 178] width 136 height 195
click at [433, 131] on div "Today (Working) Add Card..." at bounding box center [443, 90] width 125 height 131
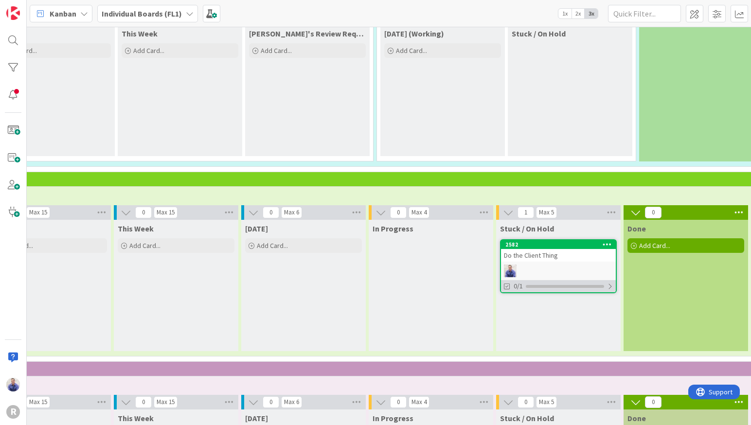
click at [606, 284] on div "0/1" at bounding box center [558, 286] width 115 height 12
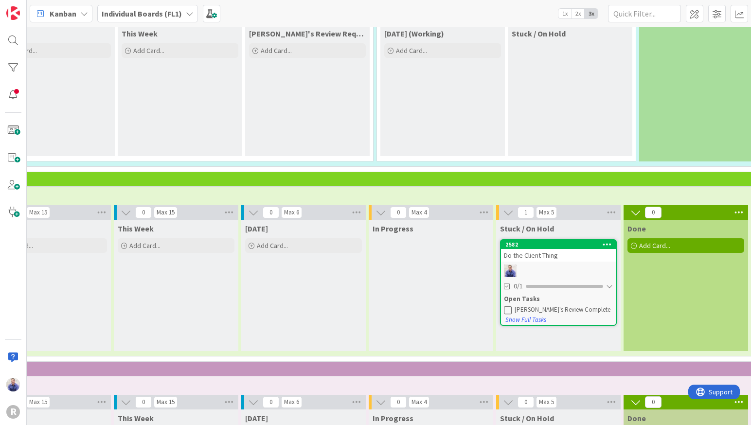
click at [548, 254] on div "Do the Client Thing" at bounding box center [558, 255] width 115 height 13
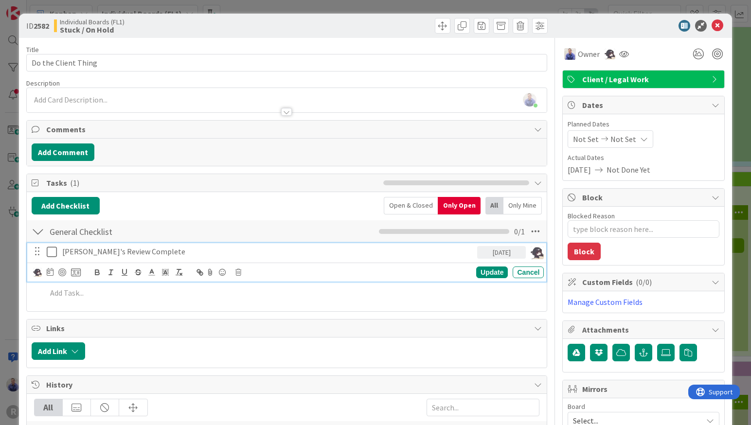
click at [142, 254] on p "Ted's Review Complete" at bounding box center [267, 251] width 411 height 11
click at [73, 274] on icon at bounding box center [76, 272] width 10 height 9
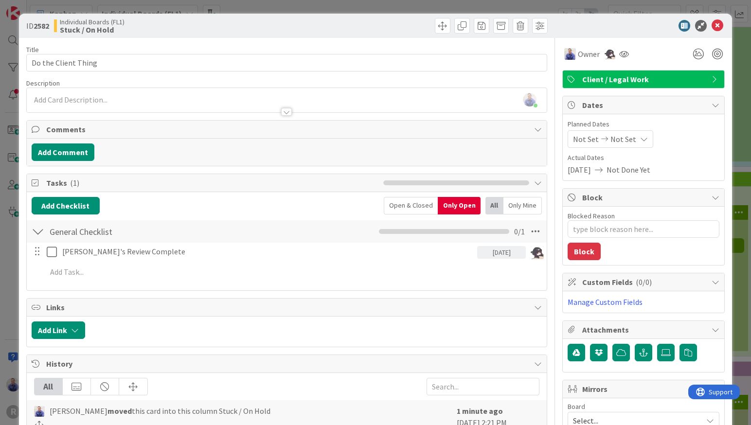
click at [0, 0] on div "Stuck / On Hold" at bounding box center [0, 0] width 0 height 0
click at [0, 0] on span "[PERSON_NAME]'s Review Requested" at bounding box center [0, 0] width 0 height 0
click at [94, 256] on div "Ted's Review Complete 08/28/2025 Convert Task to Card Board Individual Boards (…" at bounding box center [287, 251] width 520 height 17
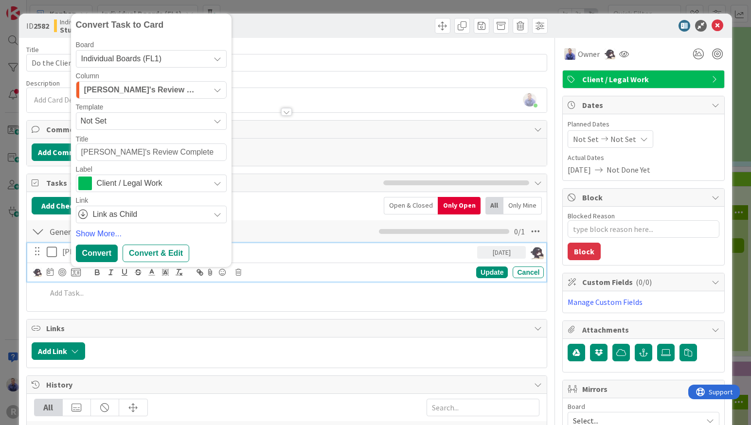
click at [109, 250] on p "Ted's Review Complete" at bounding box center [267, 251] width 411 height 11
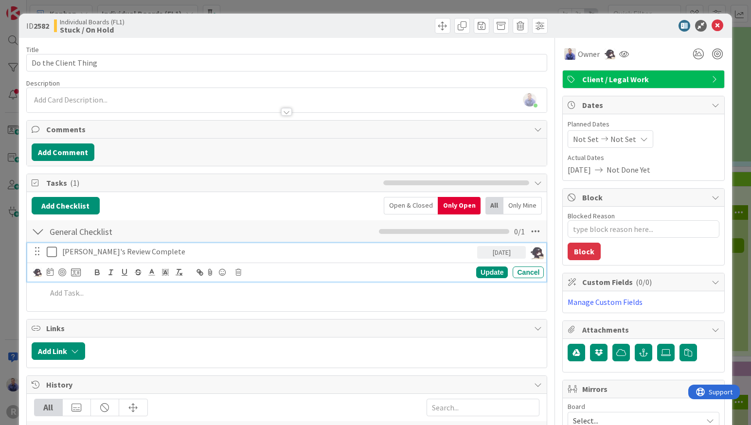
click at [113, 250] on p "Ted's Review Complete" at bounding box center [267, 251] width 411 height 11
click at [78, 271] on icon at bounding box center [76, 272] width 10 height 9
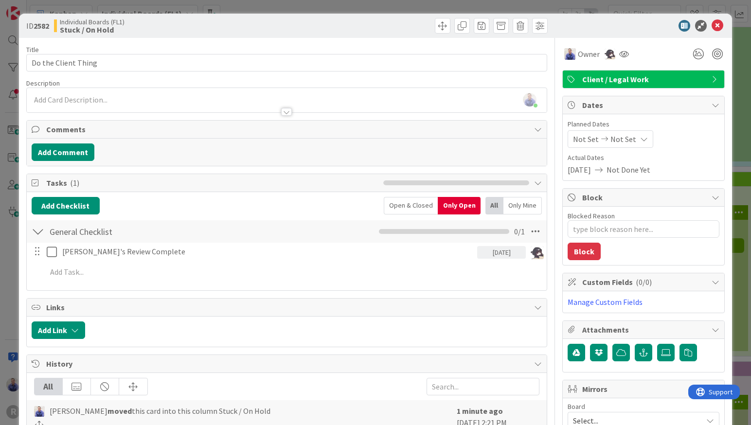
click at [103, 252] on div "Ted's Review Complete 08/28/2025 Convert Task to Card Board Individual Boards (…" at bounding box center [287, 251] width 520 height 17
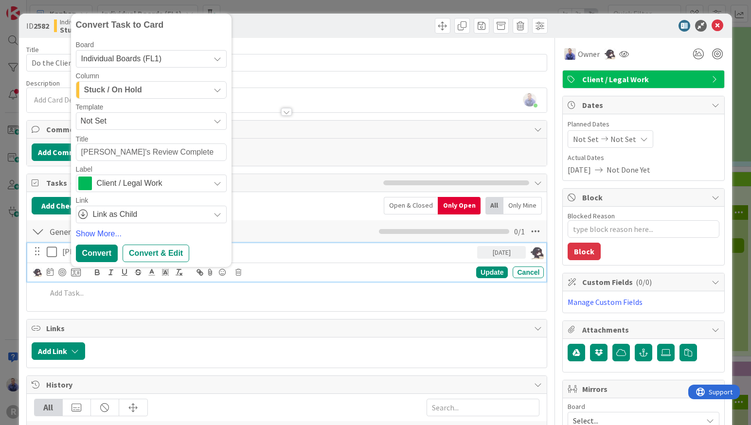
click at [131, 254] on p "Ted's Review Complete" at bounding box center [267, 251] width 411 height 11
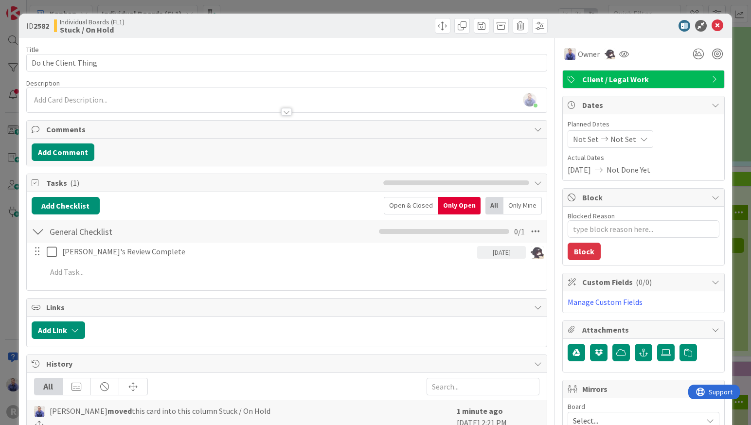
click at [109, 241] on div "General Checklist Checklist Name 17 / 64 General Checklist 0 / 1" at bounding box center [287, 231] width 521 height 22
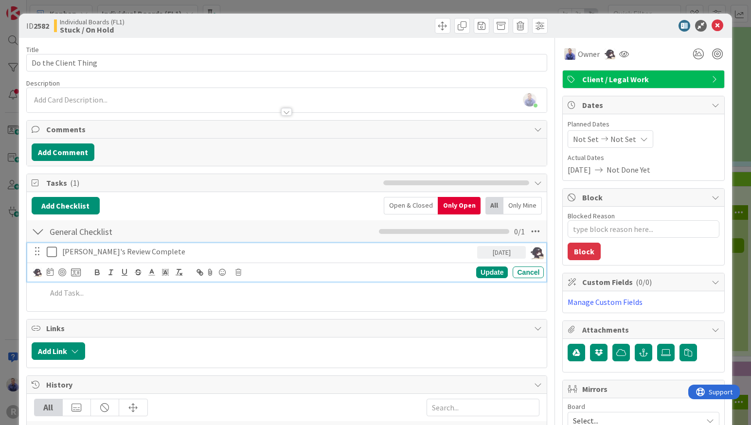
click at [104, 252] on p "Ted's Review Complete" at bounding box center [267, 251] width 411 height 11
click at [72, 273] on icon at bounding box center [76, 272] width 10 height 9
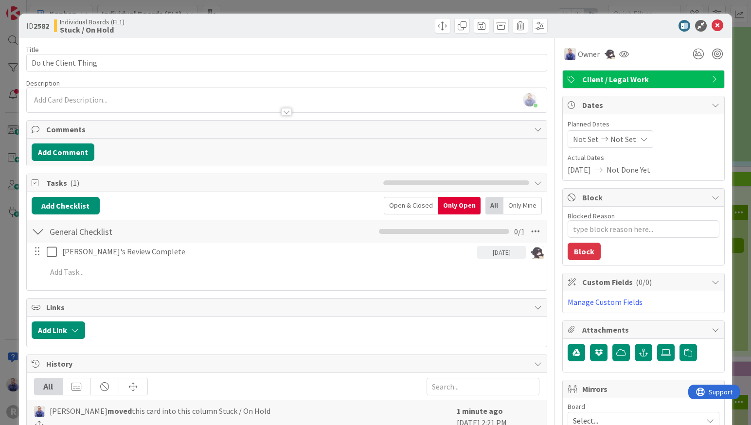
click at [89, 255] on div "Ted's Review Complete 08/28/2025 Convert Task to Card Board Individual Boards (…" at bounding box center [287, 251] width 520 height 17
click at [712, 25] on icon at bounding box center [718, 26] width 12 height 12
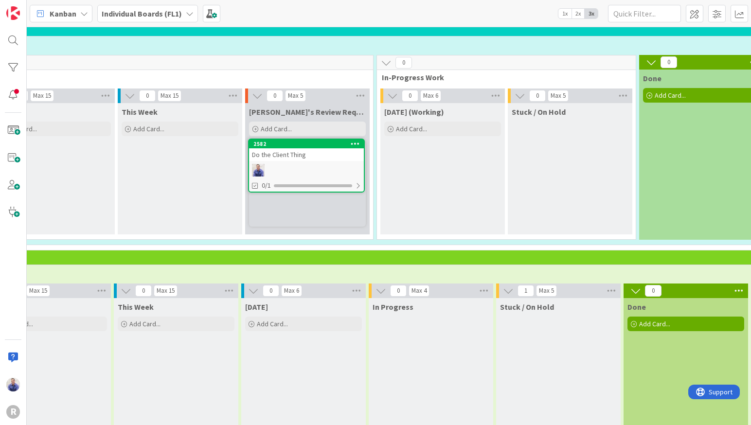
scroll to position [74, 183]
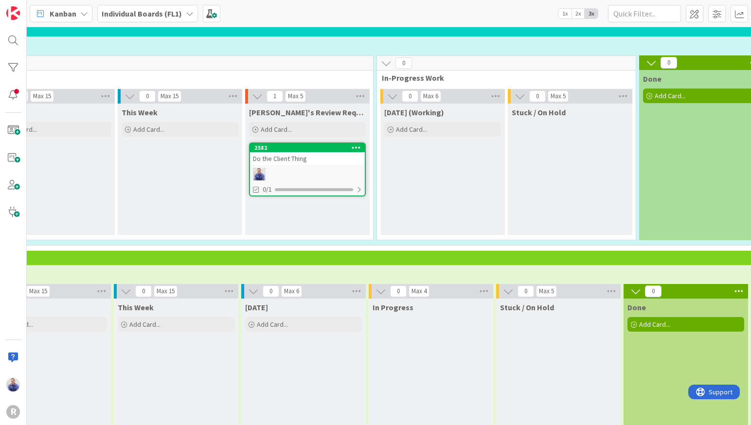
click at [293, 158] on div "Do the Client Thing" at bounding box center [307, 158] width 115 height 13
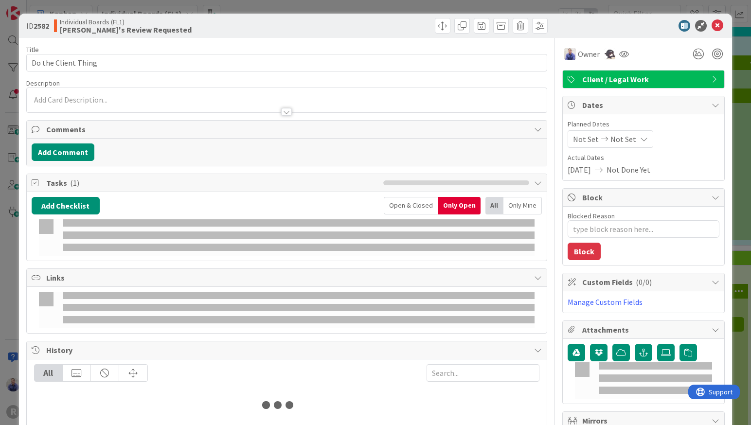
type textarea "x"
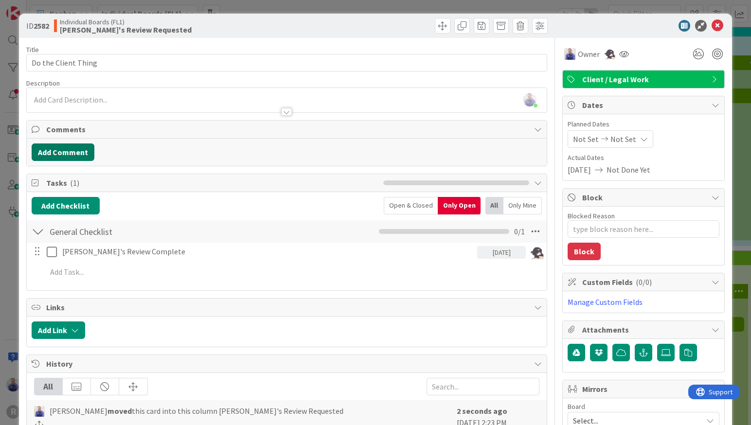
click at [75, 155] on button "Add Comment" at bounding box center [63, 153] width 63 height 18
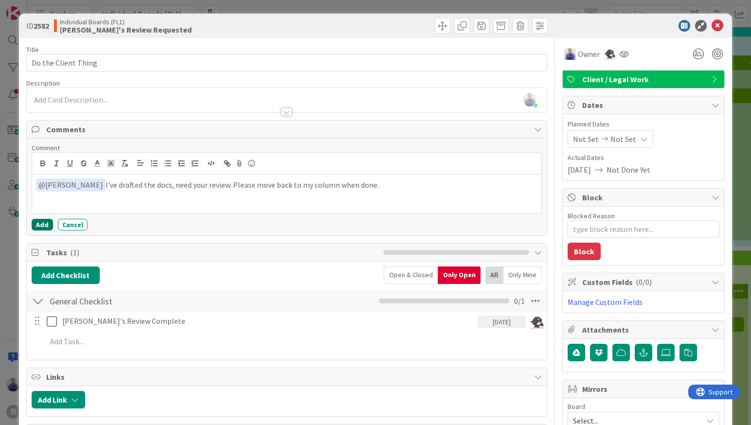
drag, startPoint x: 38, startPoint y: 223, endPoint x: 124, endPoint y: 222, distance: 85.7
click at [39, 223] on button "Add" at bounding box center [42, 225] width 21 height 12
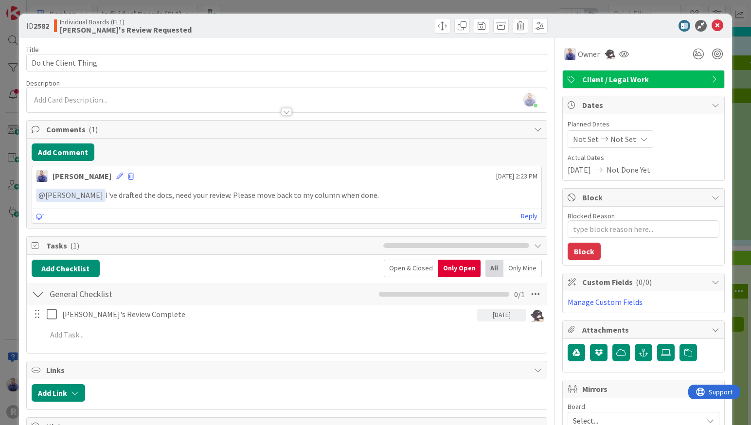
drag, startPoint x: 409, startPoint y: 200, endPoint x: 168, endPoint y: 232, distance: 243.1
click at [113, 196] on p "﻿ @ Minka Laine Friesen ﻿ I've drafted the docs, need your review. Please move …" at bounding box center [287, 195] width 502 height 13
copy p "I've drafted the docs, need your review. Please move back to my column when don…"
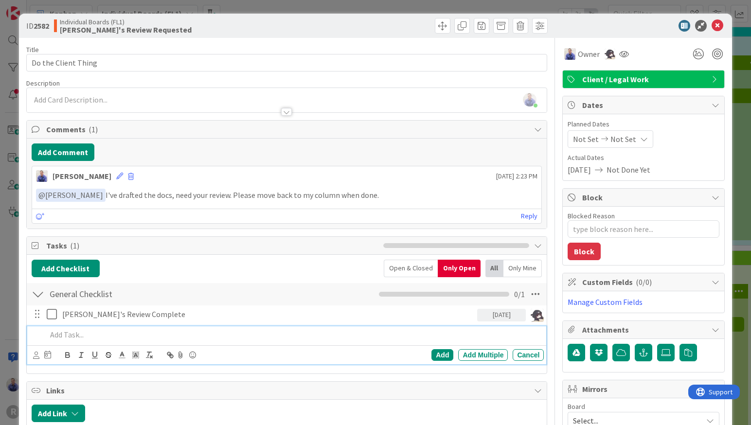
click at [76, 336] on p at bounding box center [294, 334] width 494 height 11
click at [37, 358] on icon at bounding box center [36, 355] width 6 height 7
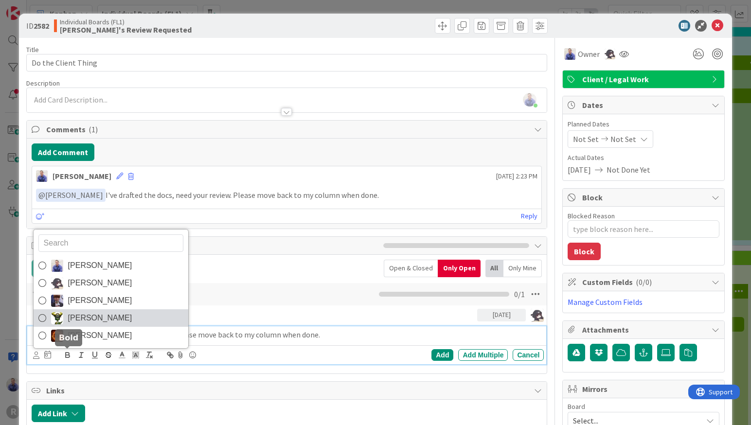
click at [139, 326] on link "Nic Corbett" at bounding box center [111, 319] width 155 height 18
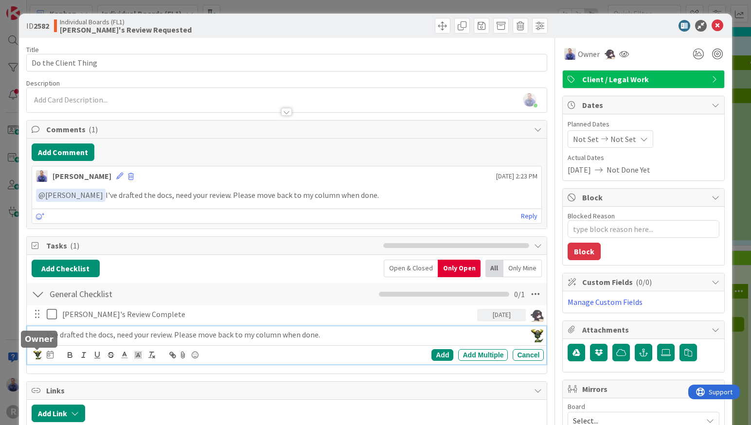
click at [40, 357] on img at bounding box center [37, 355] width 9 height 9
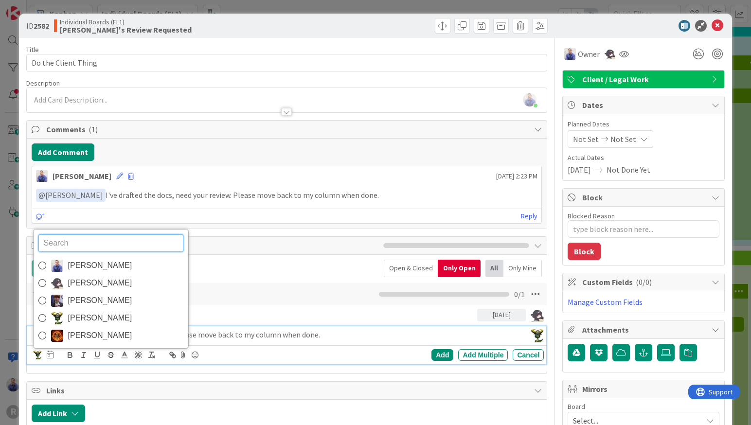
drag, startPoint x: 86, startPoint y: 303, endPoint x: 189, endPoint y: 316, distance: 104.1
click at [86, 303] on span "Minka Laine Friesen" at bounding box center [100, 300] width 64 height 15
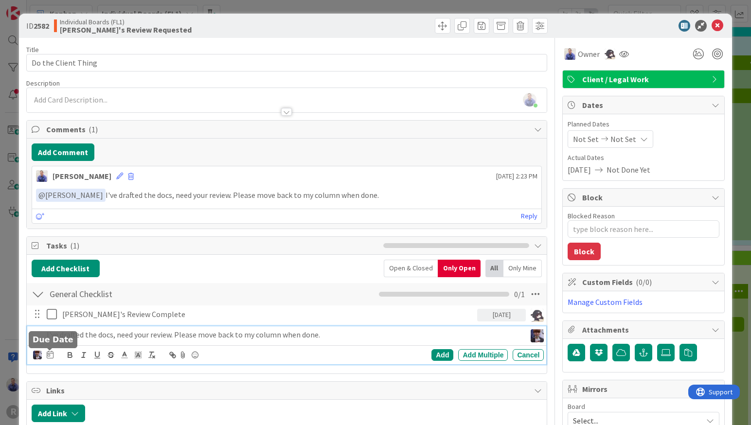
click at [49, 359] on icon at bounding box center [50, 355] width 7 height 8
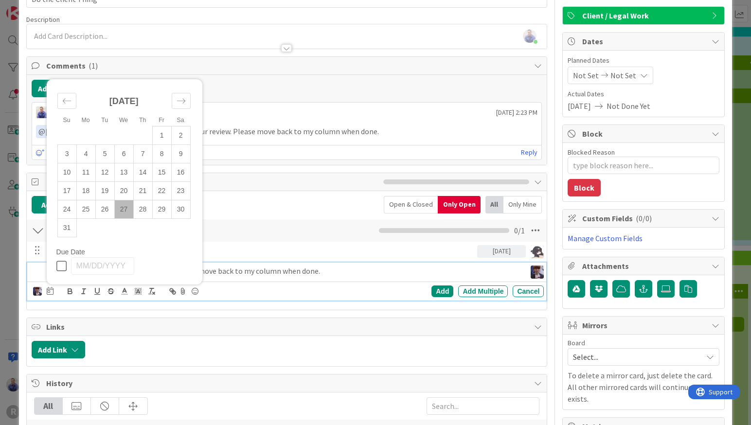
scroll to position [112, 0]
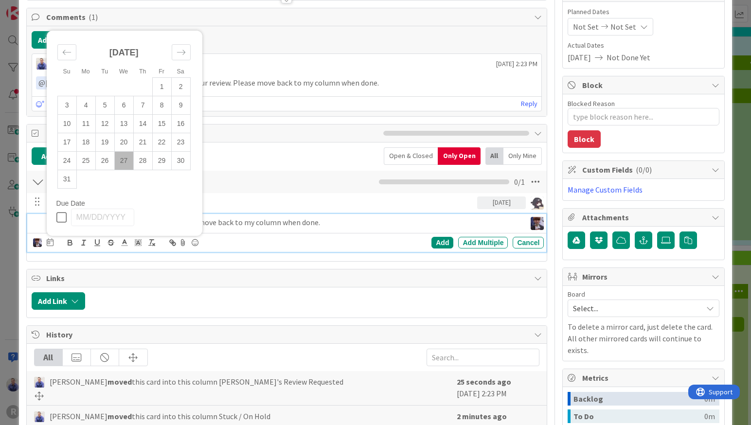
drag, startPoint x: 166, startPoint y: 160, endPoint x: 174, endPoint y: 191, distance: 32.6
click at [166, 160] on td "29" at bounding box center [161, 161] width 19 height 18
click at [424, 80] on p "﻿ @ Minka Laine Friesen ﻿ I've drafted the docs, need your review. Please move …" at bounding box center [287, 82] width 502 height 13
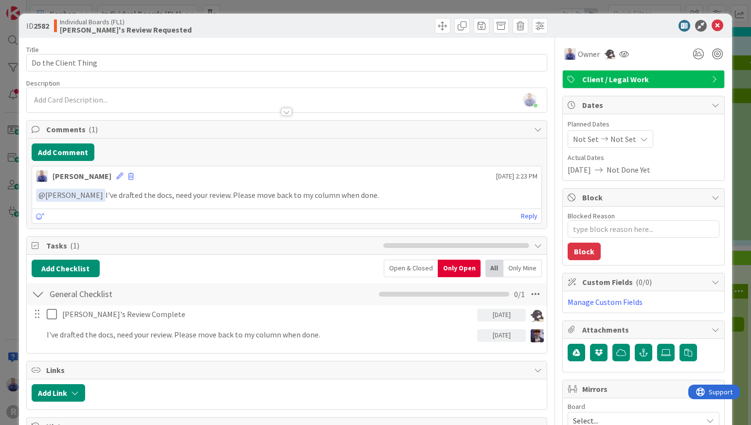
scroll to position [123, 0]
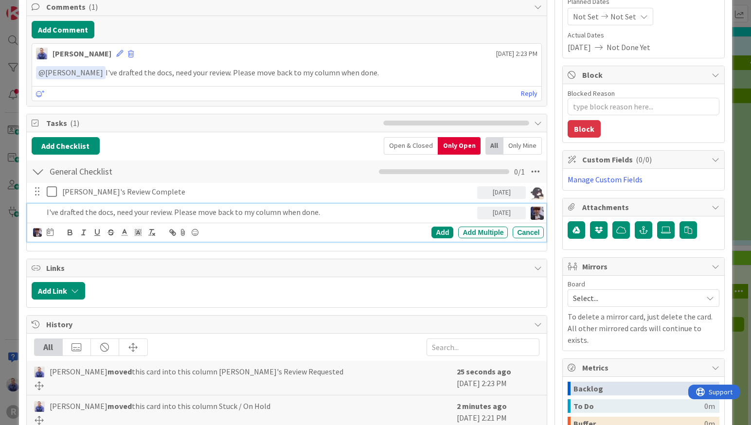
click at [126, 214] on p "I've drafted the docs, need your review. Please move back to my column when don…" at bounding box center [260, 212] width 427 height 11
click at [432, 233] on div "Add" at bounding box center [443, 233] width 22 height 12
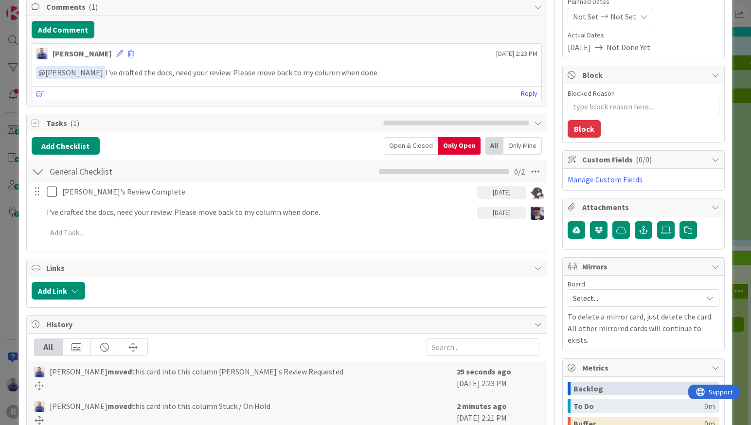
type textarea "x"
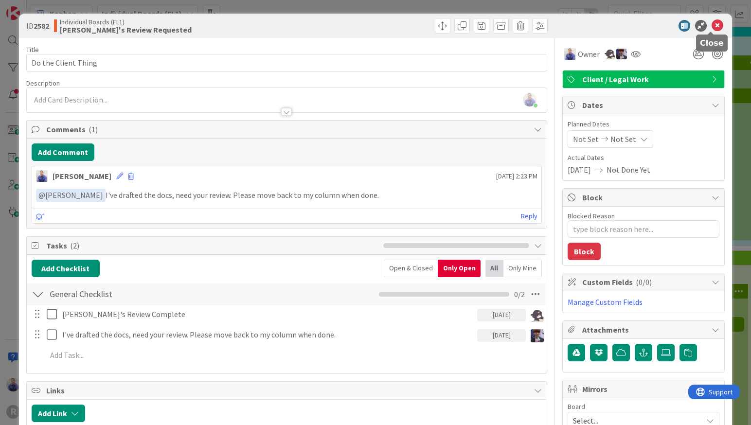
drag, startPoint x: 712, startPoint y: 28, endPoint x: 557, endPoint y: 79, distance: 162.4
click at [712, 28] on icon at bounding box center [718, 26] width 12 height 12
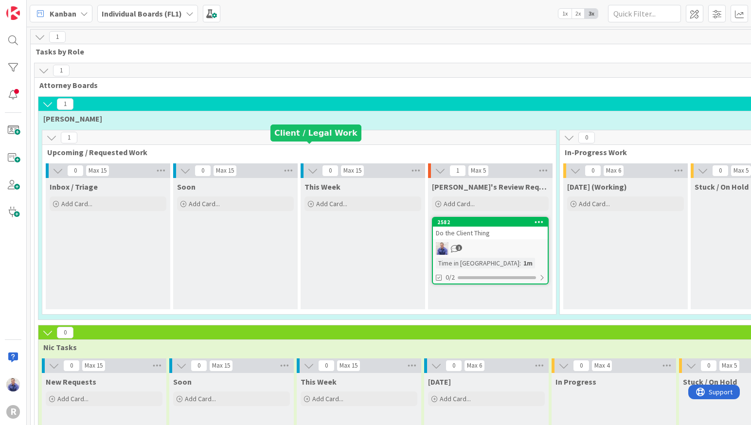
scroll to position [74, 183]
